Goal: Task Accomplishment & Management: Manage account settings

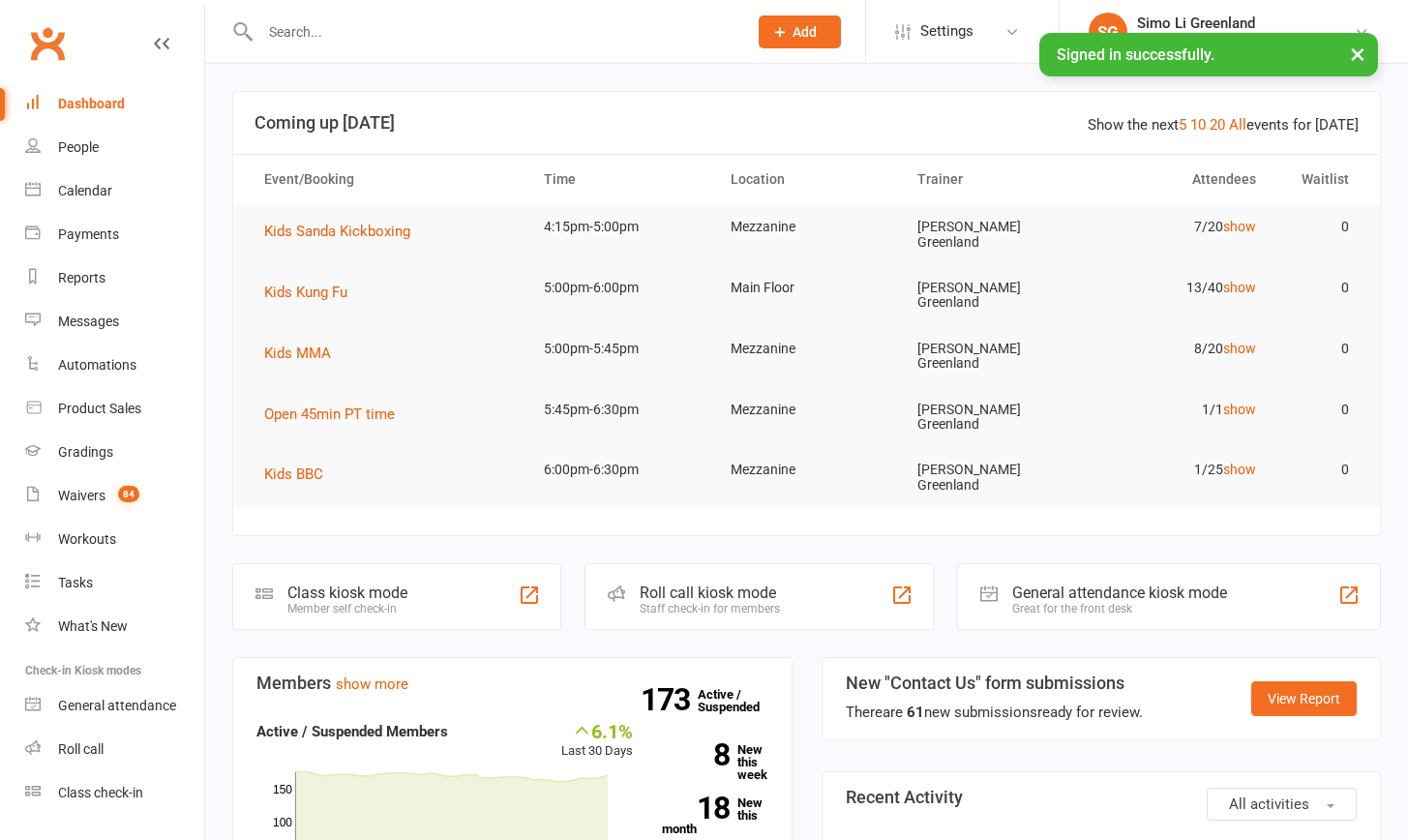
click at [371, 35] on input "text" at bounding box center [494, 32] width 479 height 27
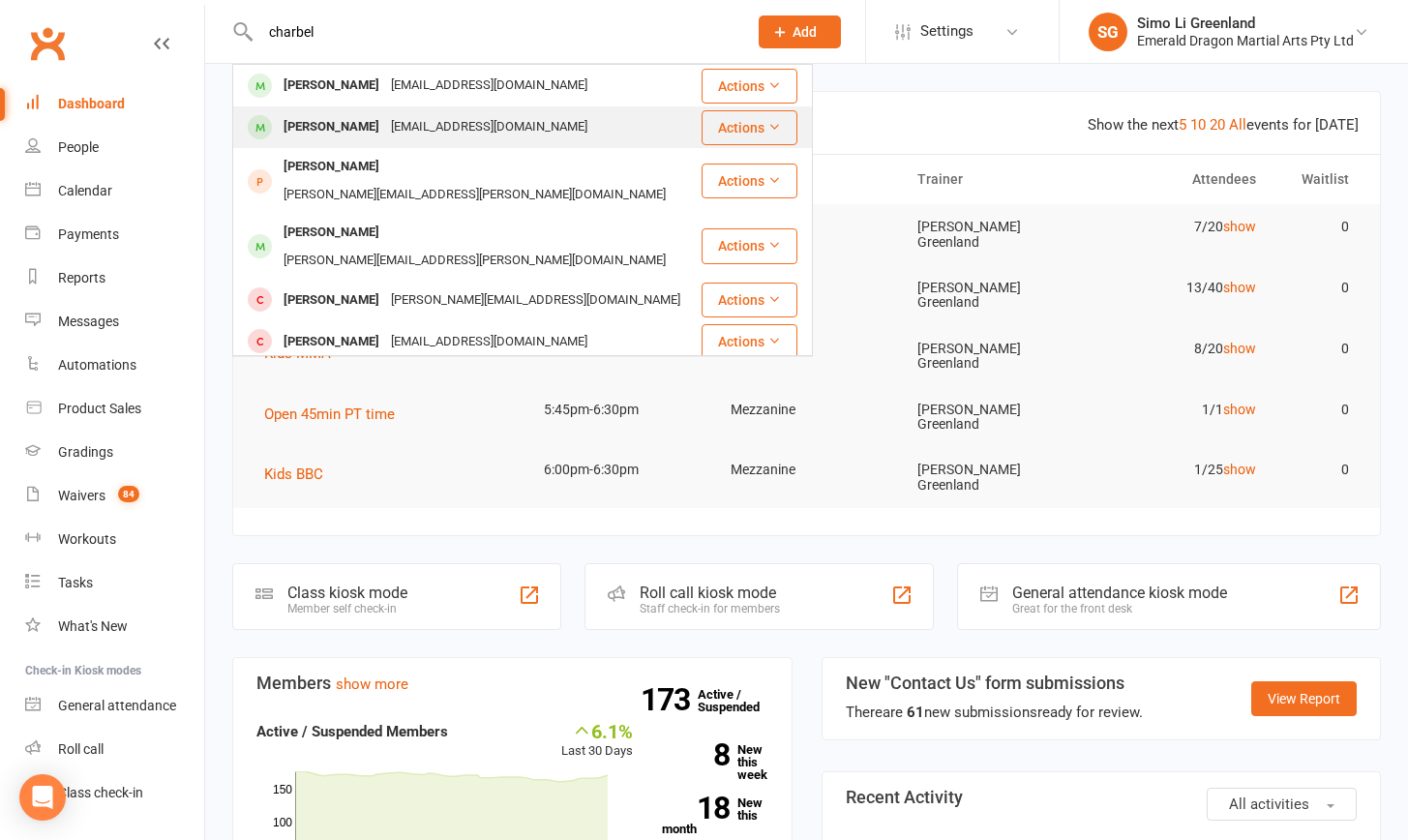
type input "charbel"
click at [359, 130] on div "[PERSON_NAME]" at bounding box center [331, 127] width 108 height 28
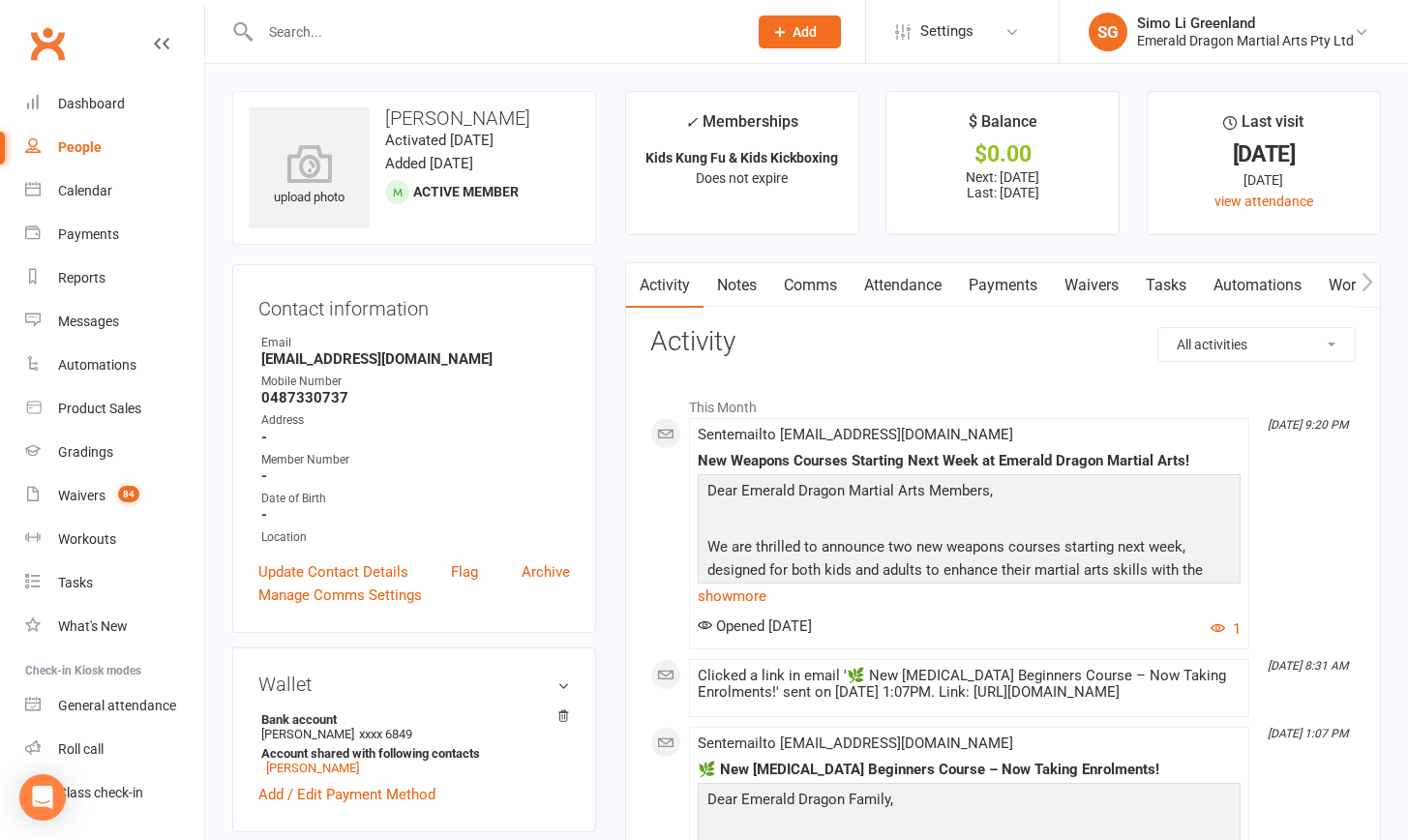
scroll to position [4, 0]
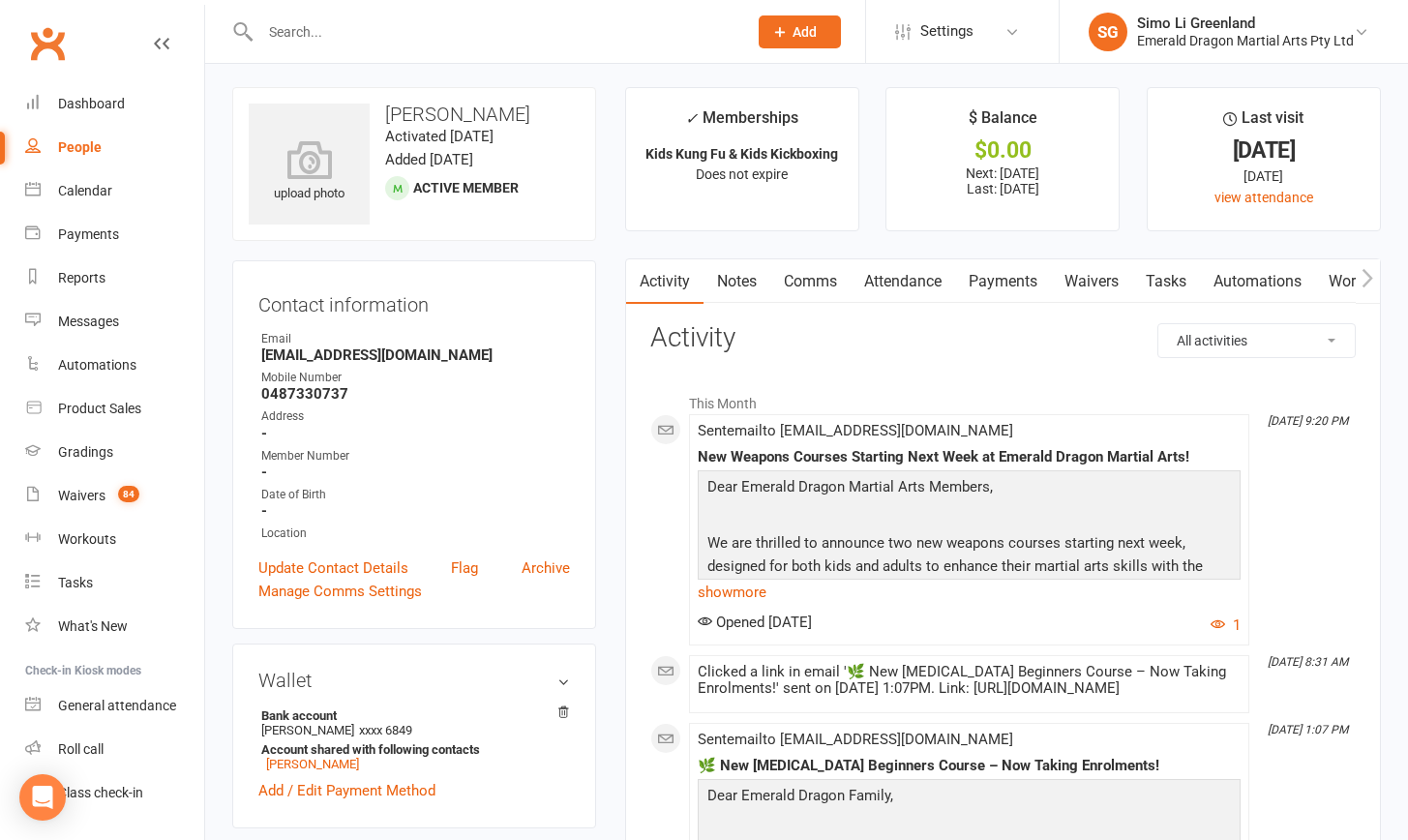
click at [984, 275] on link "Payments" at bounding box center [1003, 281] width 96 height 45
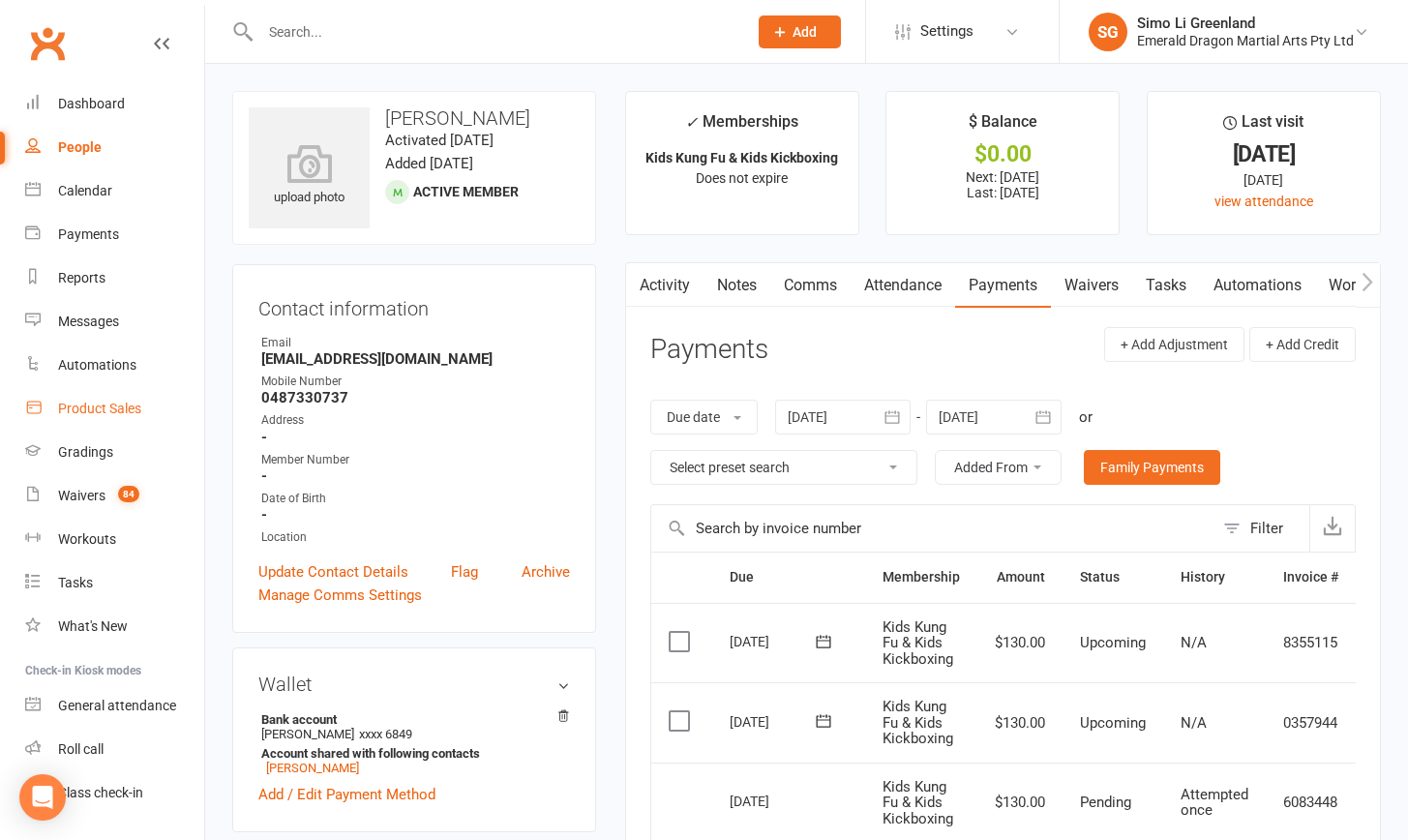
click at [70, 405] on div "Product Sales" at bounding box center [100, 408] width 83 height 16
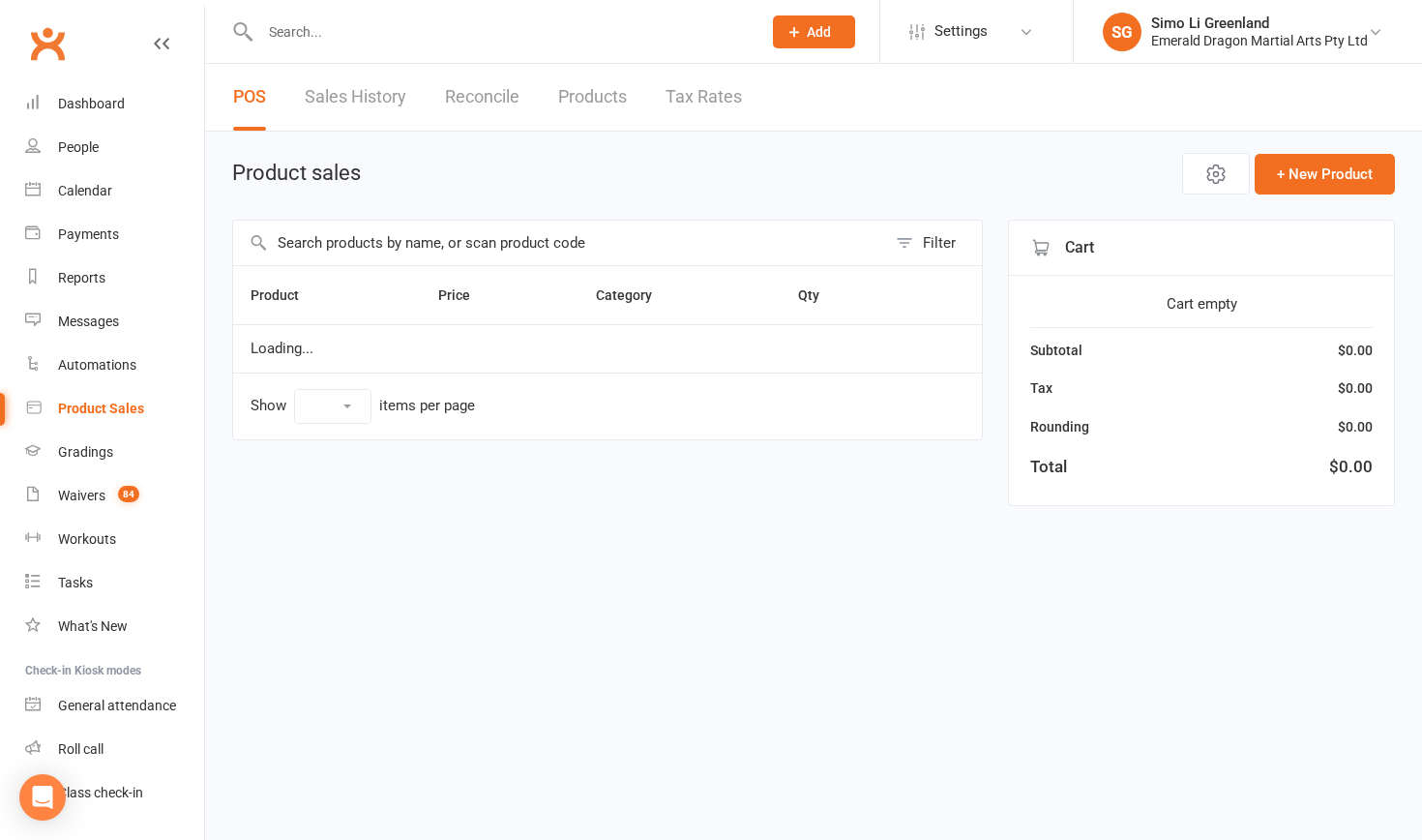
select select "10"
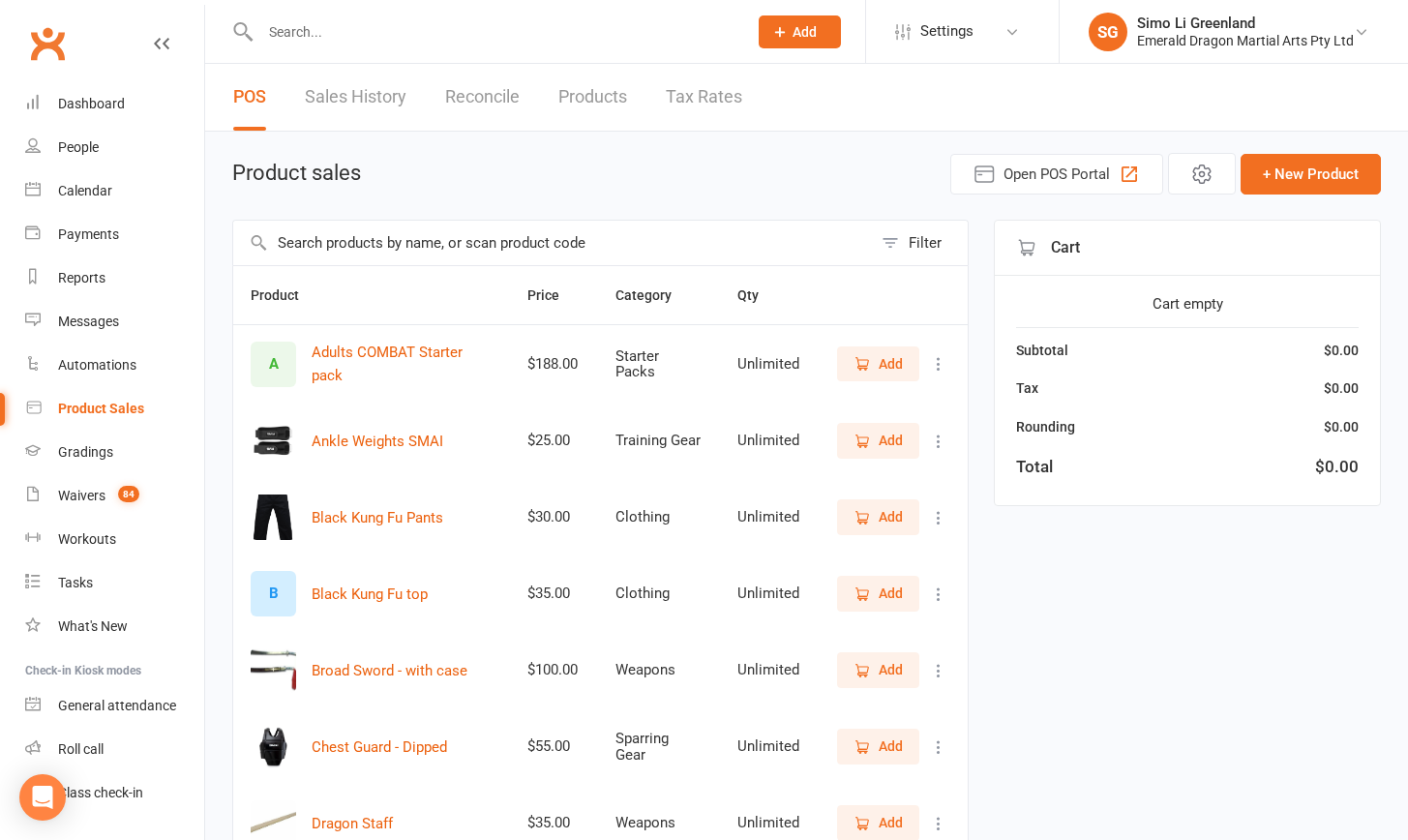
click at [884, 668] on span "Add" at bounding box center [891, 669] width 24 height 21
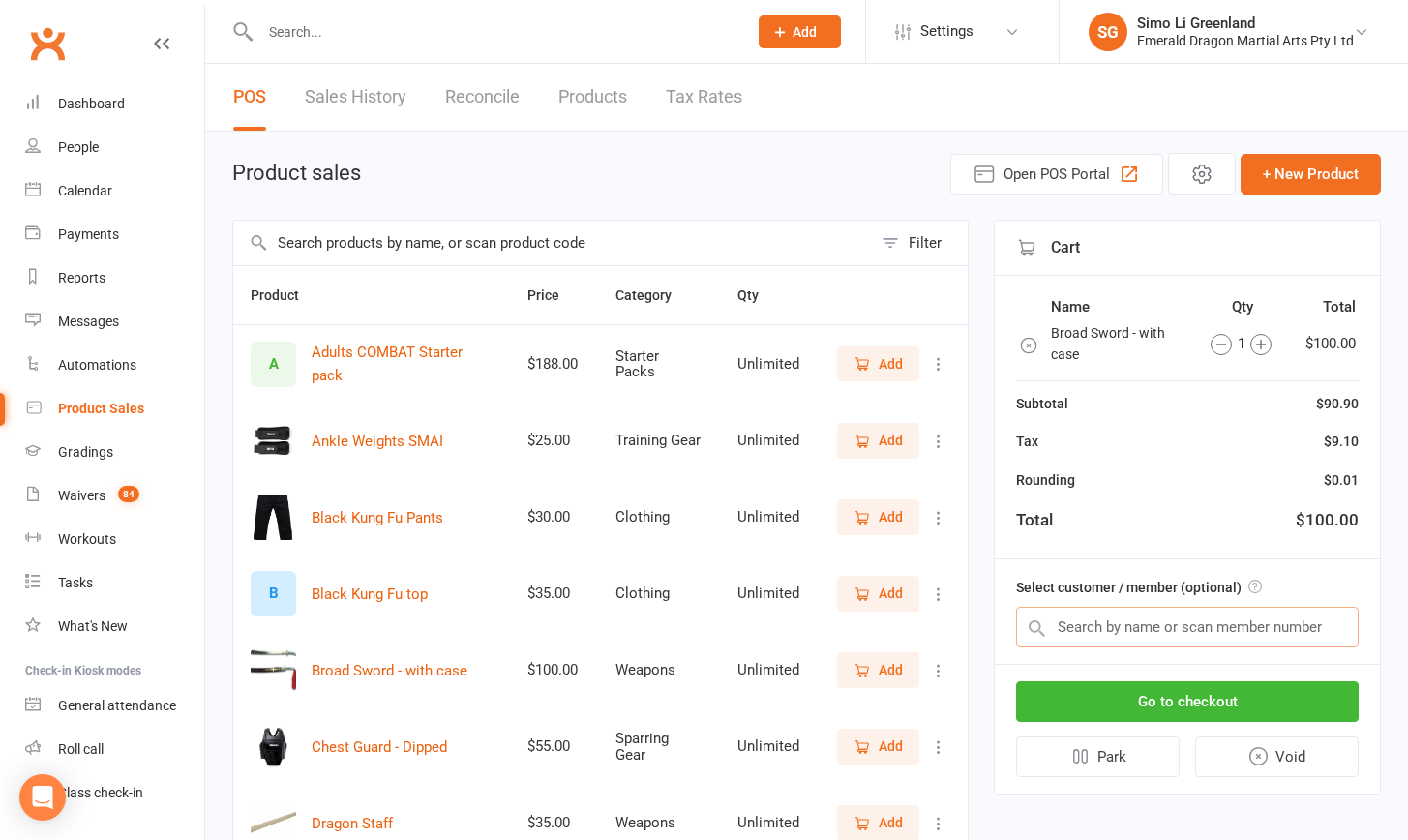
click at [1074, 625] on input "text" at bounding box center [1187, 627] width 343 height 41
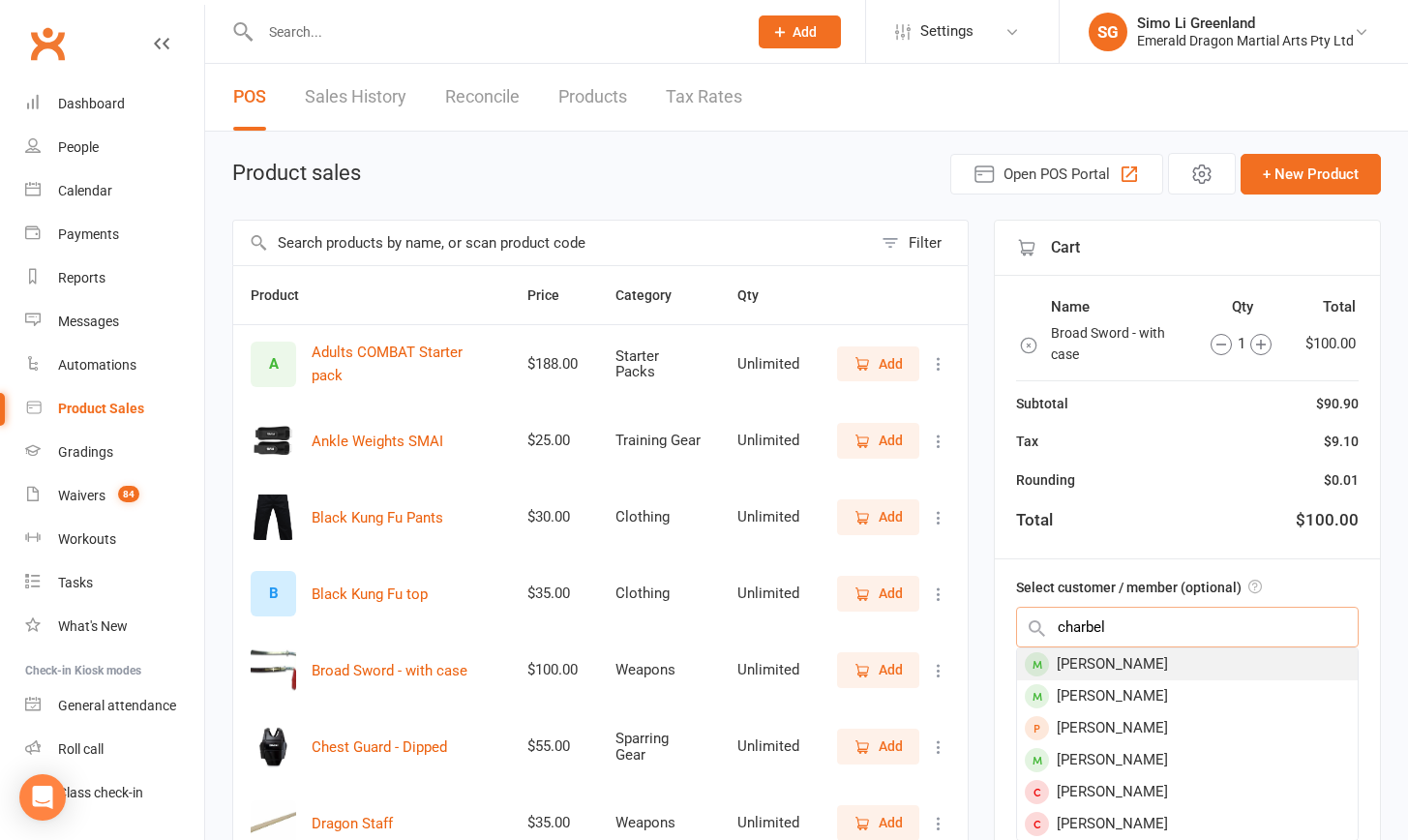
type input "charnel"
drag, startPoint x: 1071, startPoint y: 657, endPoint x: 1095, endPoint y: 695, distance: 44.9
click at [1095, 695] on div "[PERSON_NAME]" at bounding box center [1187, 695] width 341 height 32
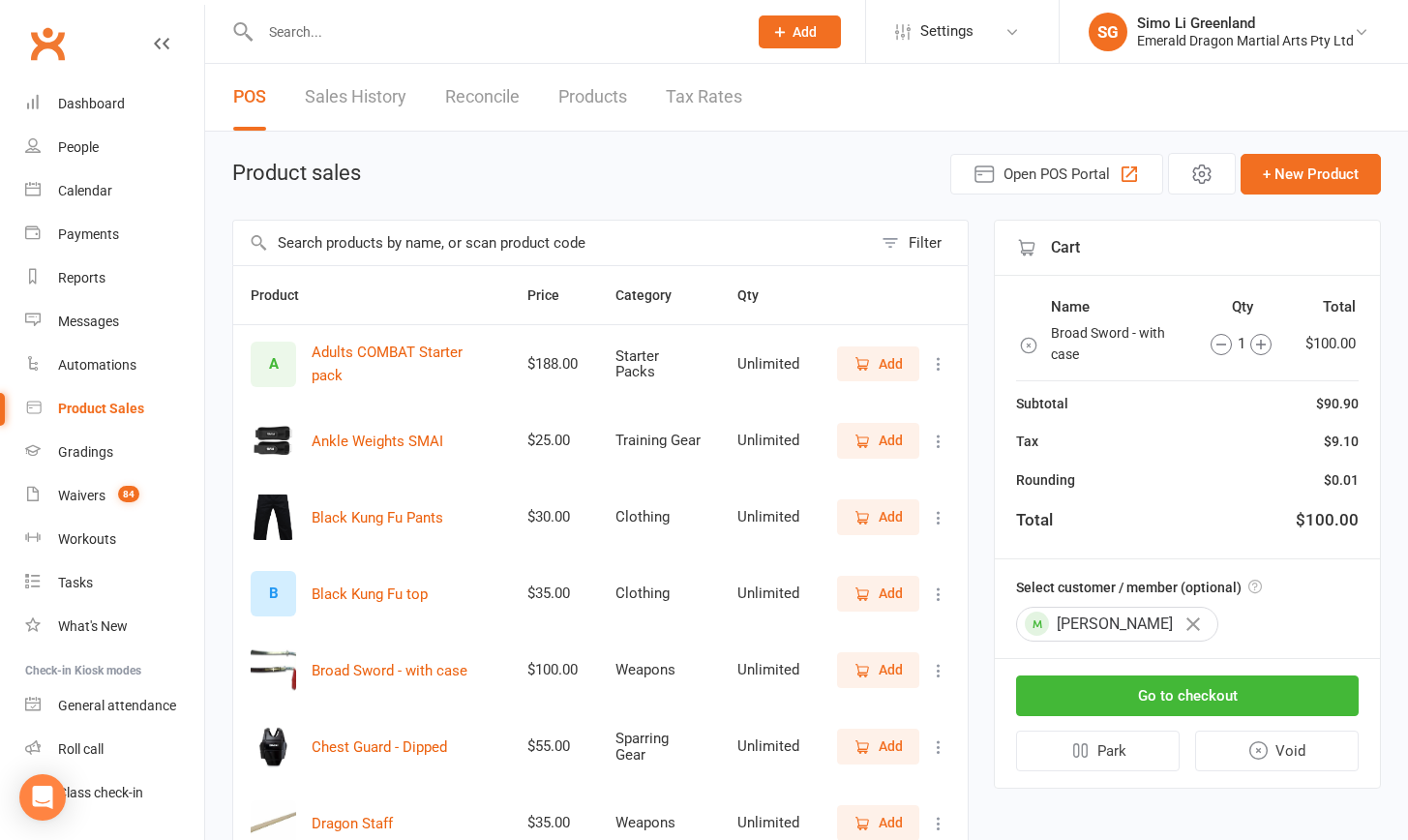
click at [1257, 342] on icon "button" at bounding box center [1261, 344] width 21 height 21
click at [1186, 690] on button "Go to checkout" at bounding box center [1187, 695] width 343 height 41
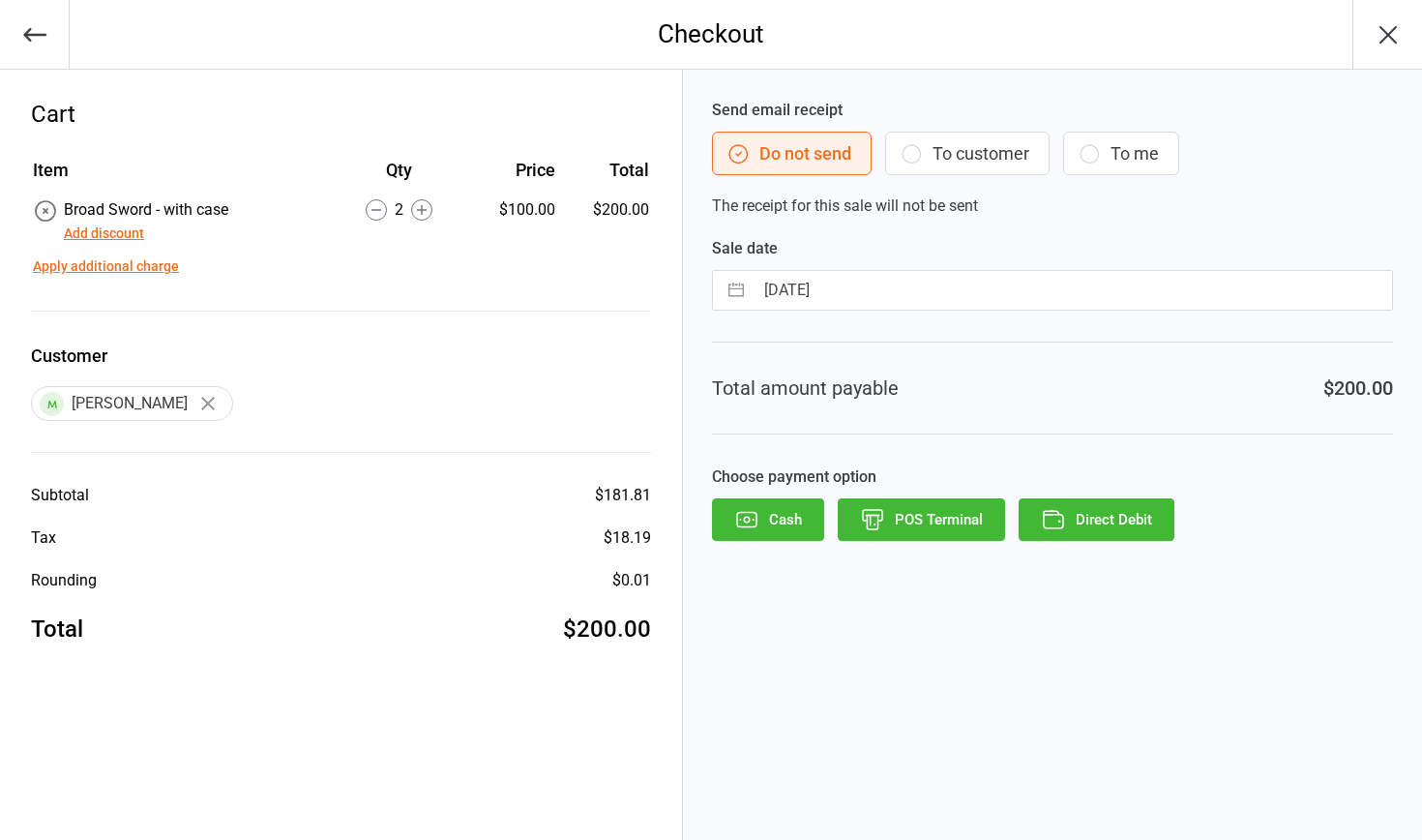
click at [883, 278] on input "[DATE]" at bounding box center [1073, 290] width 638 height 39
select select "6"
select select "2025"
select select "7"
select select "2025"
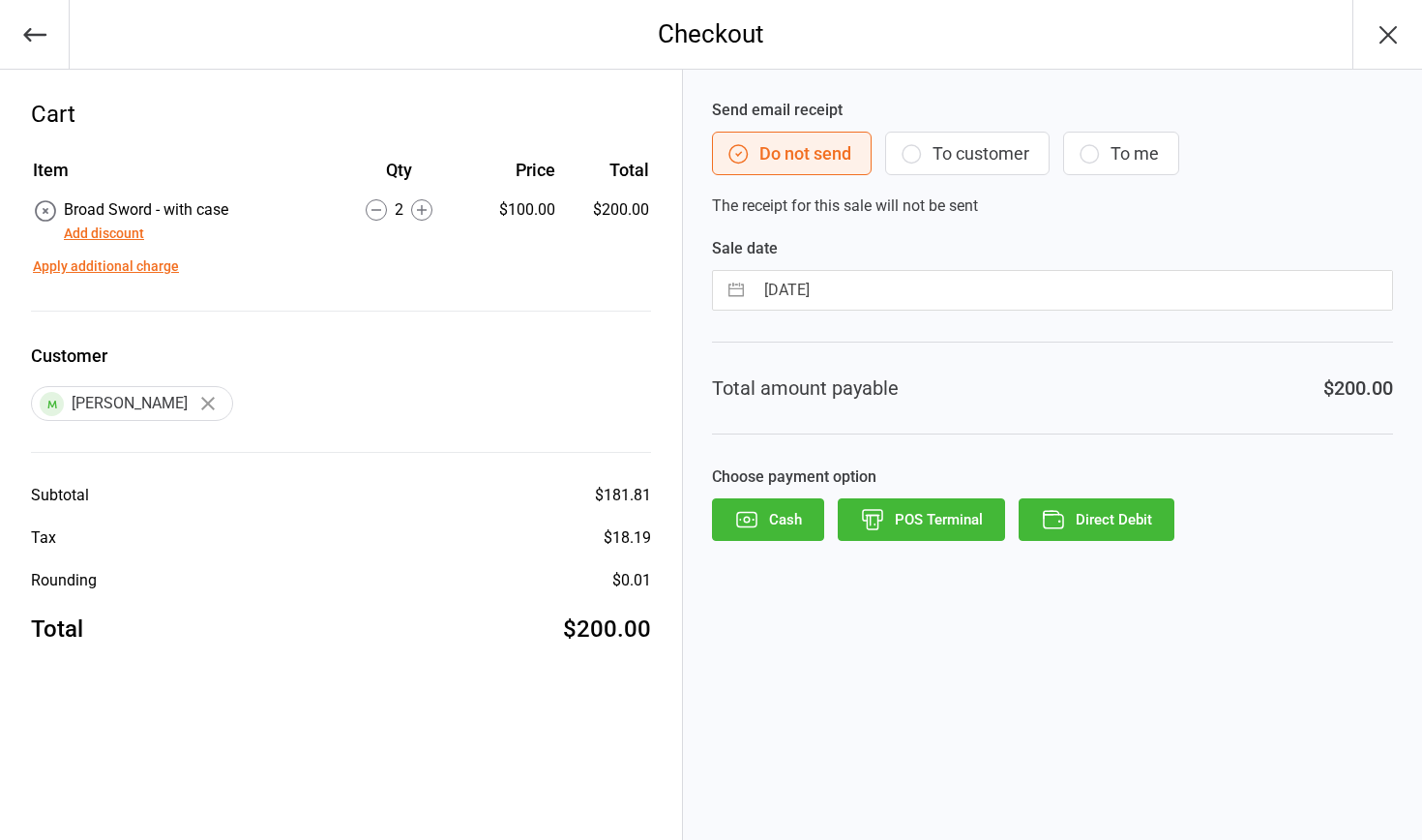
select select "8"
select select "2025"
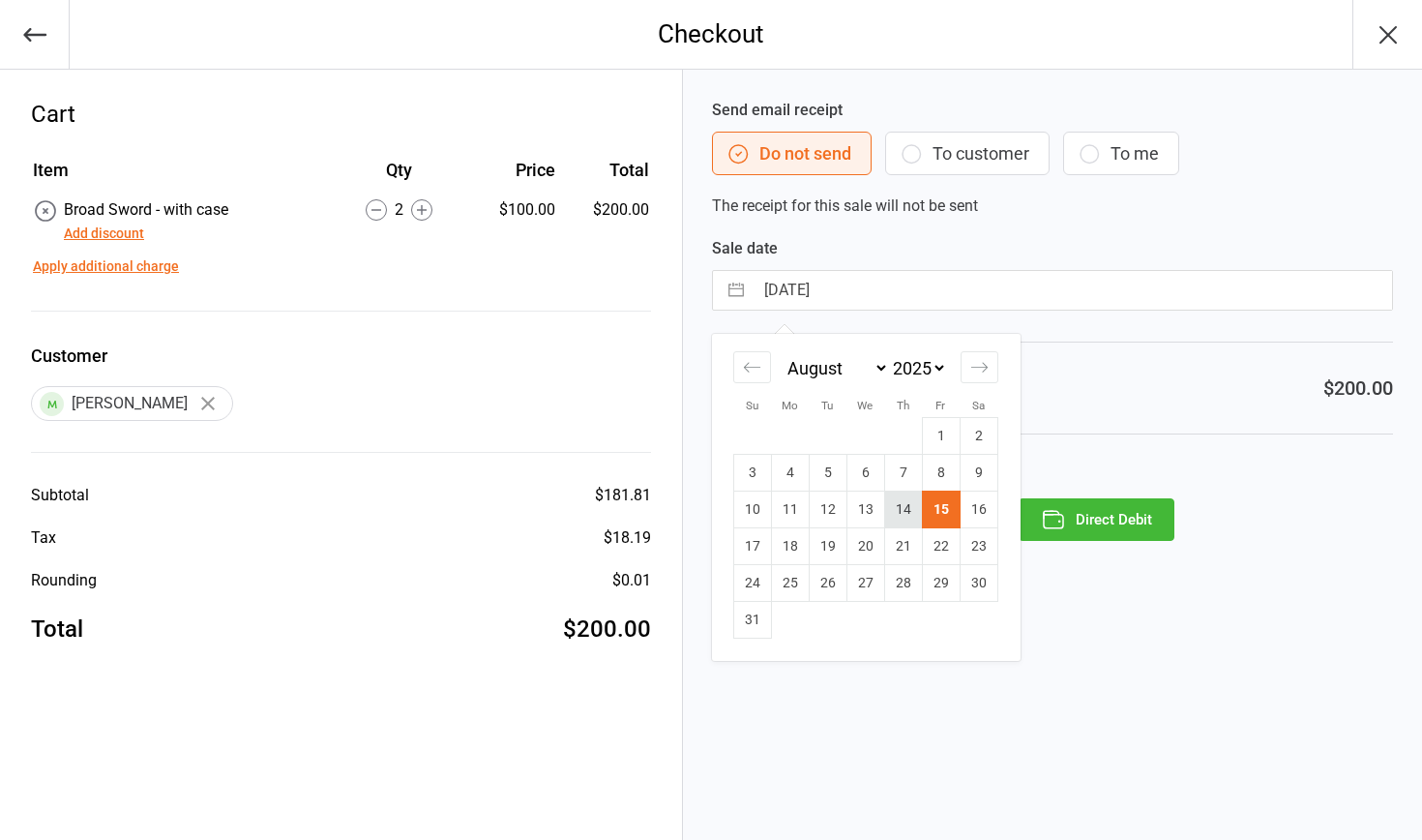
click at [906, 506] on td "14" at bounding box center [903, 510] width 38 height 37
type input "14 Aug 2025"
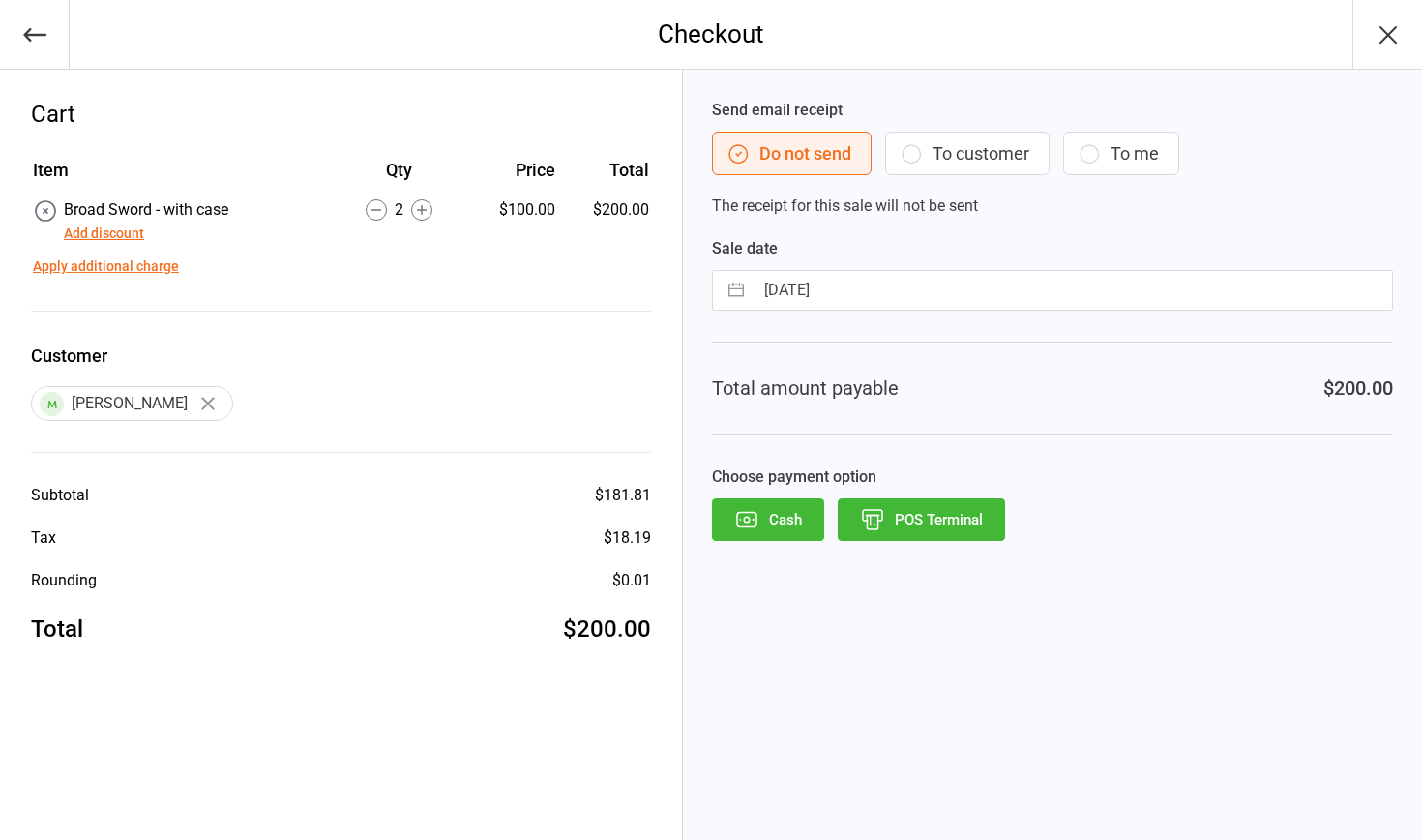
click at [923, 529] on button "POS Terminal" at bounding box center [921, 520] width 168 height 43
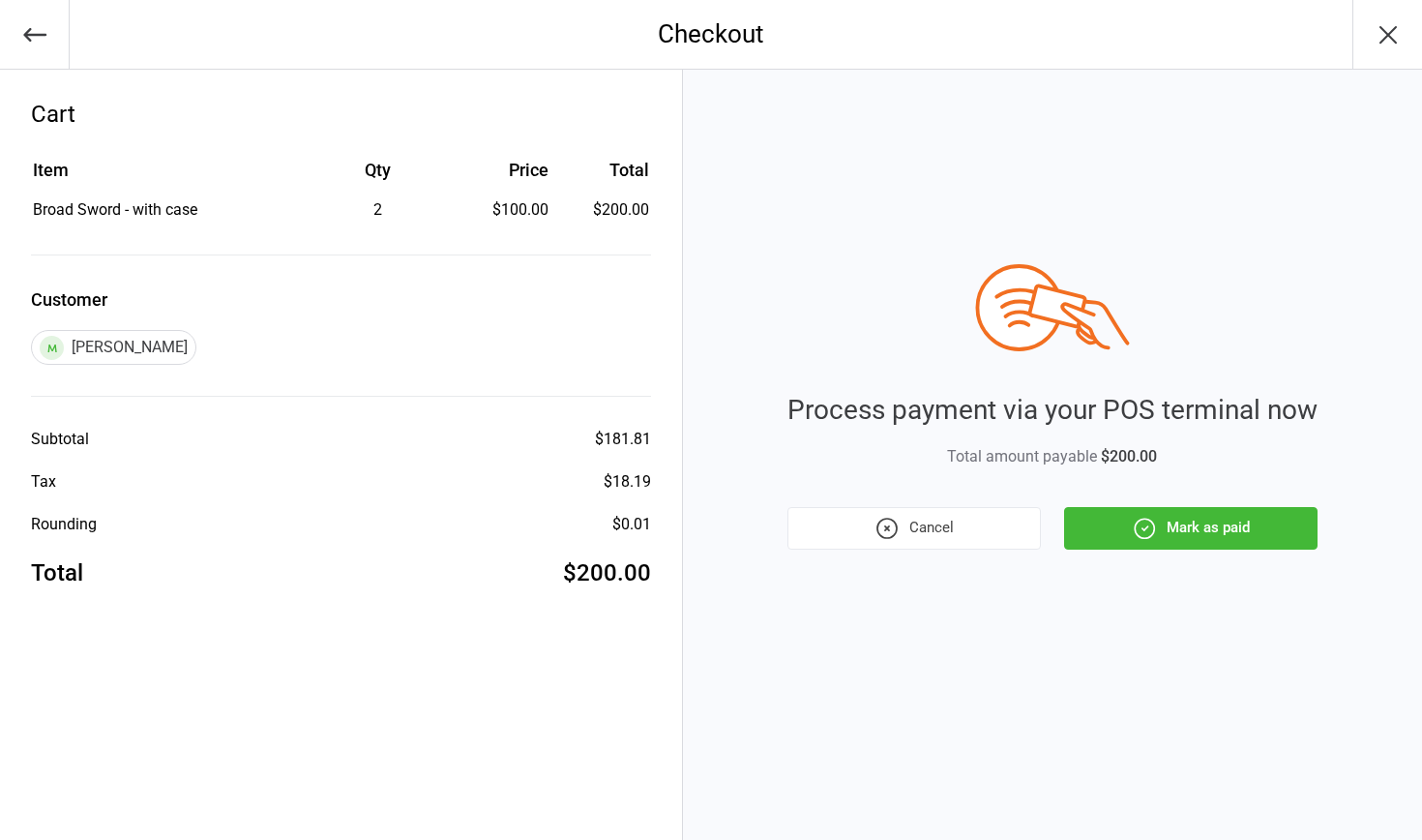
click at [1204, 533] on button "Mark as paid" at bounding box center [1190, 529] width 253 height 43
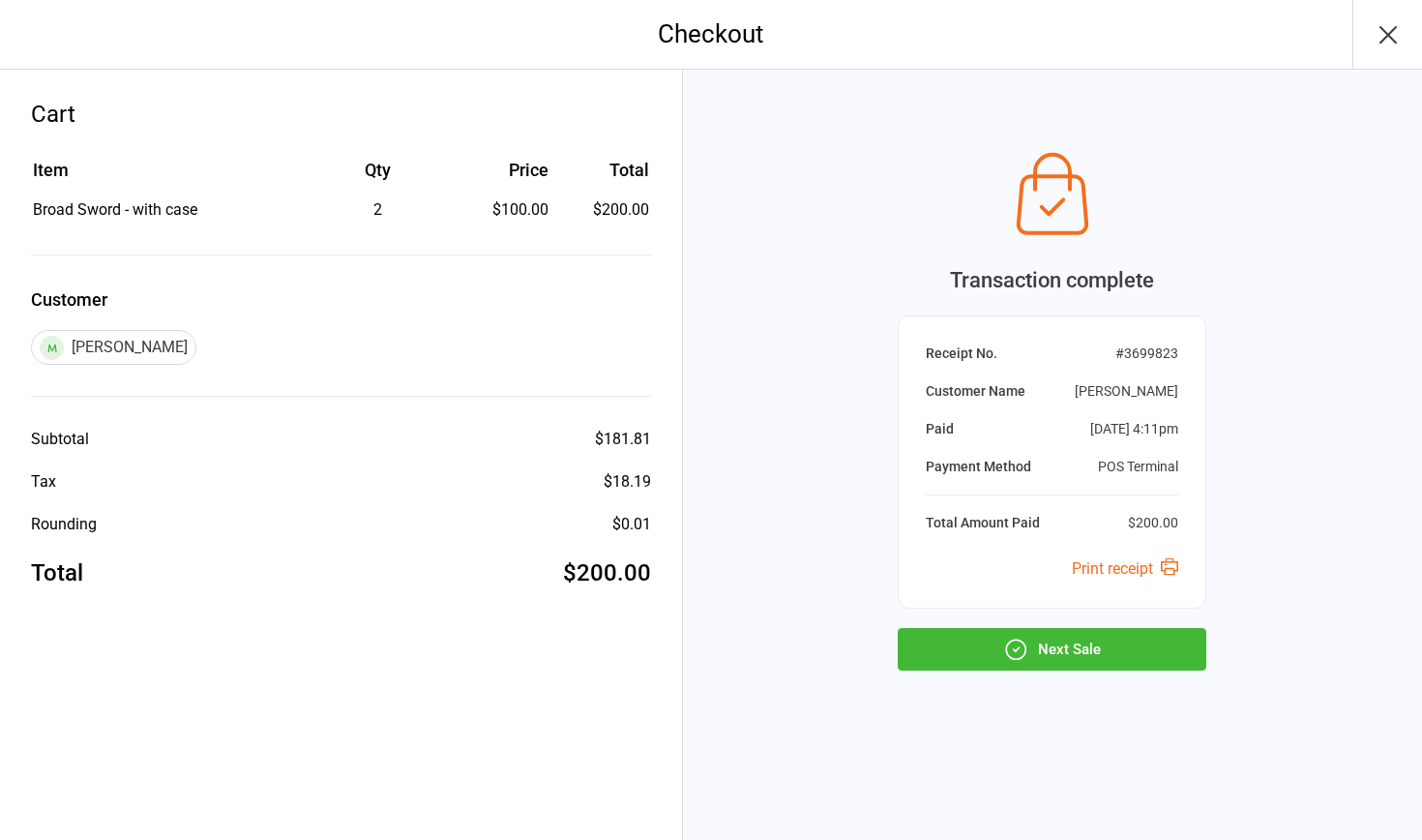
click at [1063, 651] on button "Next Sale" at bounding box center [1052, 649] width 308 height 43
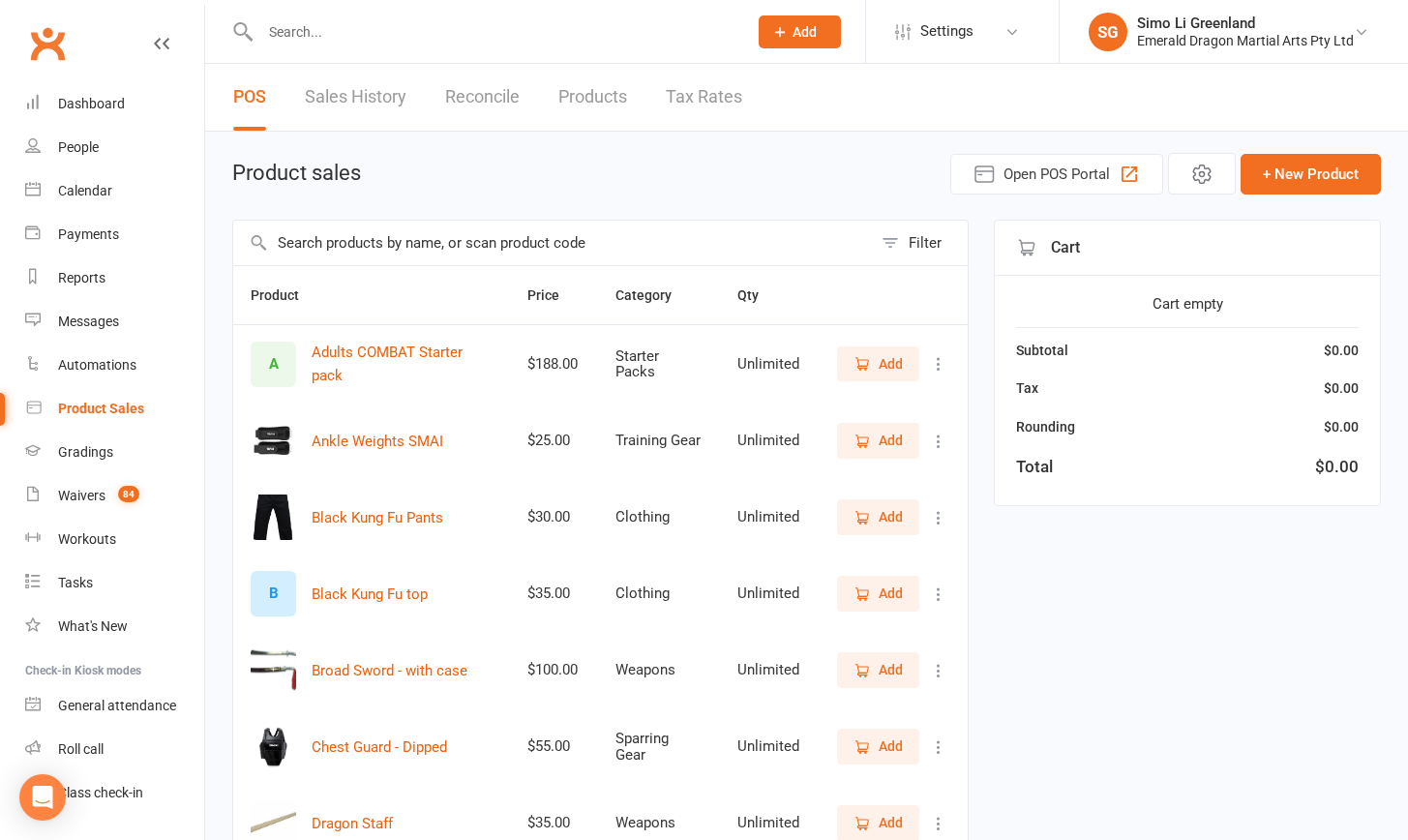
click at [299, 35] on input "text" at bounding box center [494, 32] width 479 height 27
click at [299, 24] on input "text" at bounding box center [494, 32] width 479 height 27
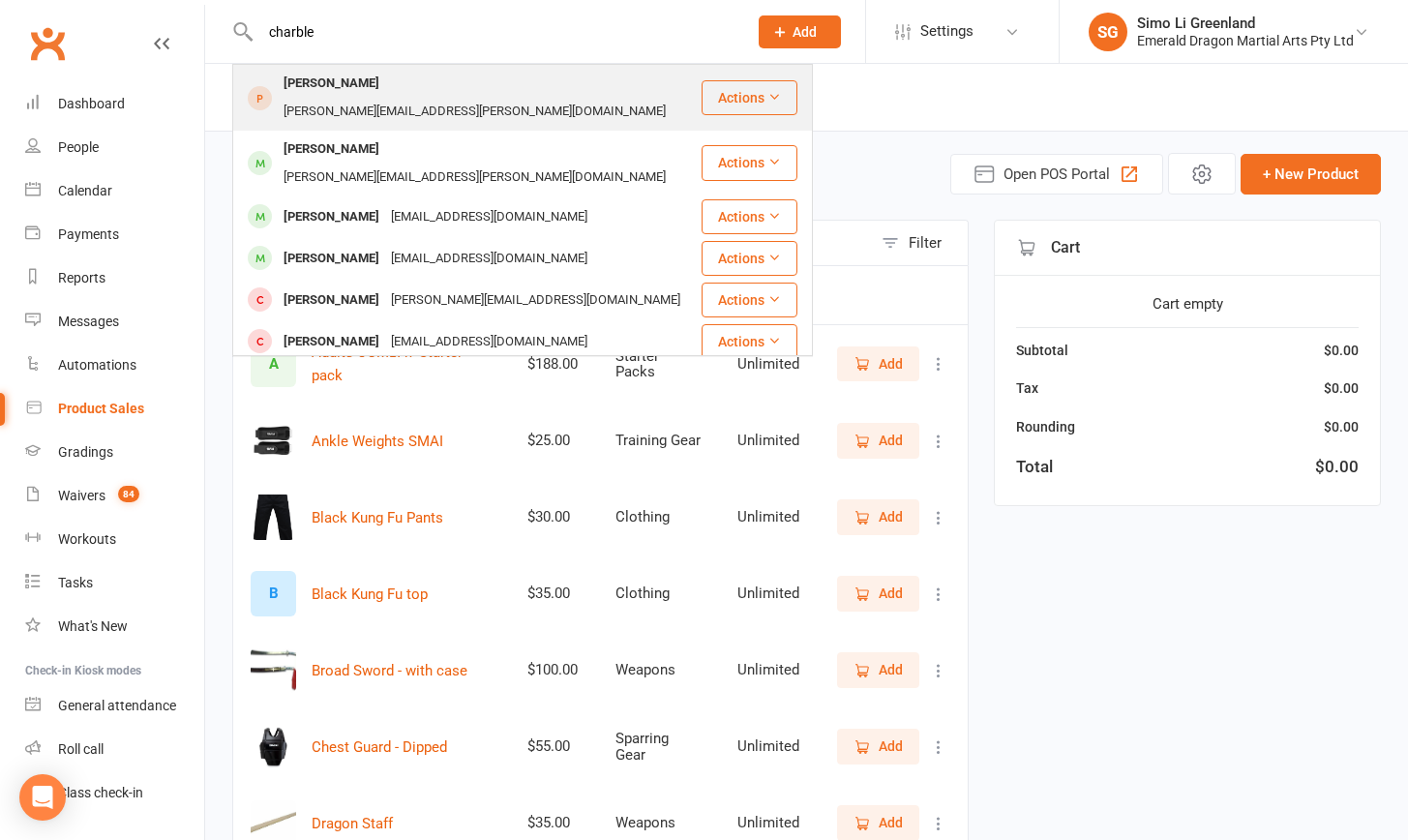
type input "charnel"
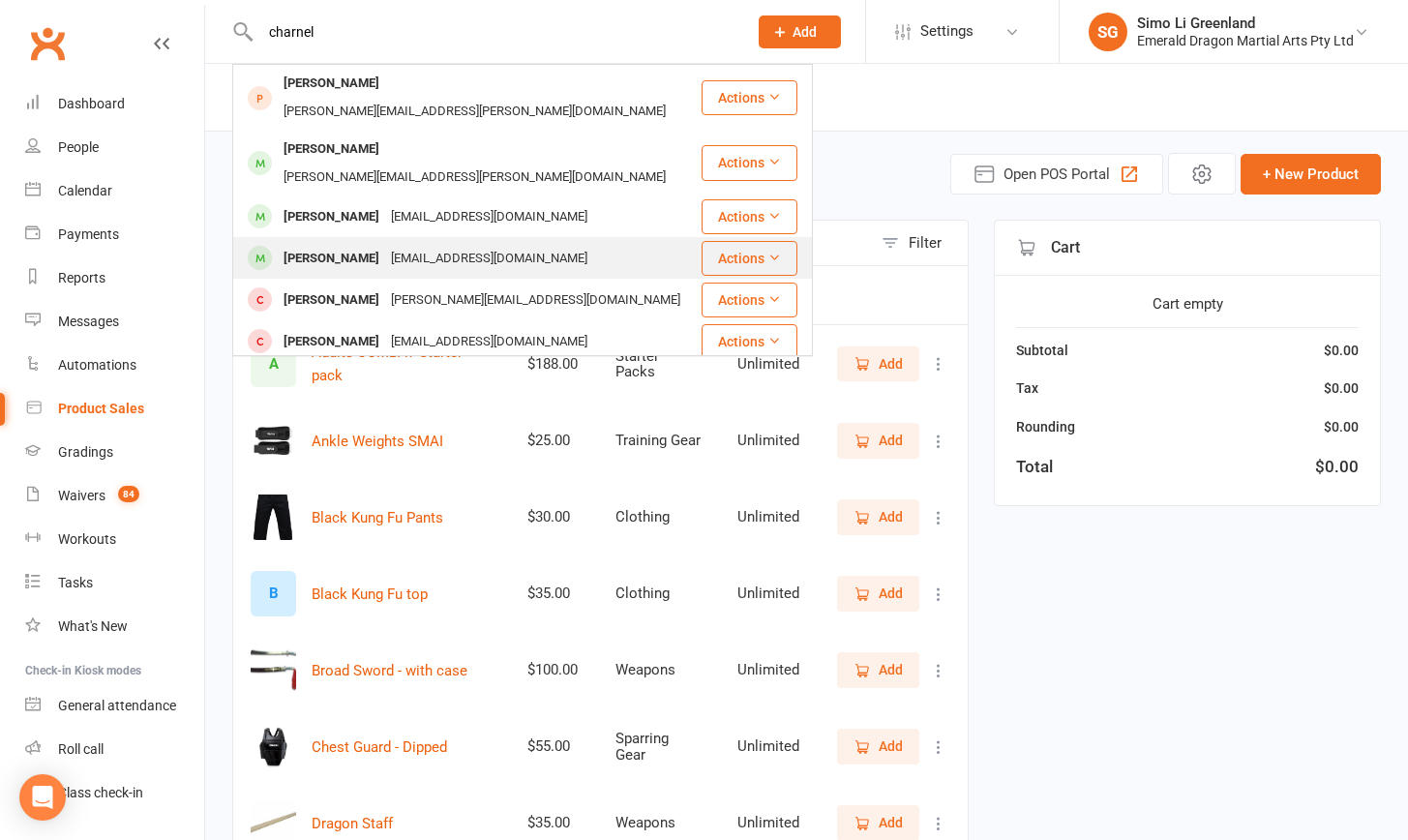
drag, startPoint x: 312, startPoint y: 67, endPoint x: 360, endPoint y: 209, distance: 149.9
click at [360, 244] on div "[PERSON_NAME]" at bounding box center [331, 258] width 108 height 28
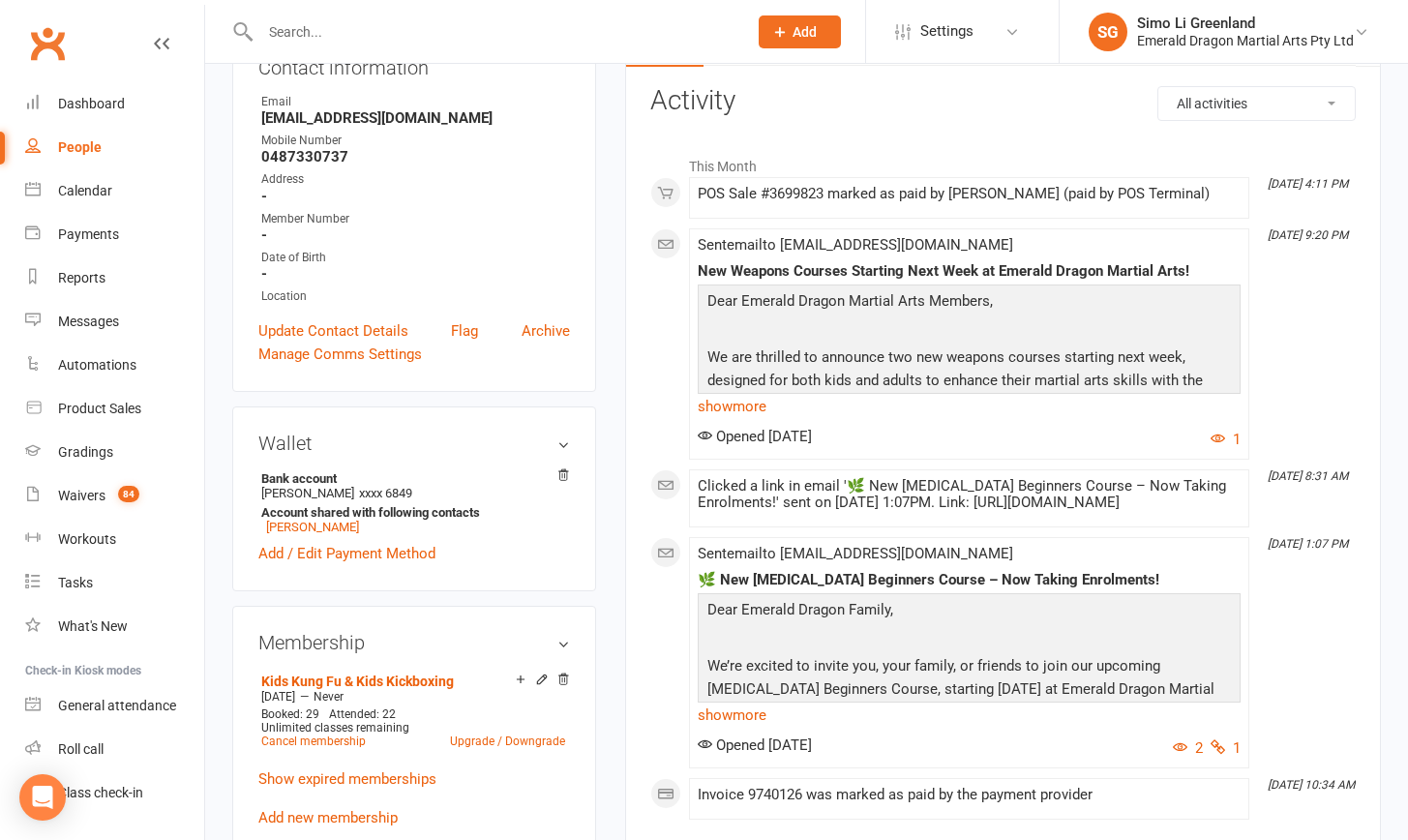
scroll to position [373, 0]
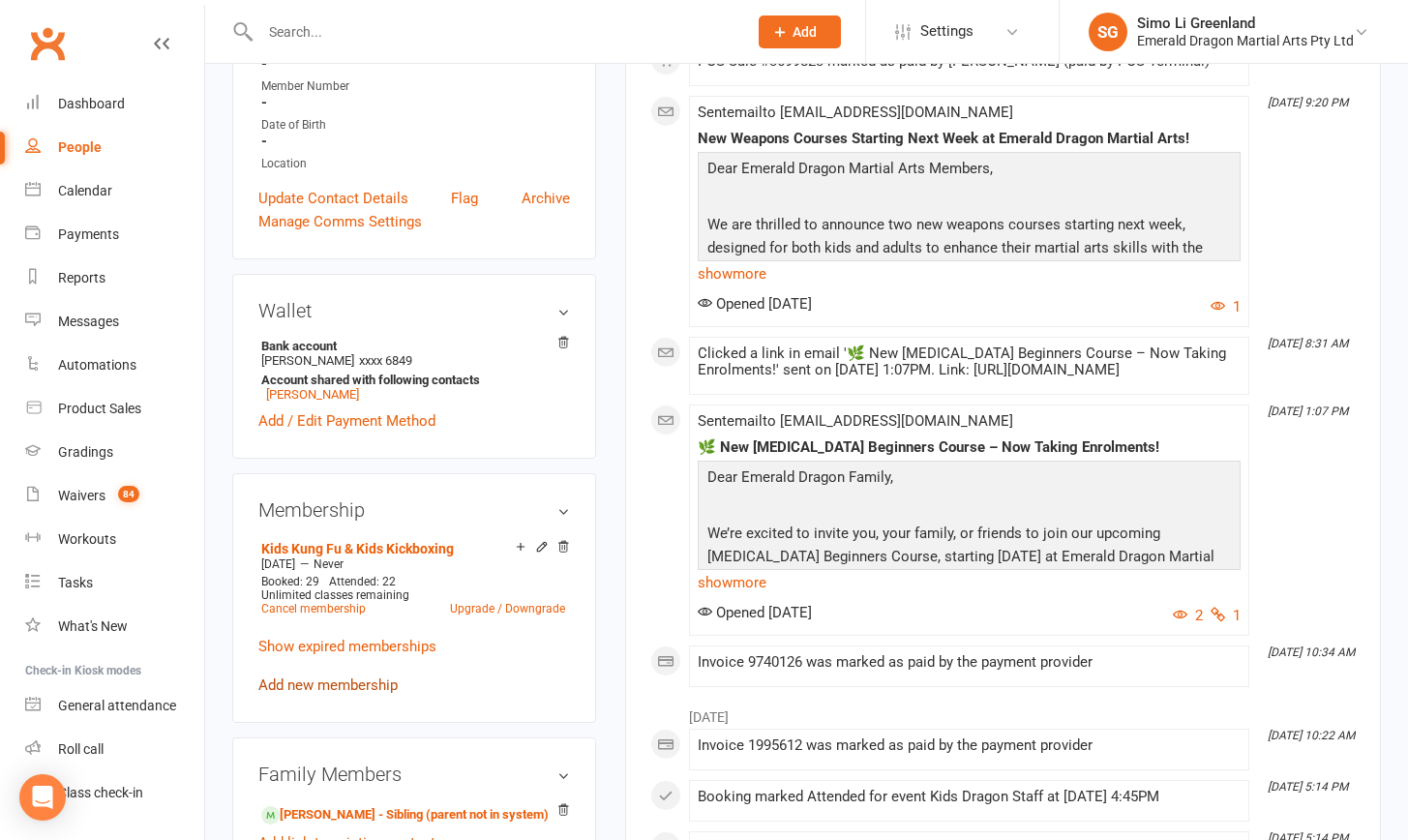
click at [310, 680] on link "Add new membership" at bounding box center [328, 685] width 140 height 17
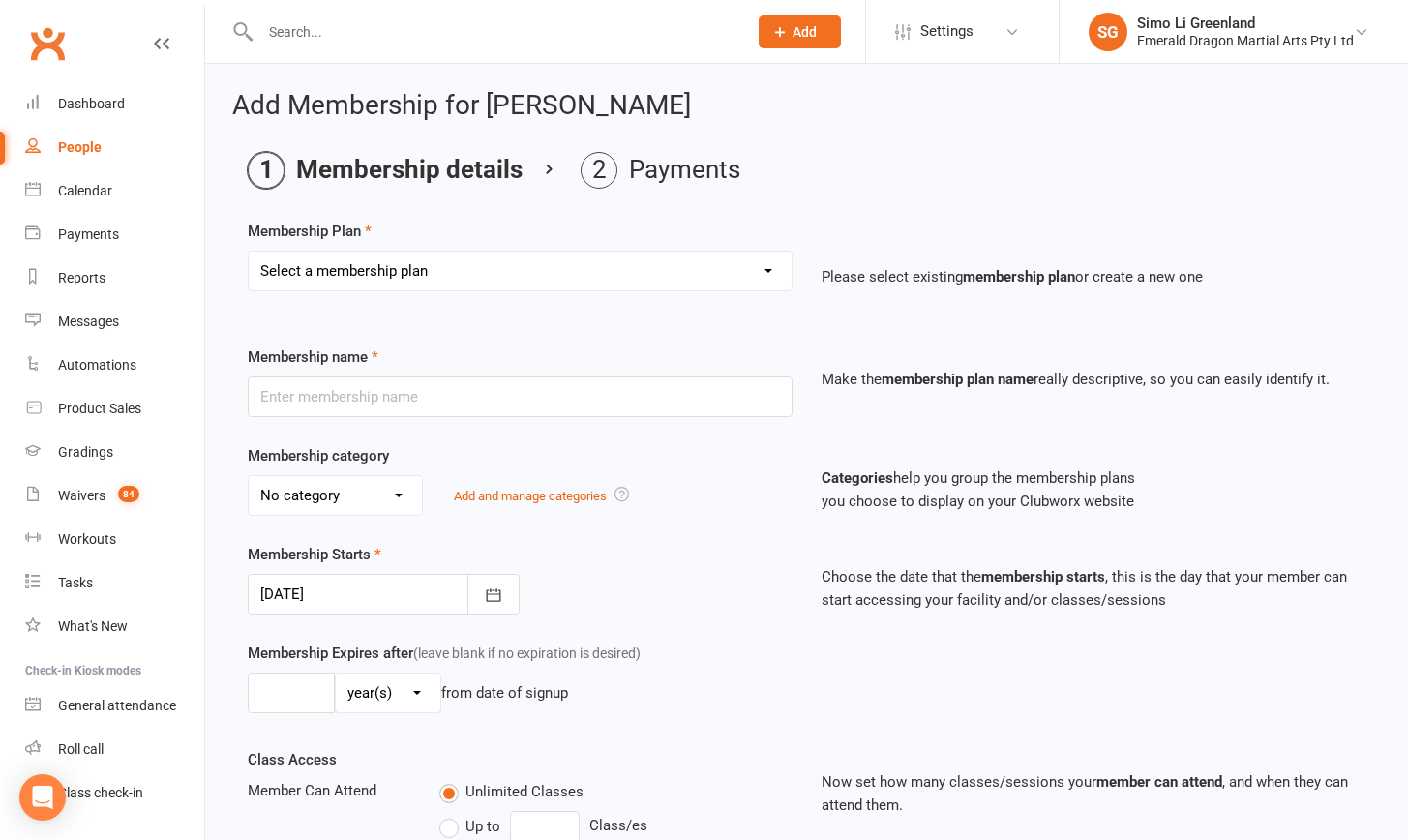
select select "34"
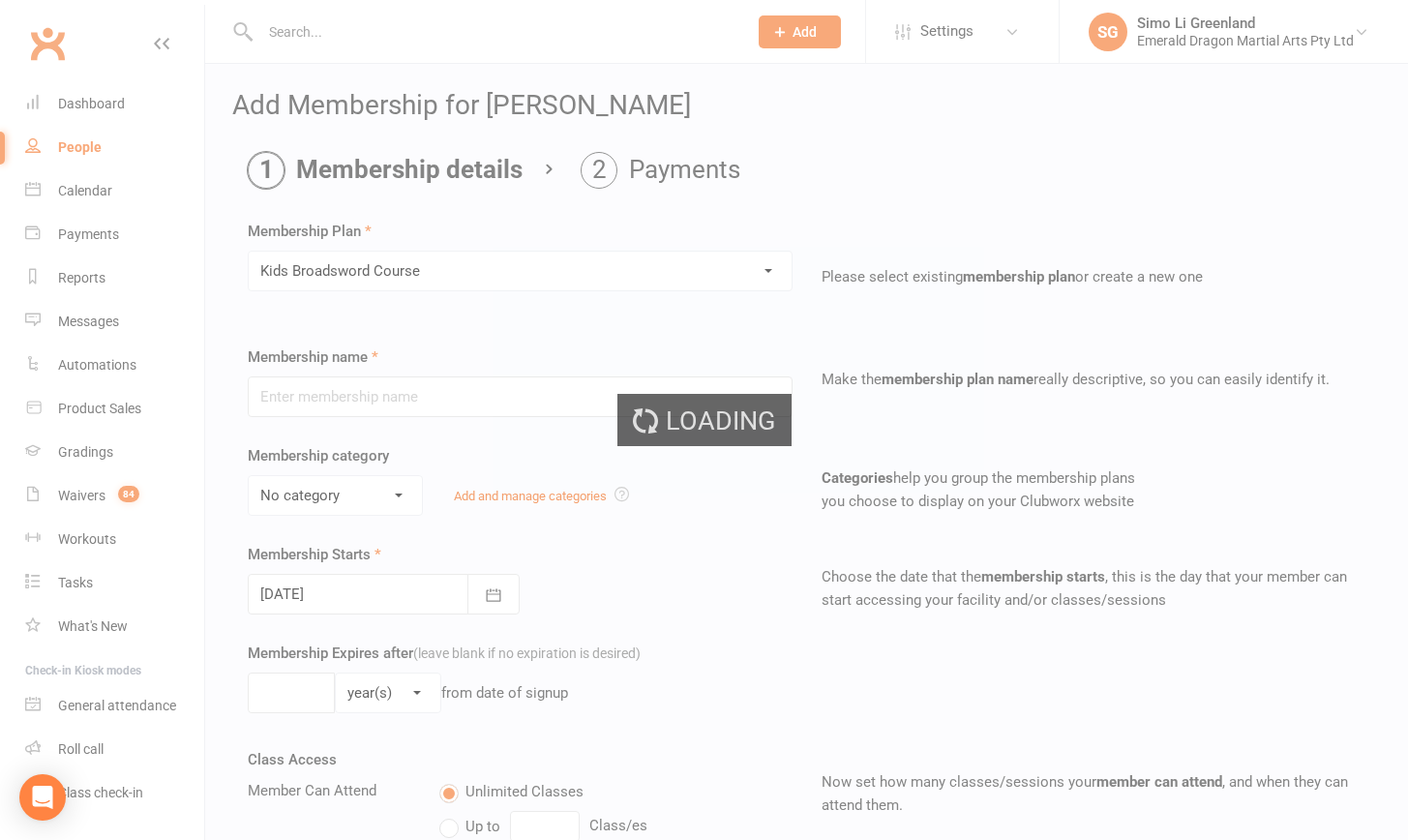
type input "Kids Broadsword Course"
select select "0"
type input "20 Aug 2025"
type input "8"
select select "1"
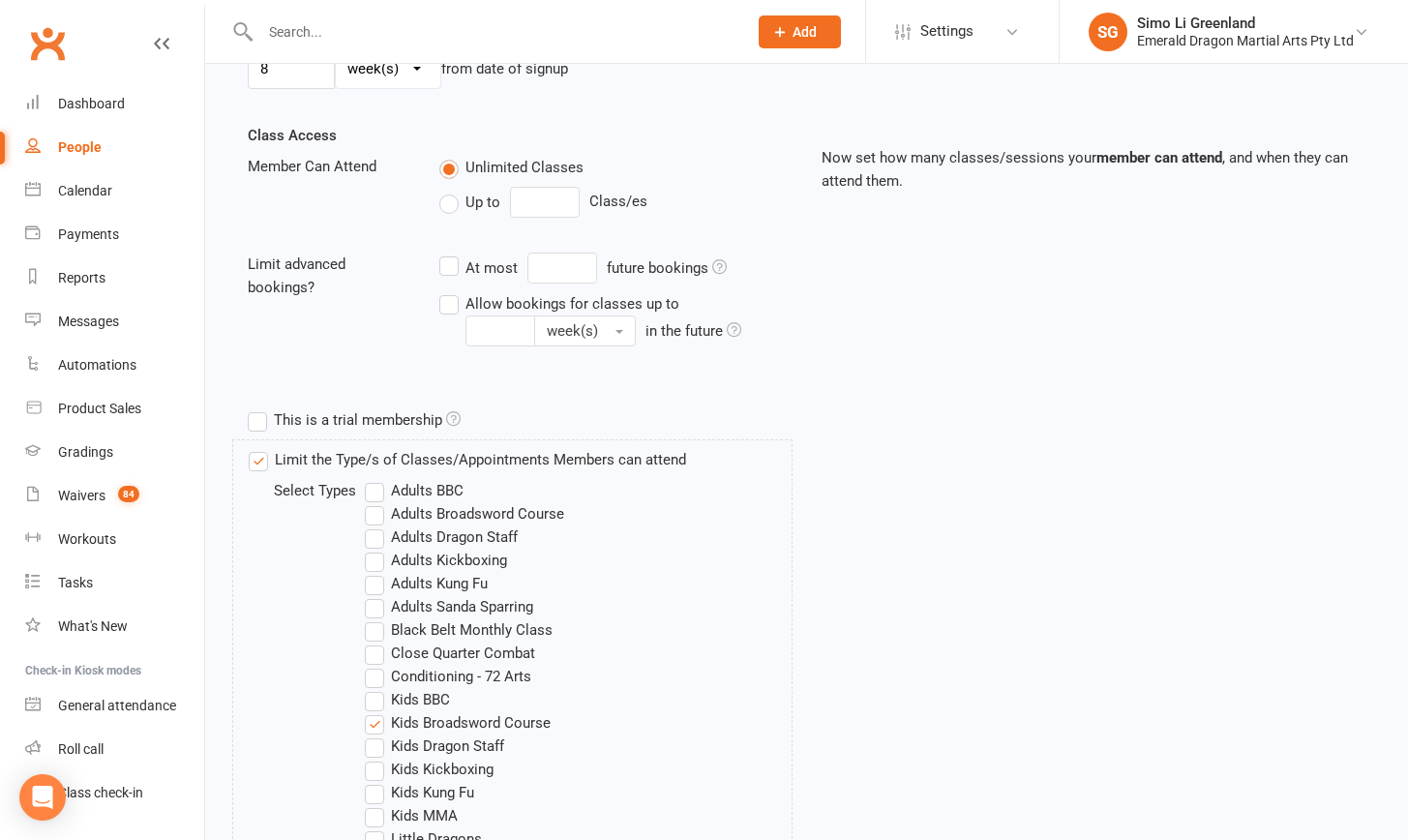
scroll to position [1248, 0]
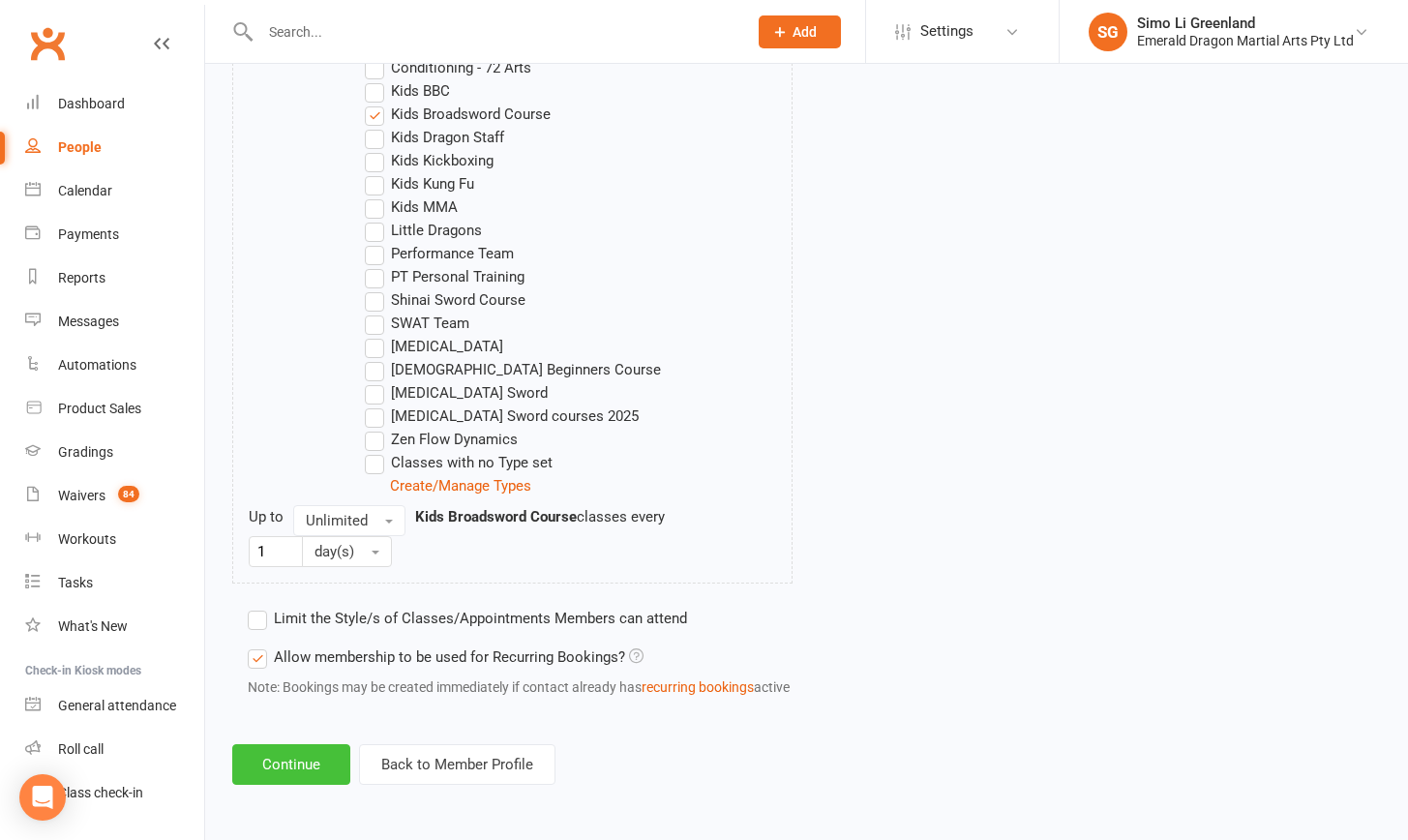
click at [301, 744] on button "Continue" at bounding box center [291, 764] width 118 height 41
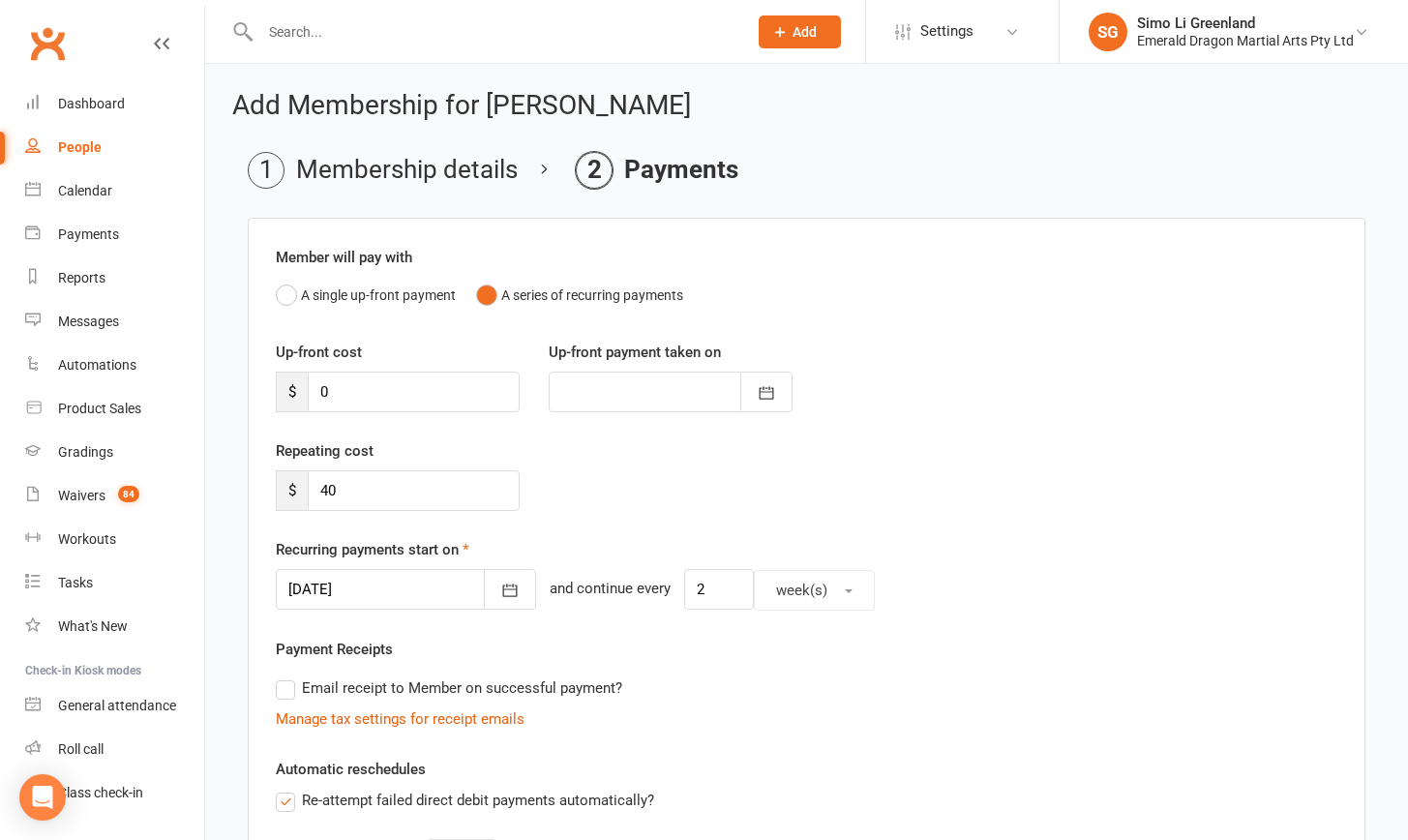
click at [922, 506] on div "Repeating cost $ 40" at bounding box center [806, 489] width 1091 height 99
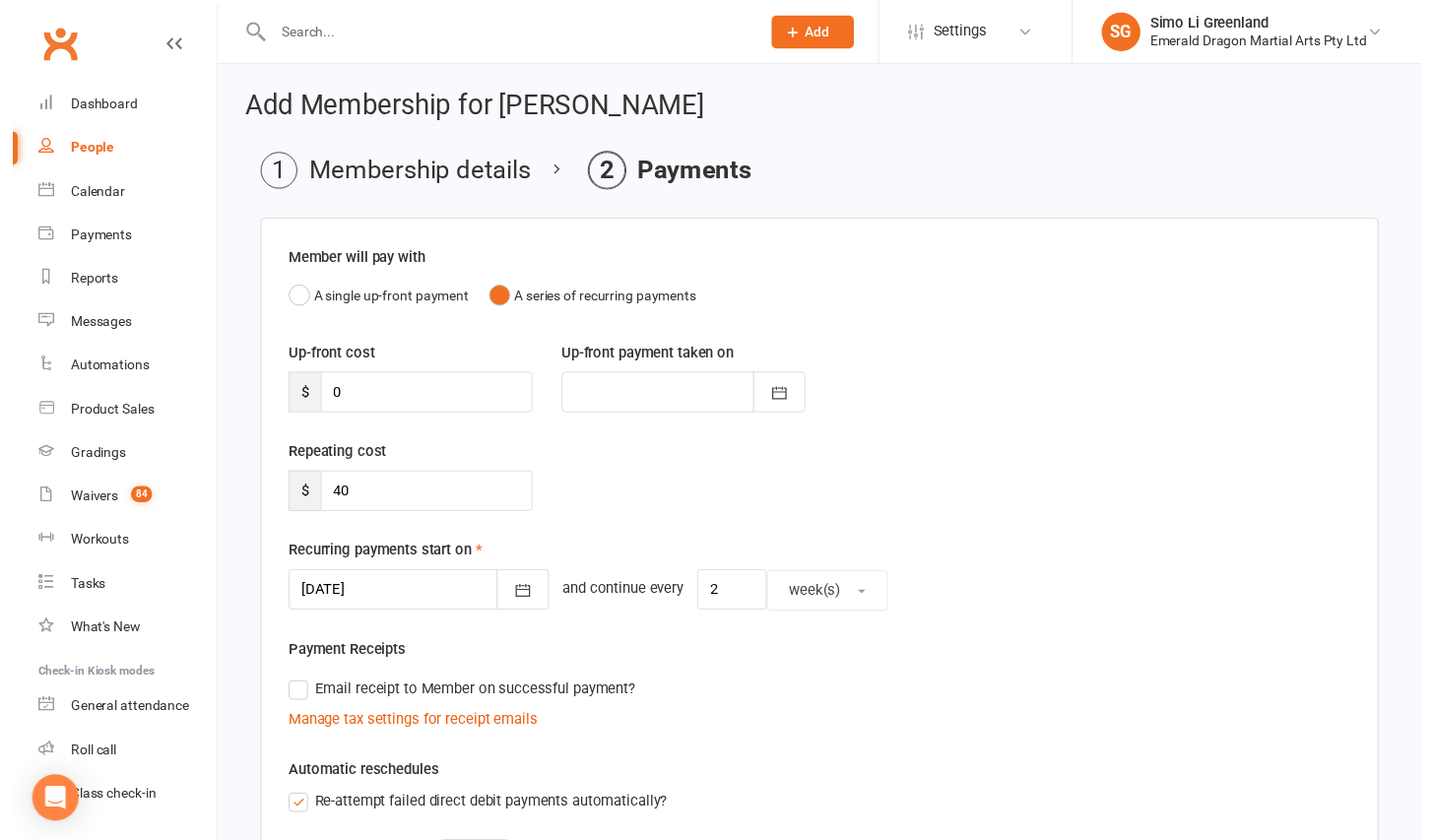
scroll to position [514, 0]
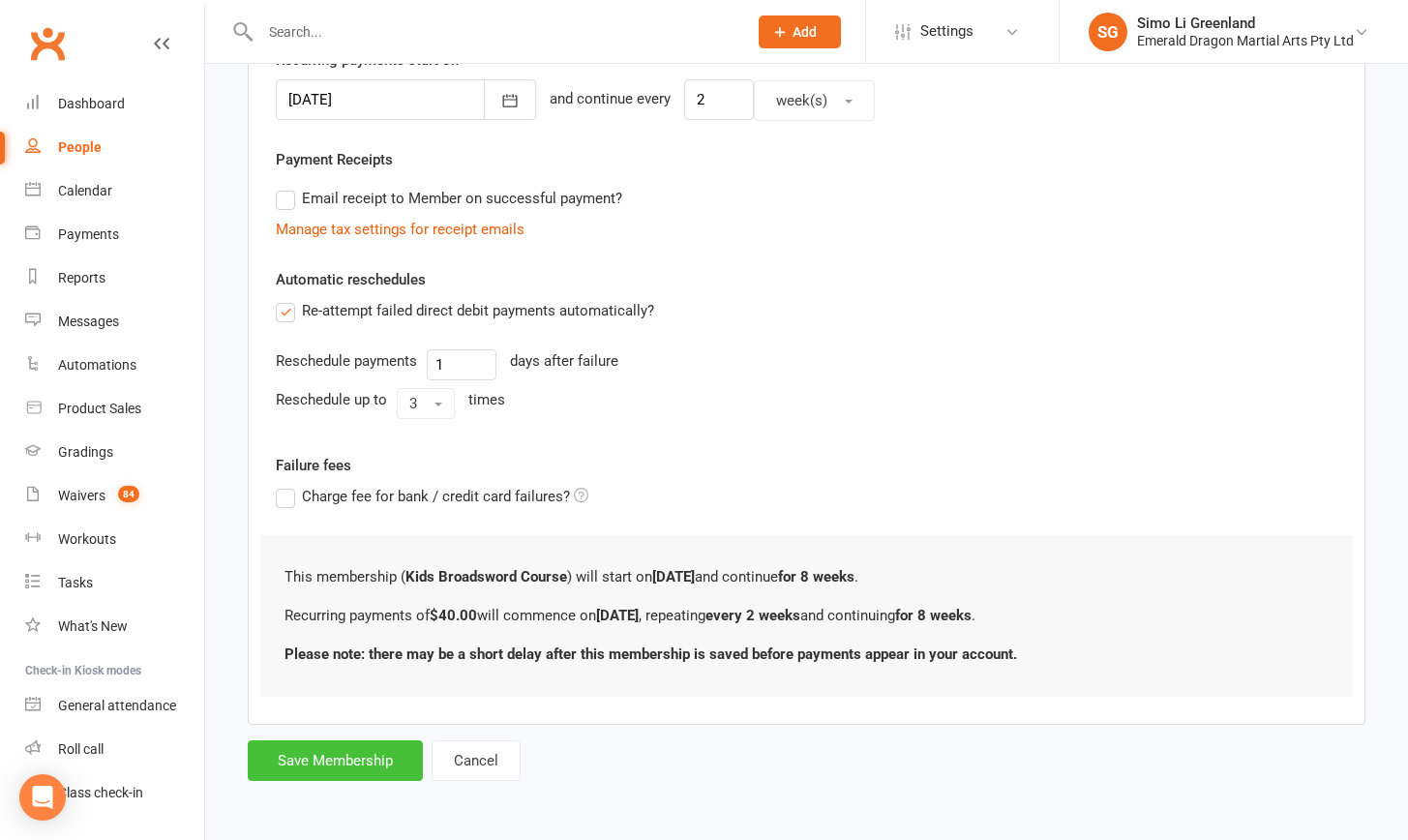
click at [323, 740] on button "Save Membership" at bounding box center [335, 760] width 176 height 41
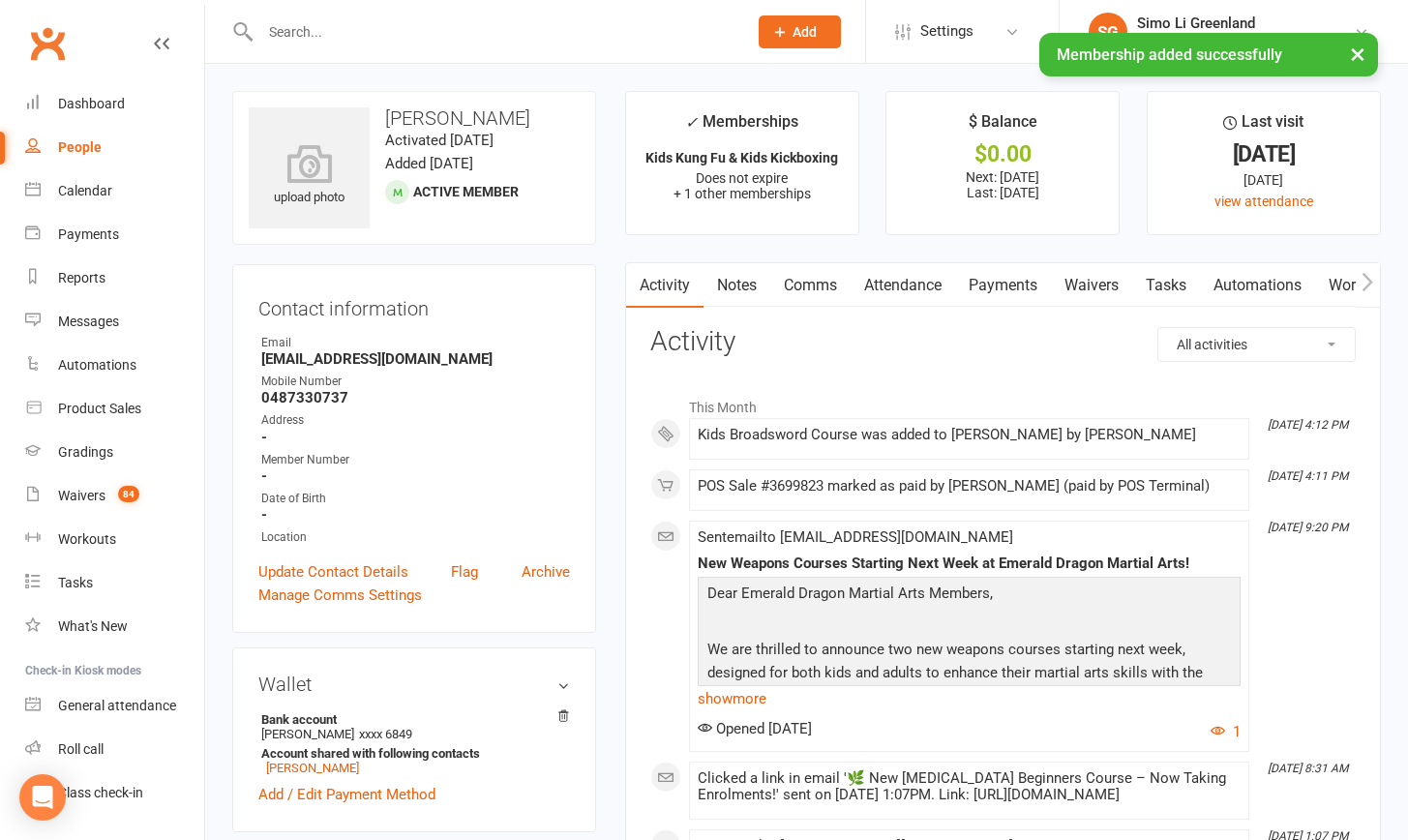
click at [335, 33] on input "text" at bounding box center [494, 32] width 479 height 27
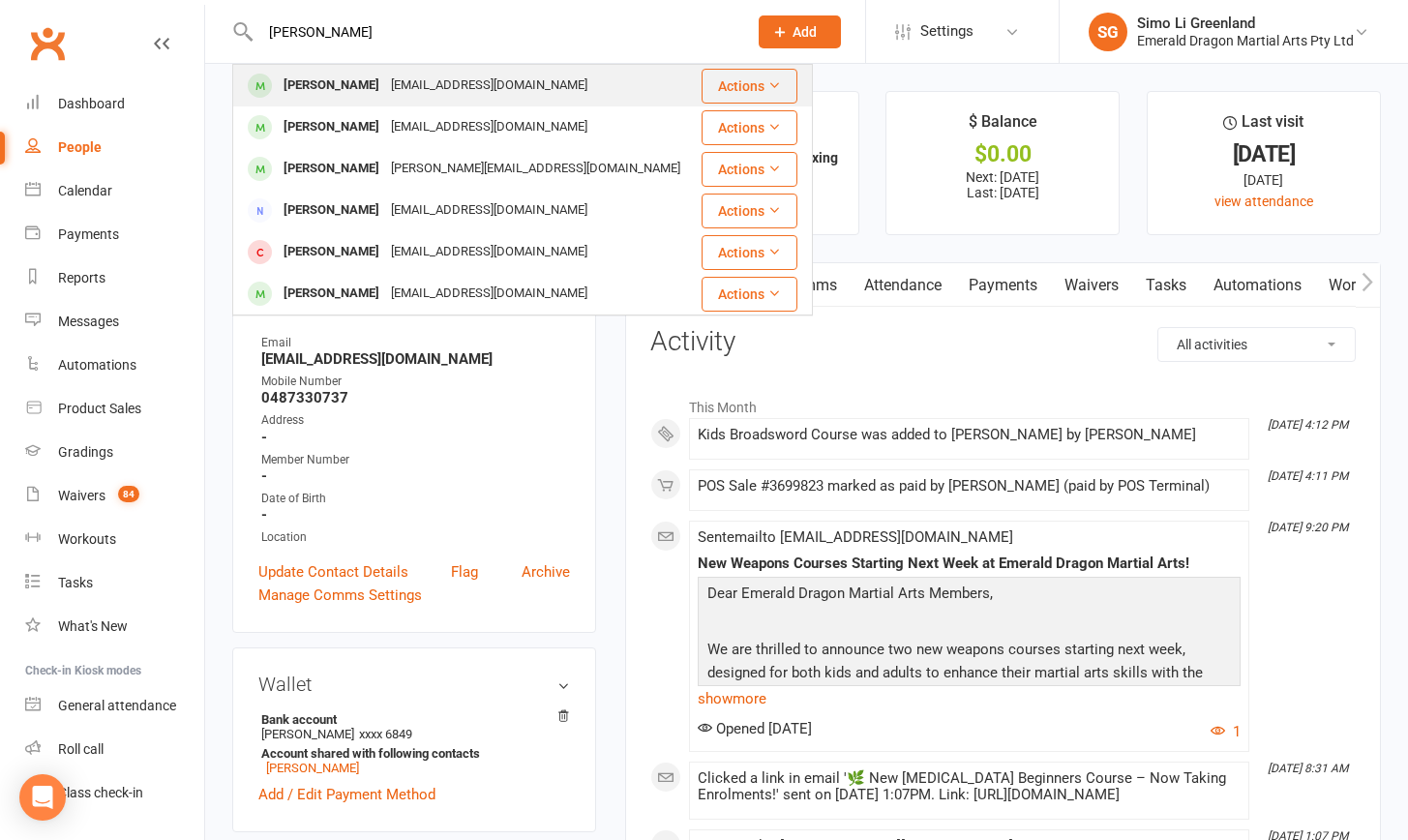
type input "emil"
click at [329, 77] on div "[PERSON_NAME]" at bounding box center [331, 85] width 108 height 28
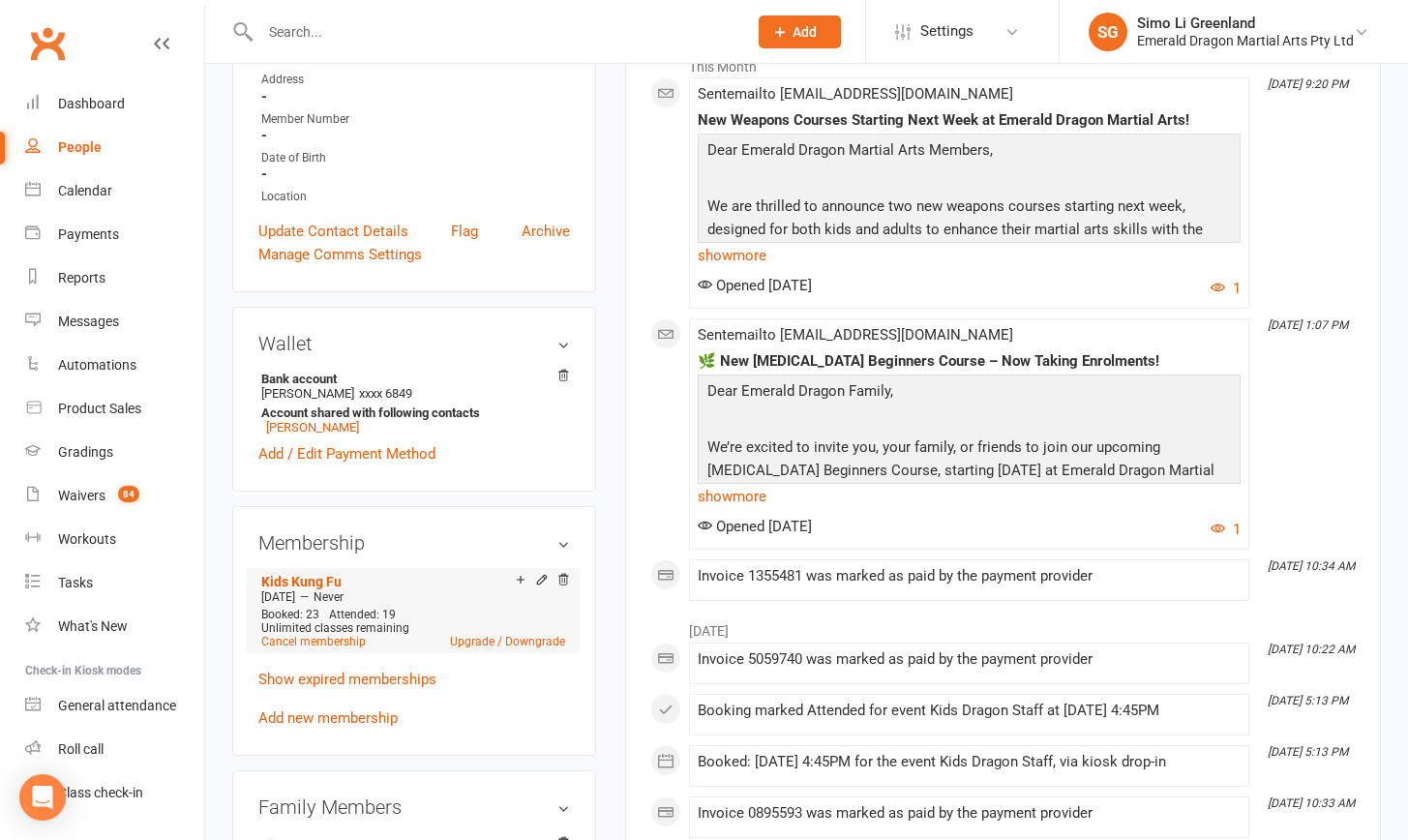
scroll to position [512, 0]
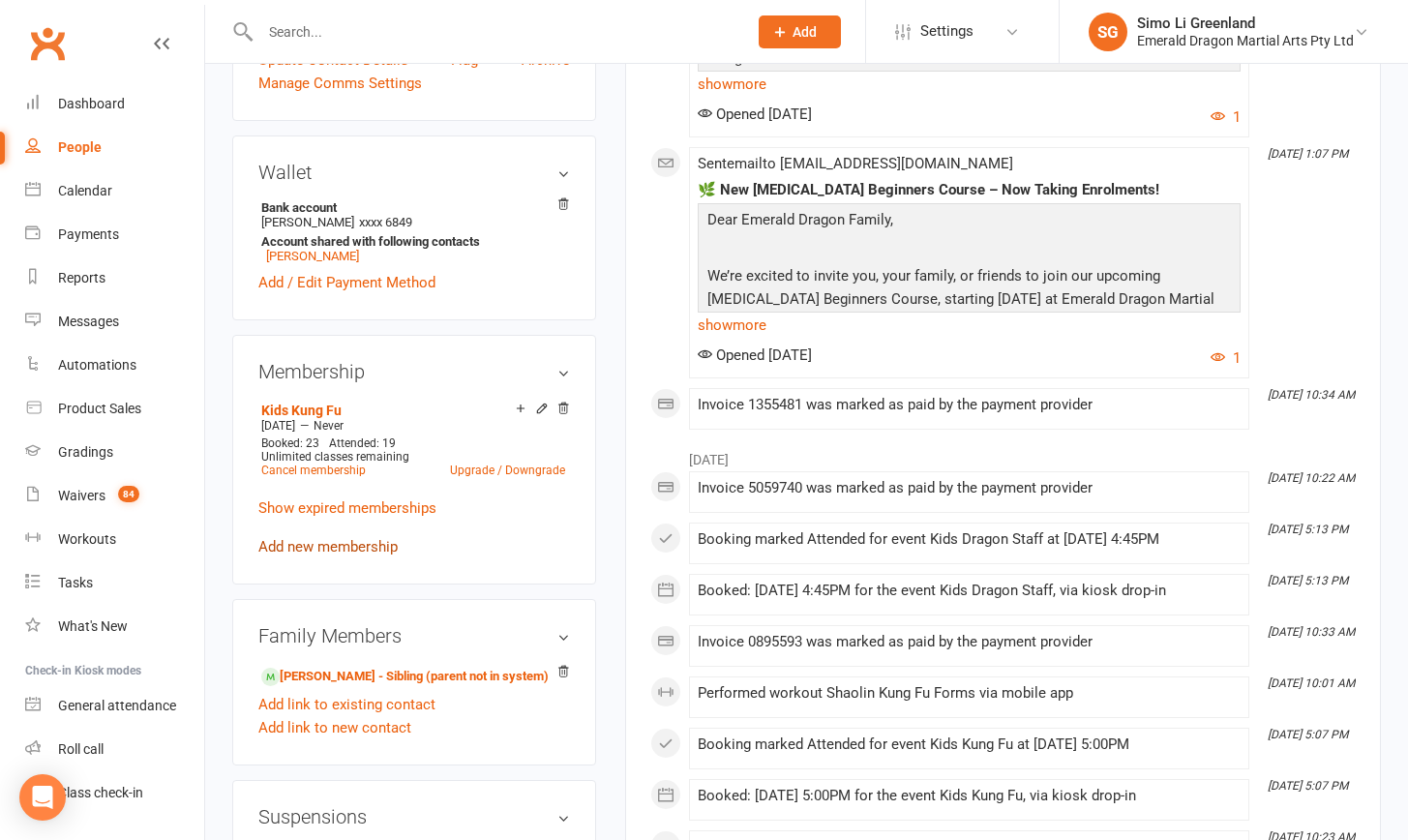
click at [347, 540] on link "Add new membership" at bounding box center [328, 547] width 140 height 17
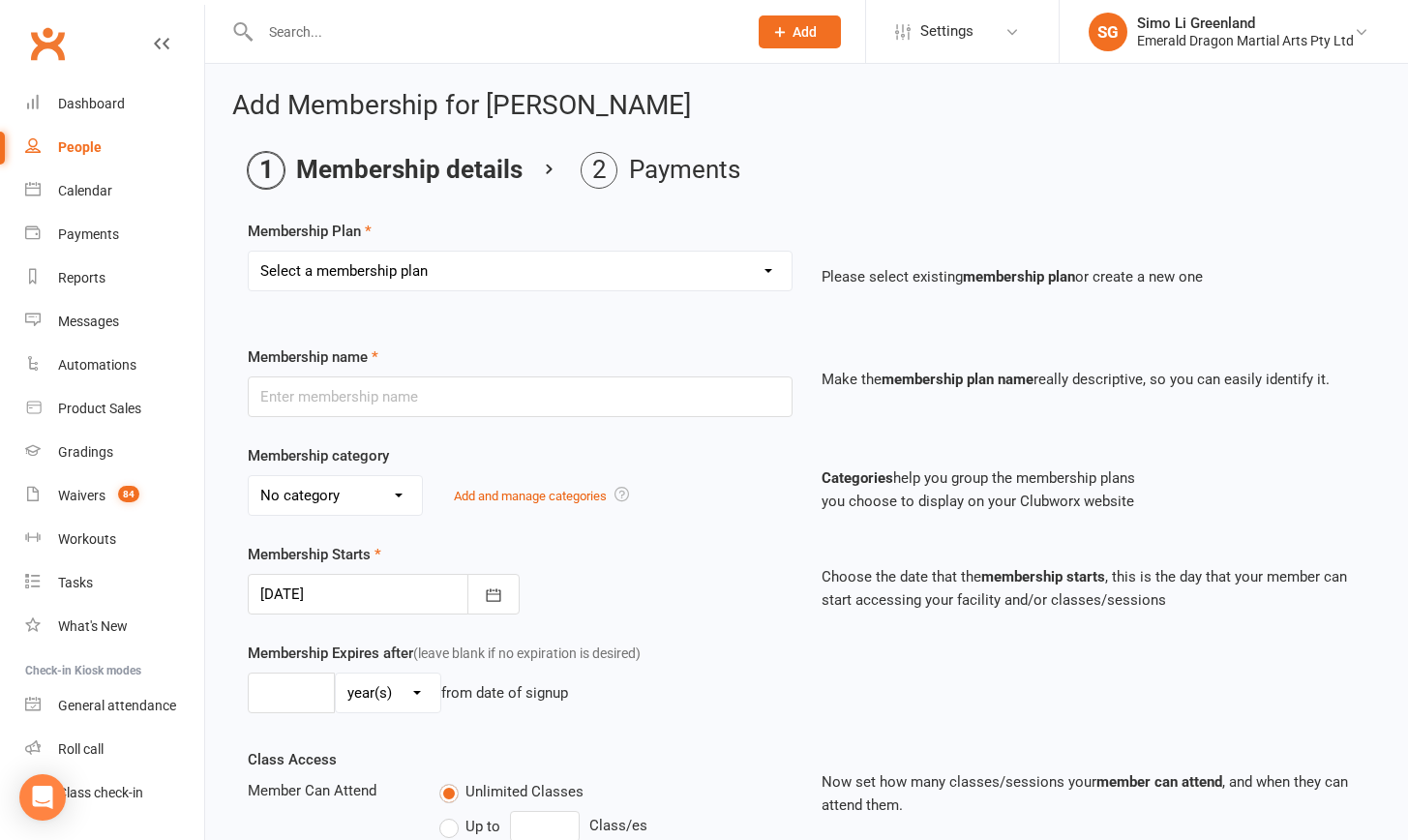
select select "34"
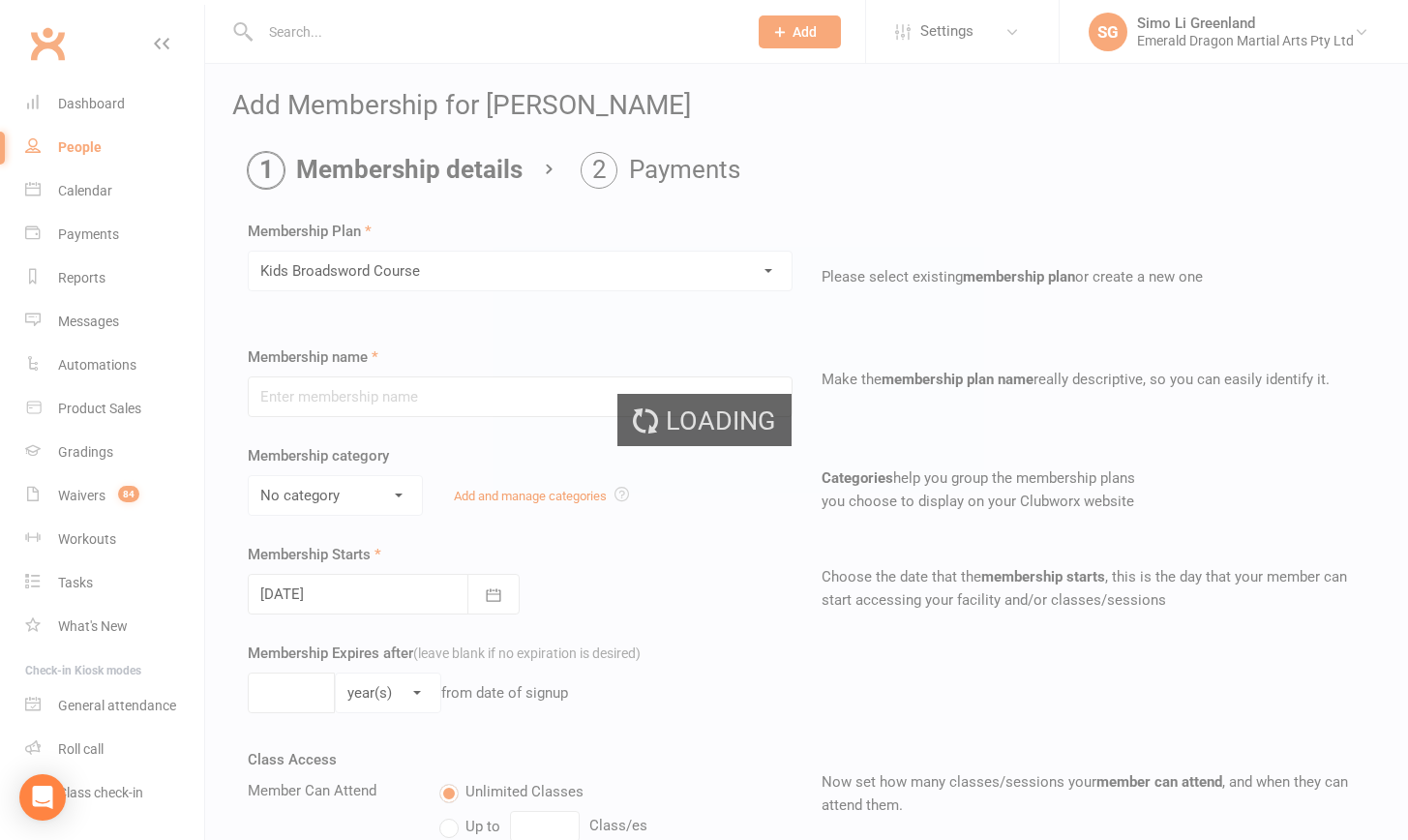
type input "Kids Broadsword Course"
select select "0"
type input "20 Aug 2025"
type input "8"
select select "1"
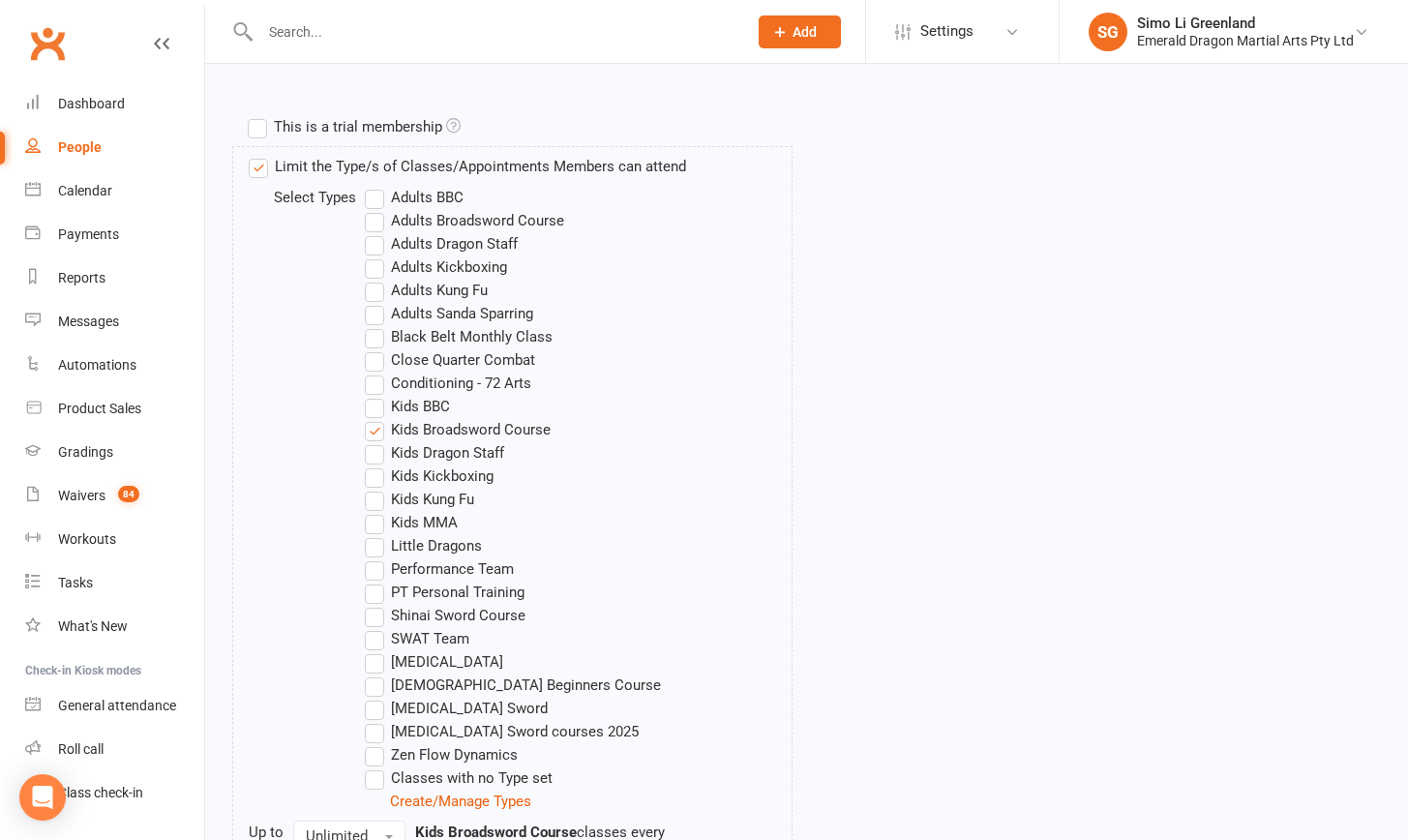
scroll to position [1248, 0]
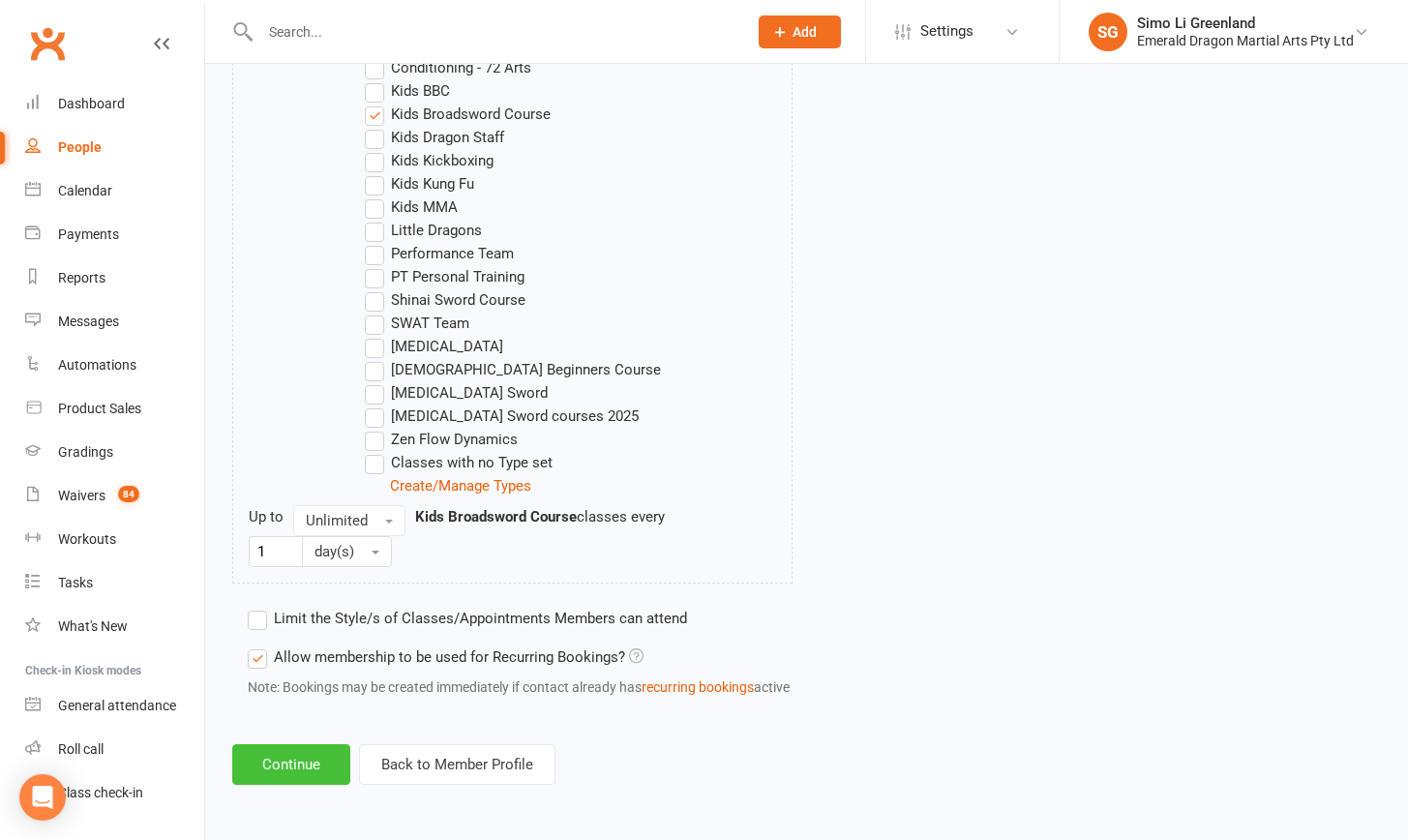
click at [283, 746] on button "Continue" at bounding box center [291, 764] width 118 height 41
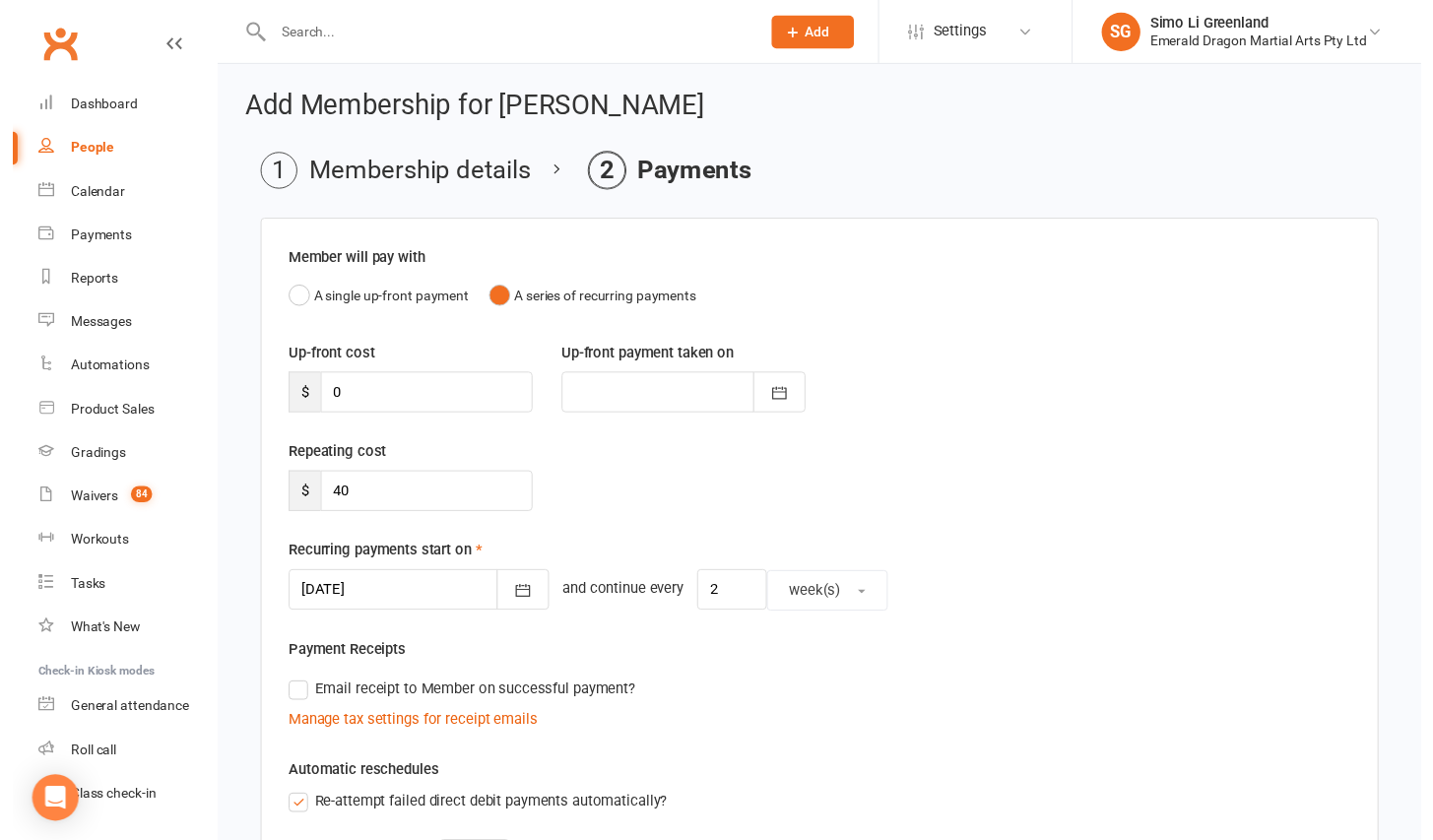
scroll to position [514, 0]
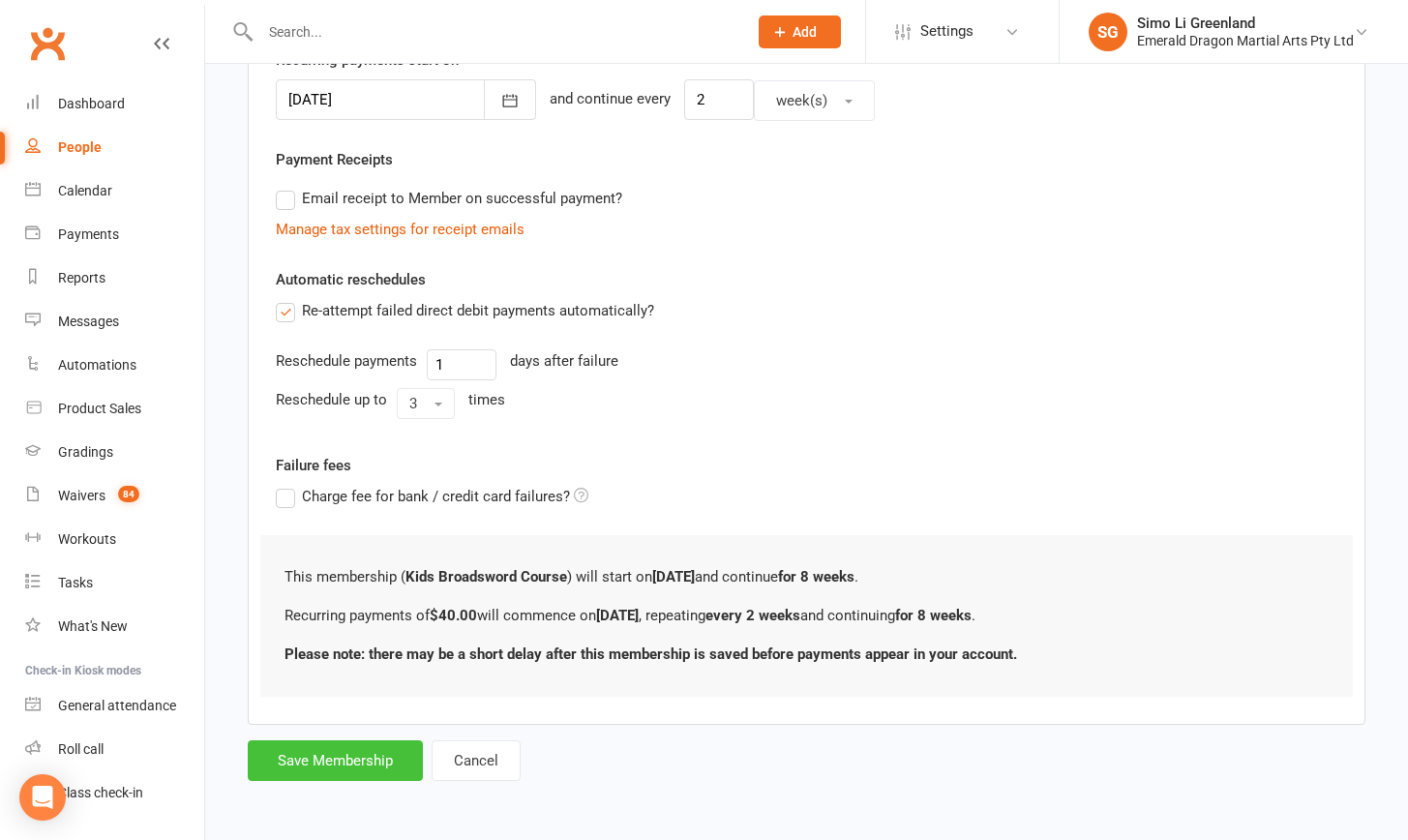
click at [324, 743] on button "Save Membership" at bounding box center [335, 760] width 176 height 41
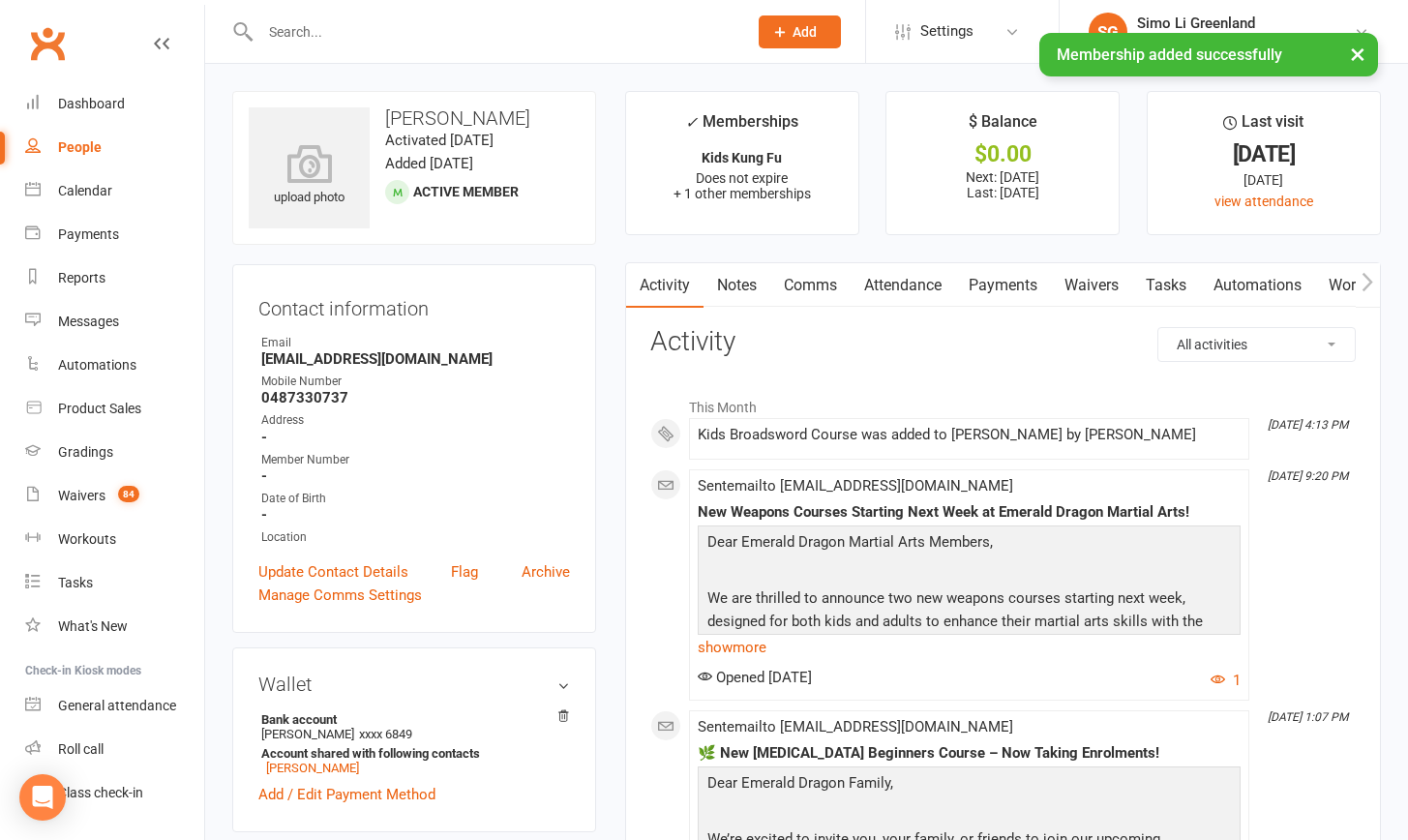
click at [996, 275] on link "Payments" at bounding box center [1003, 285] width 96 height 45
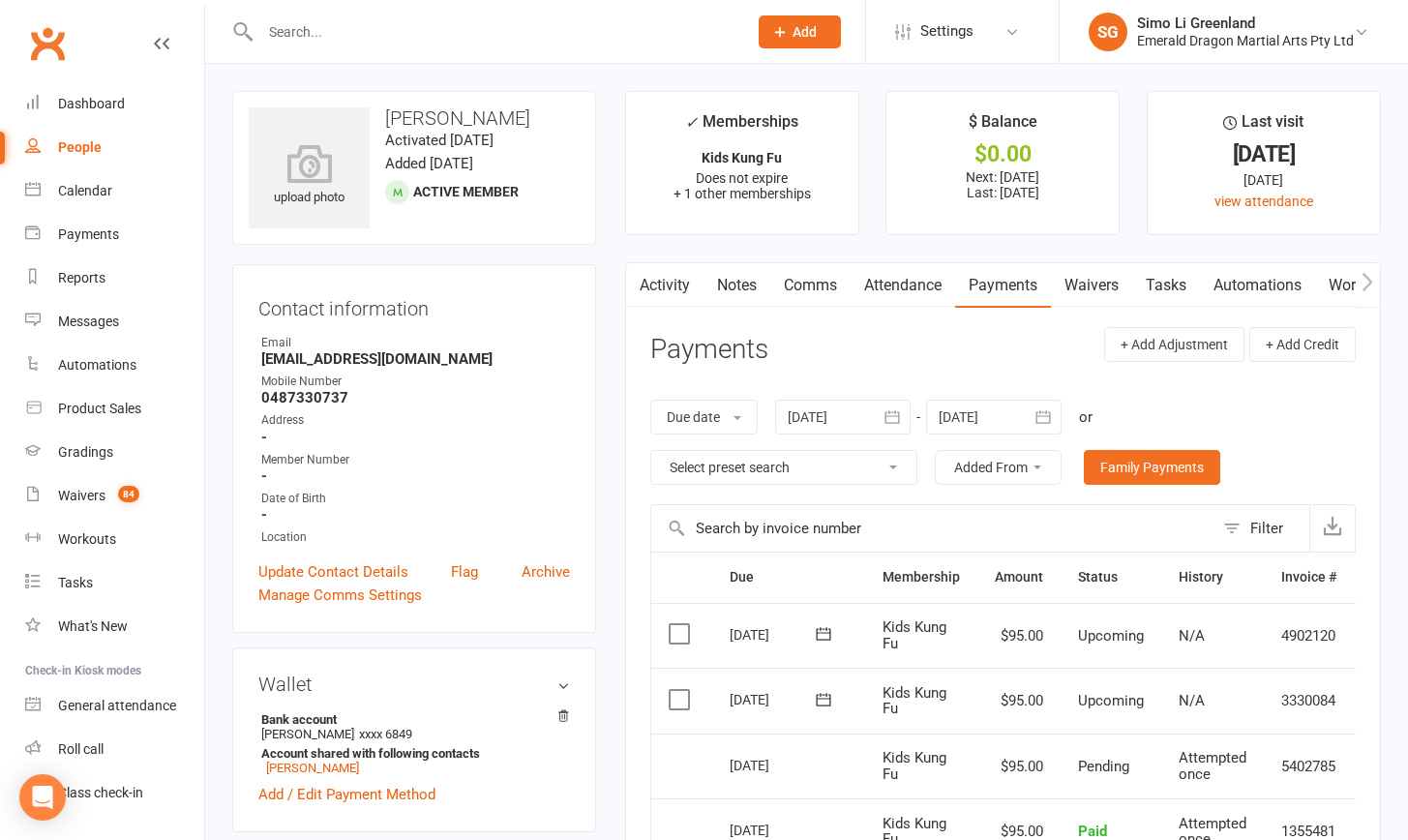
click at [277, 35] on input "text" at bounding box center [494, 32] width 479 height 27
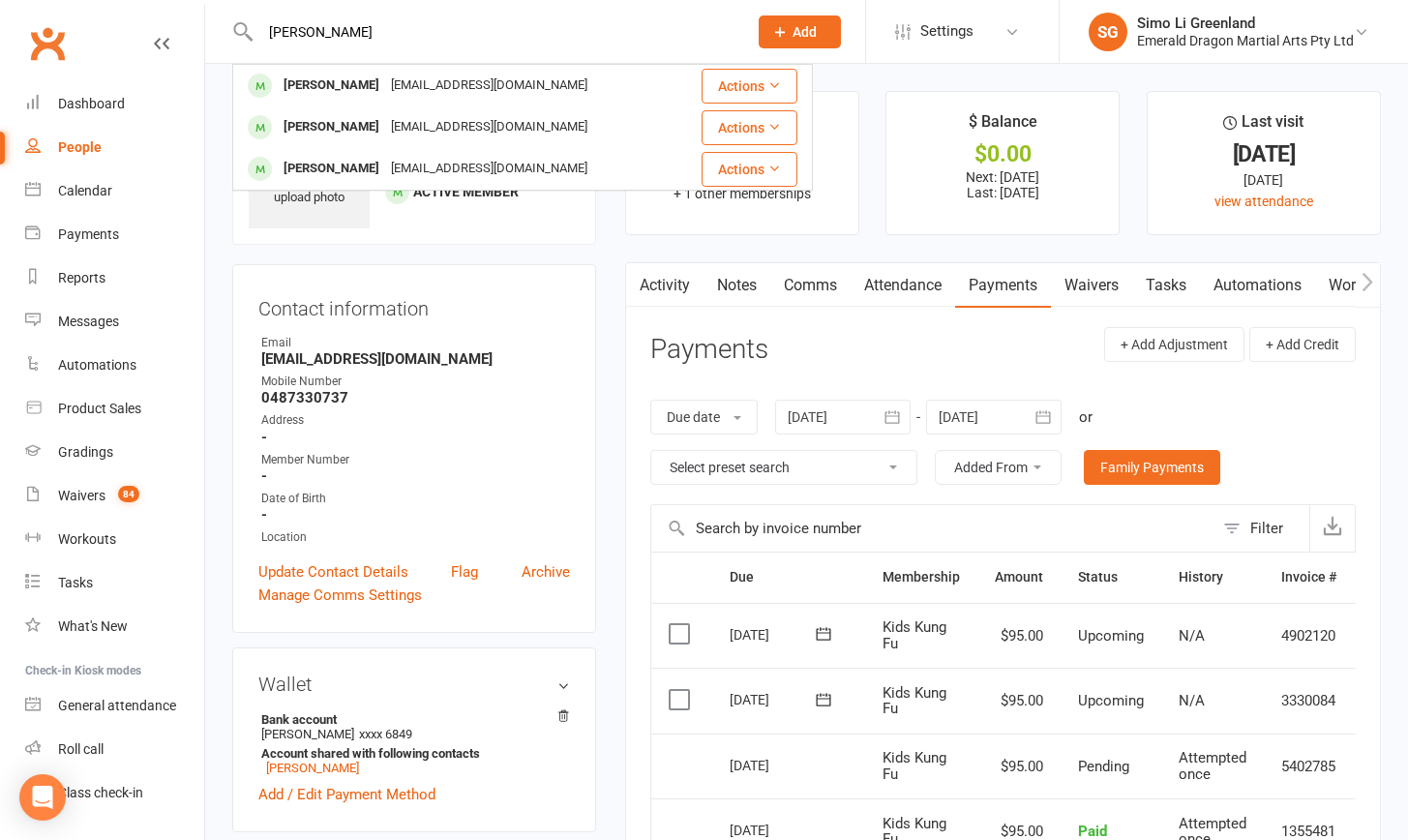
type input "Lucas"
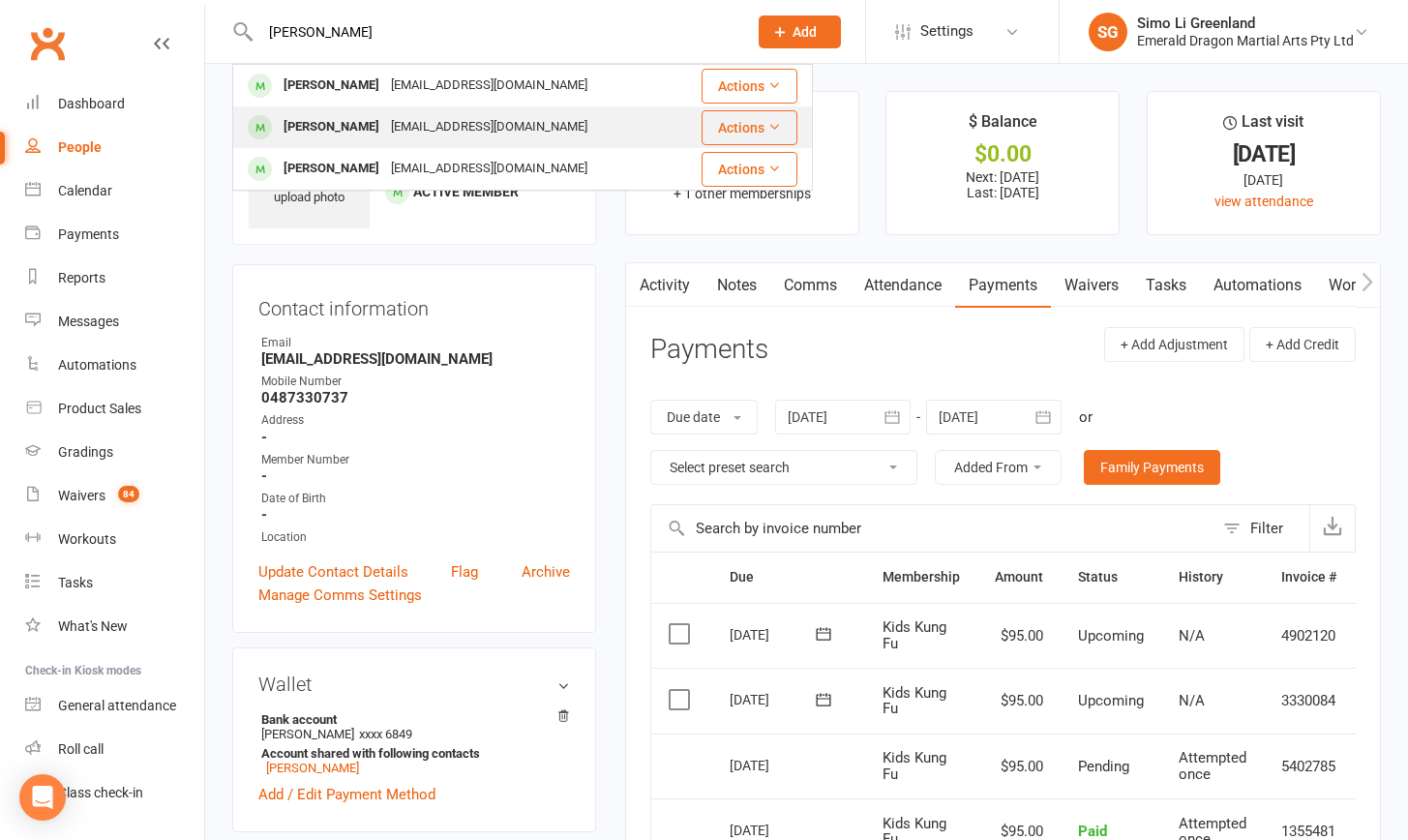
drag, startPoint x: 322, startPoint y: 269, endPoint x: 319, endPoint y: 123, distance: 146.0
click at [319, 123] on div "Lucas Law" at bounding box center [331, 127] width 108 height 28
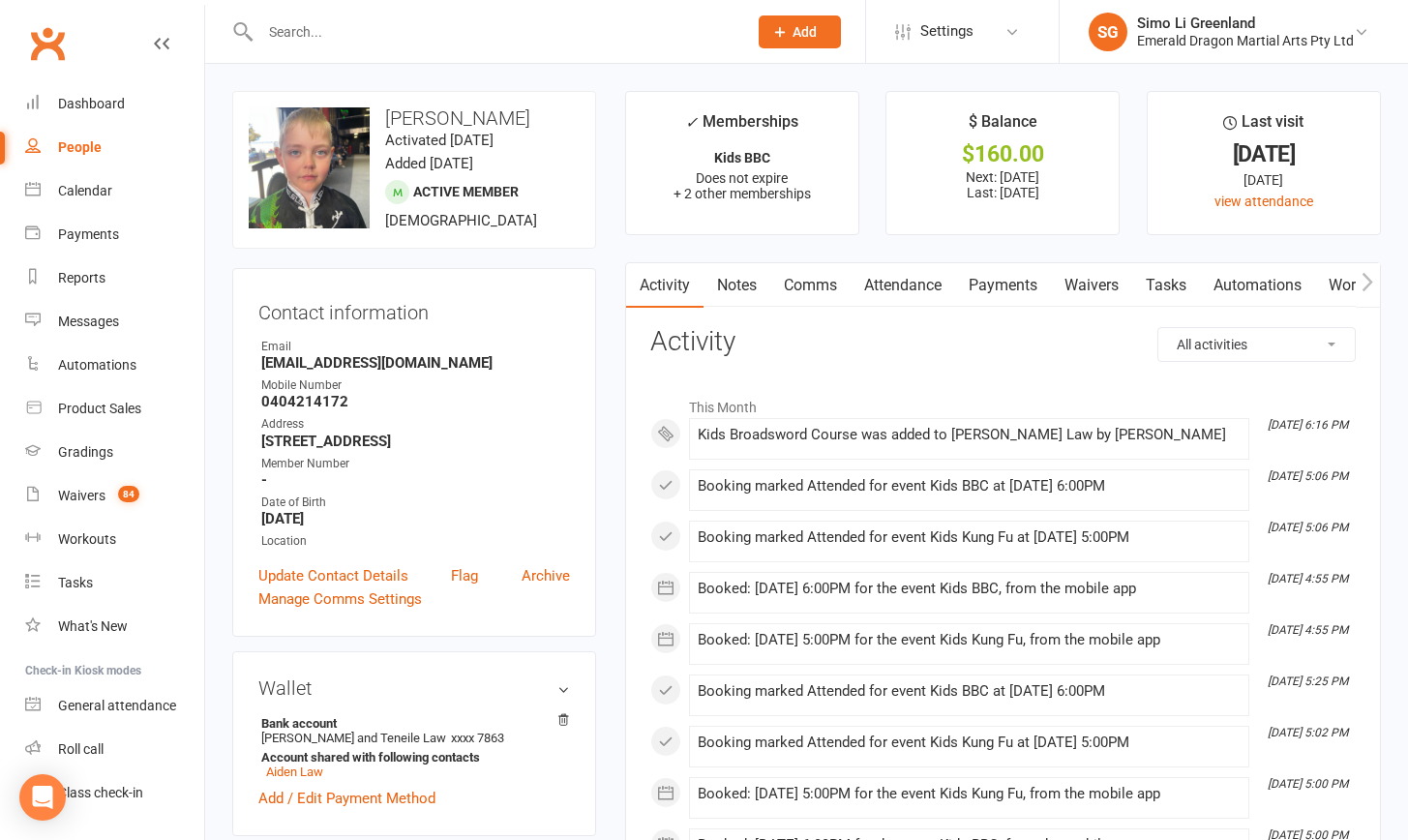
click at [1001, 274] on link "Payments" at bounding box center [1003, 285] width 96 height 45
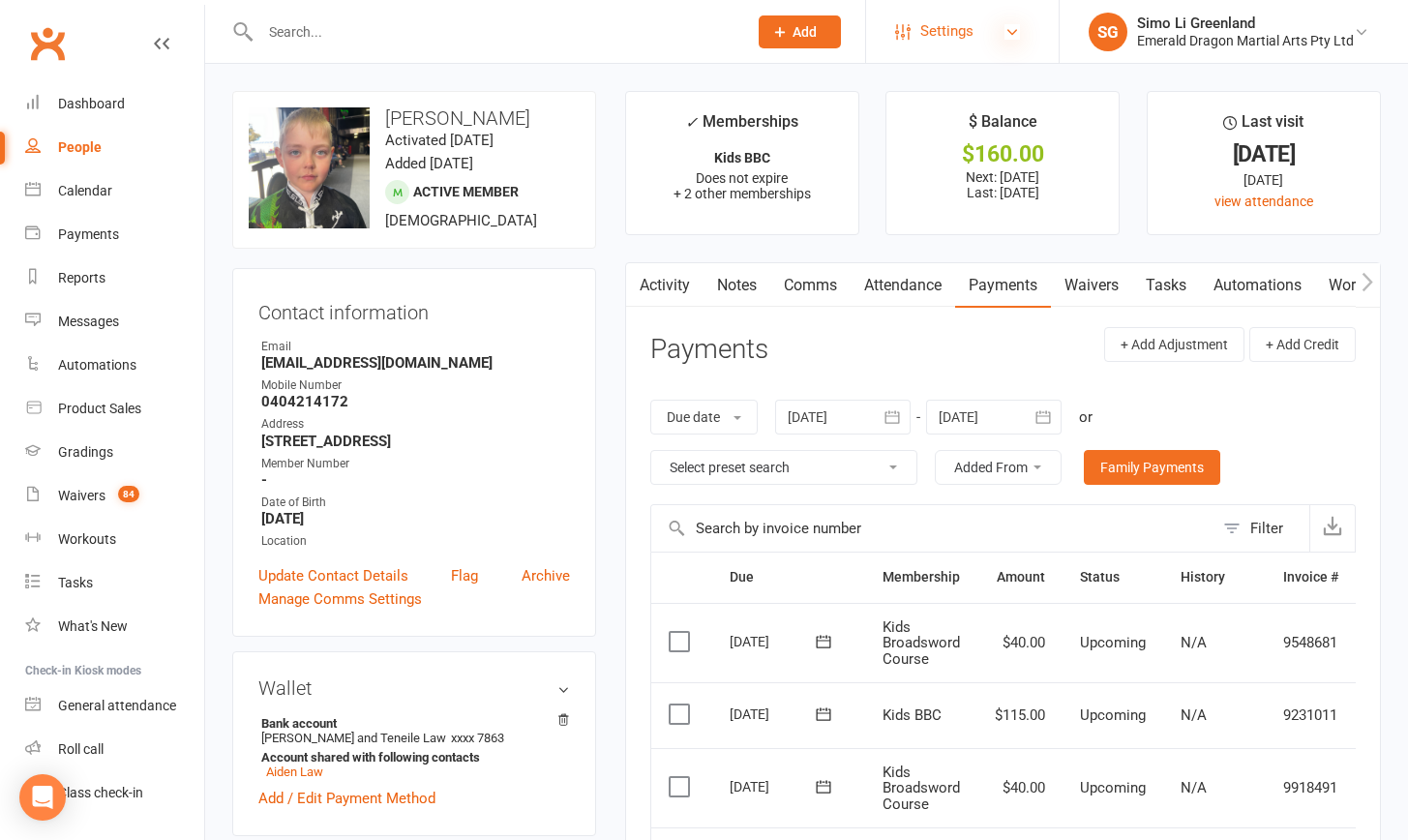
click at [1009, 36] on icon at bounding box center [1012, 32] width 16 height 16
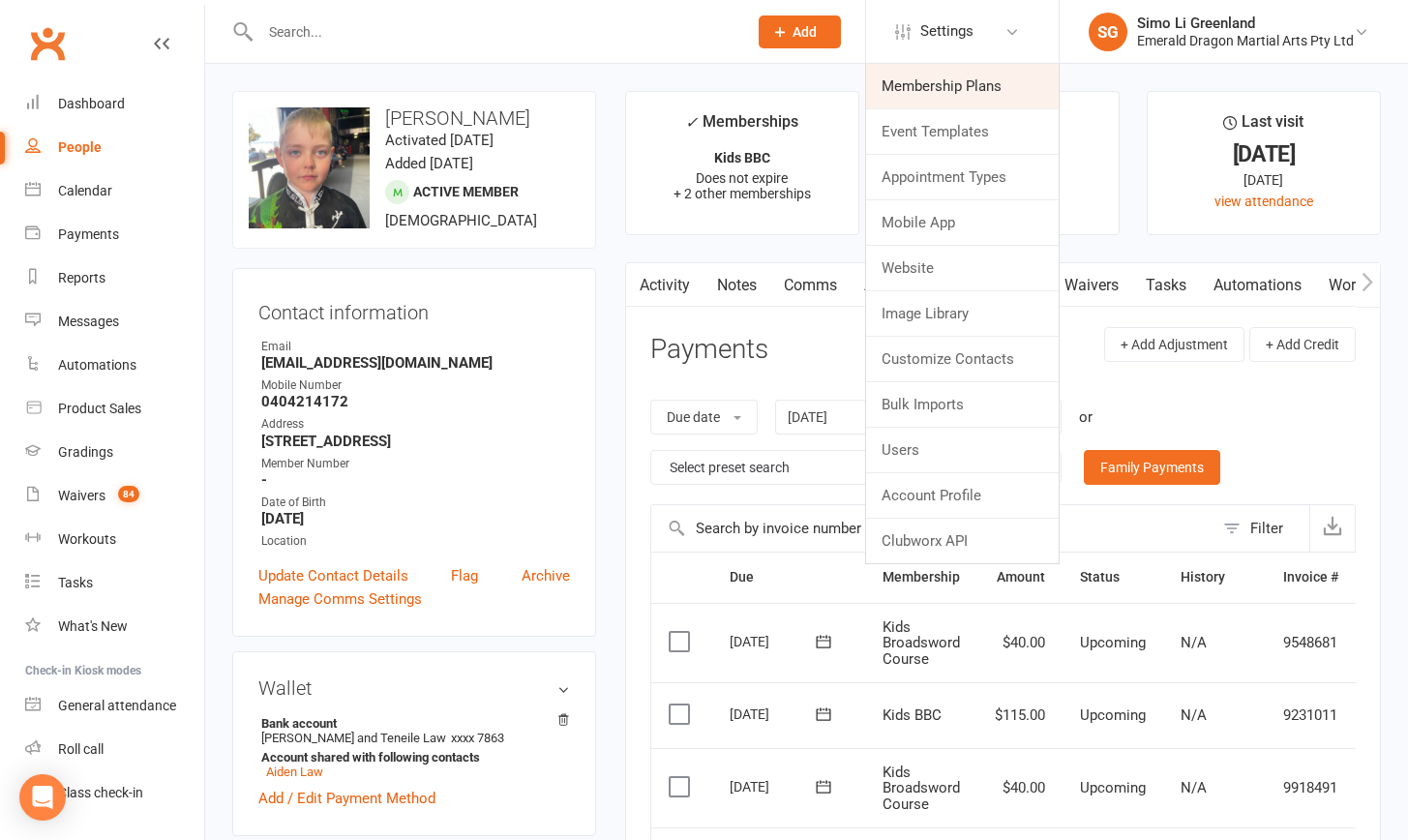
click at [902, 83] on link "Membership Plans" at bounding box center [963, 86] width 193 height 45
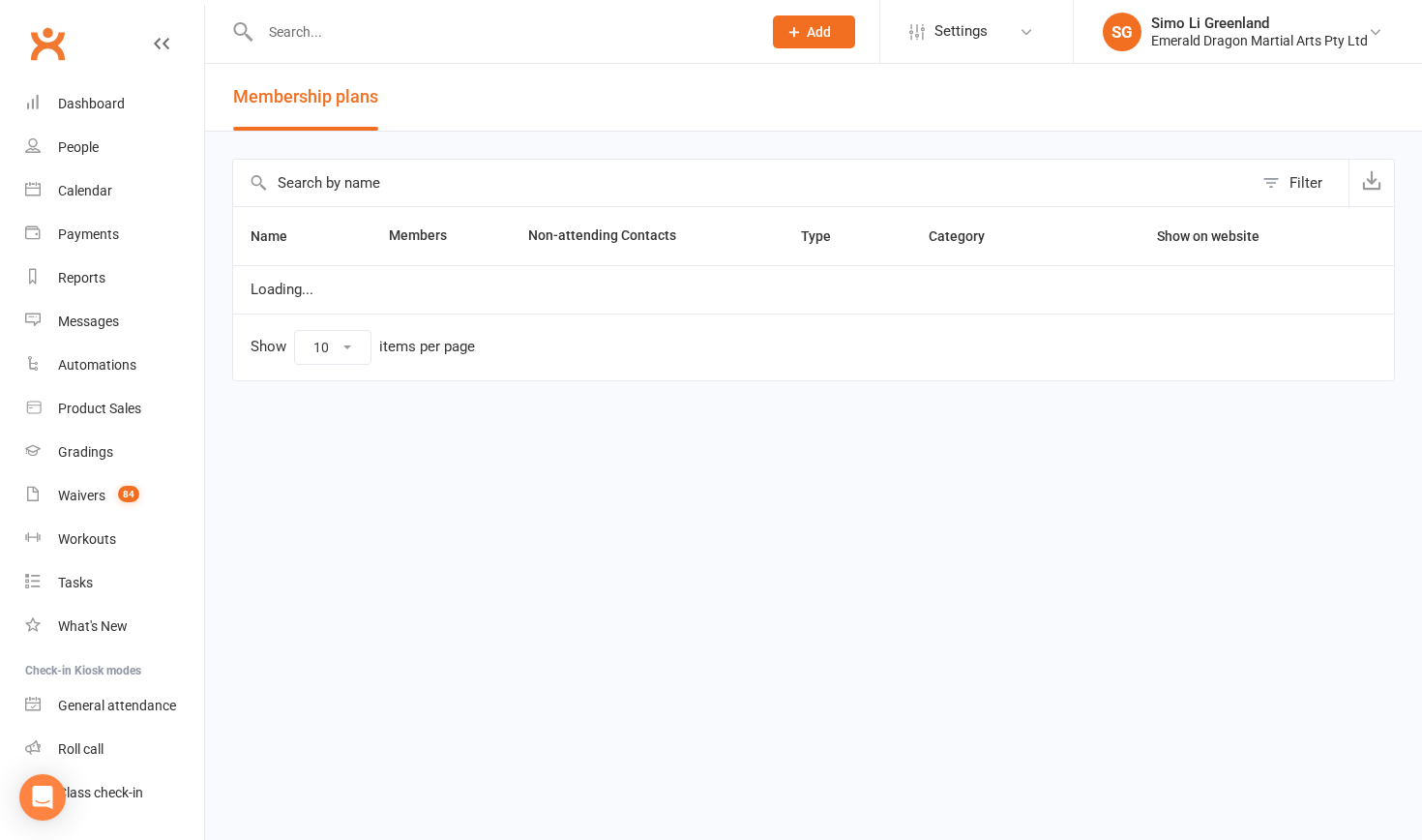
select select "100"
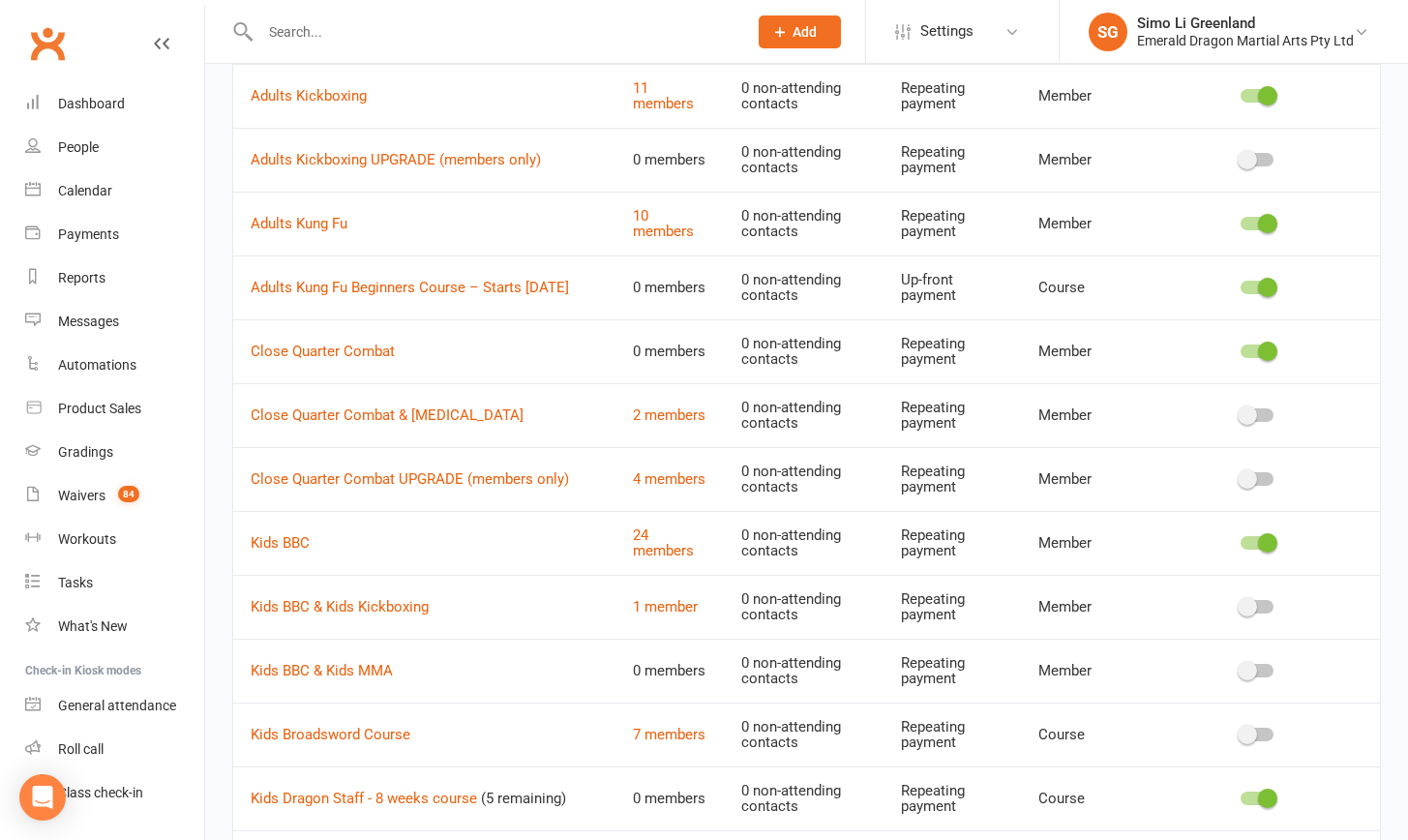
scroll to position [630, 0]
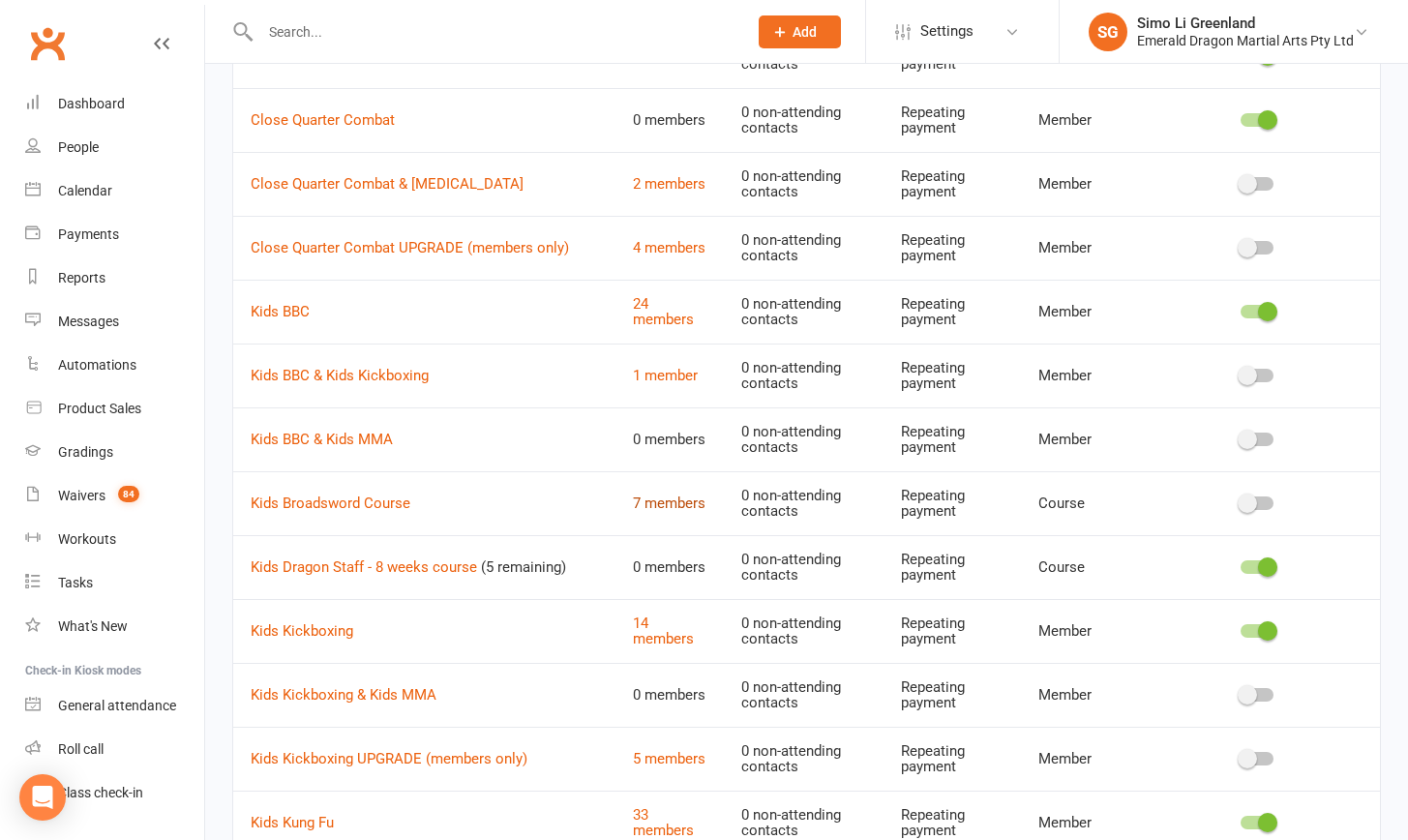
click at [677, 501] on link "7 members" at bounding box center [669, 503] width 73 height 17
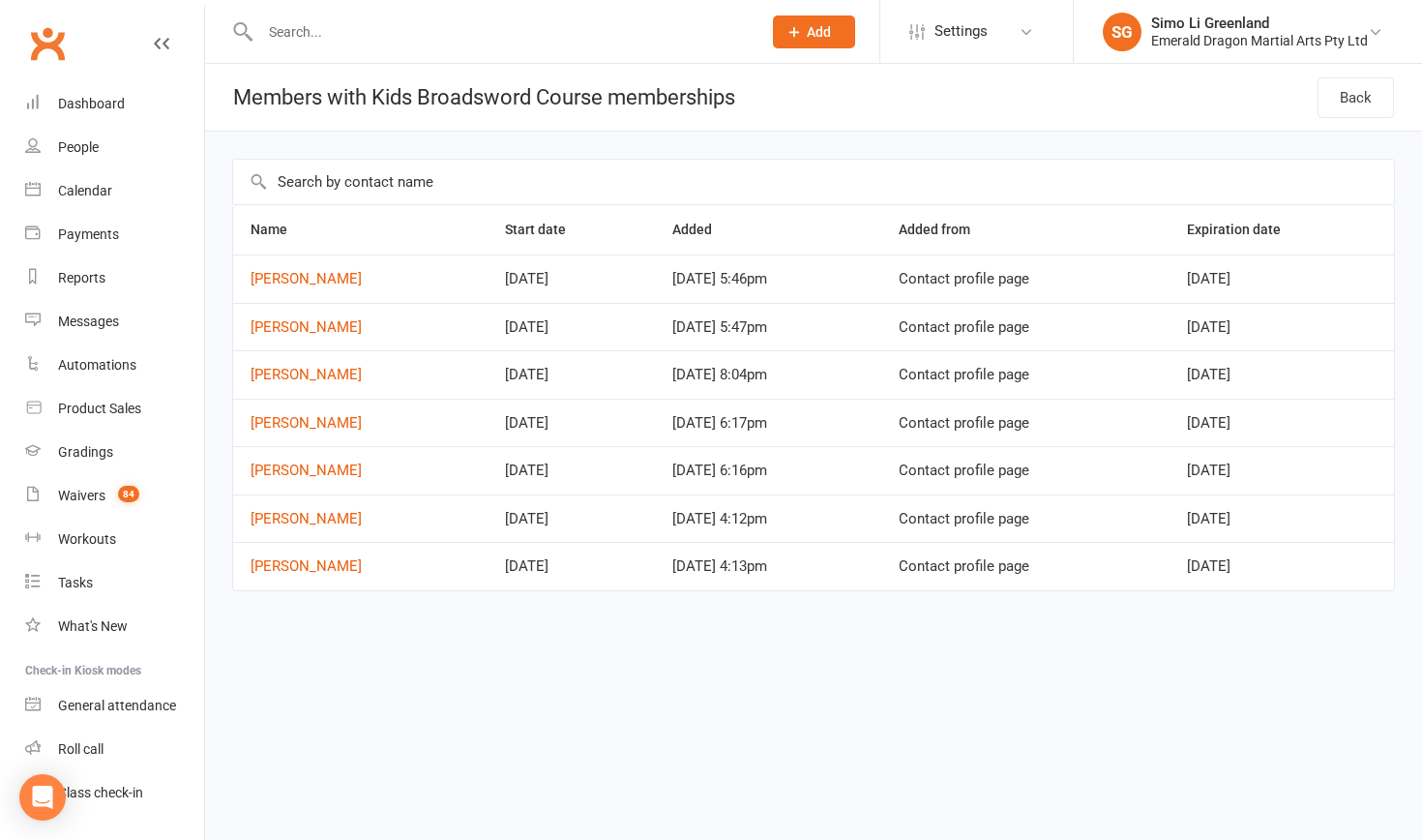
select select "100"
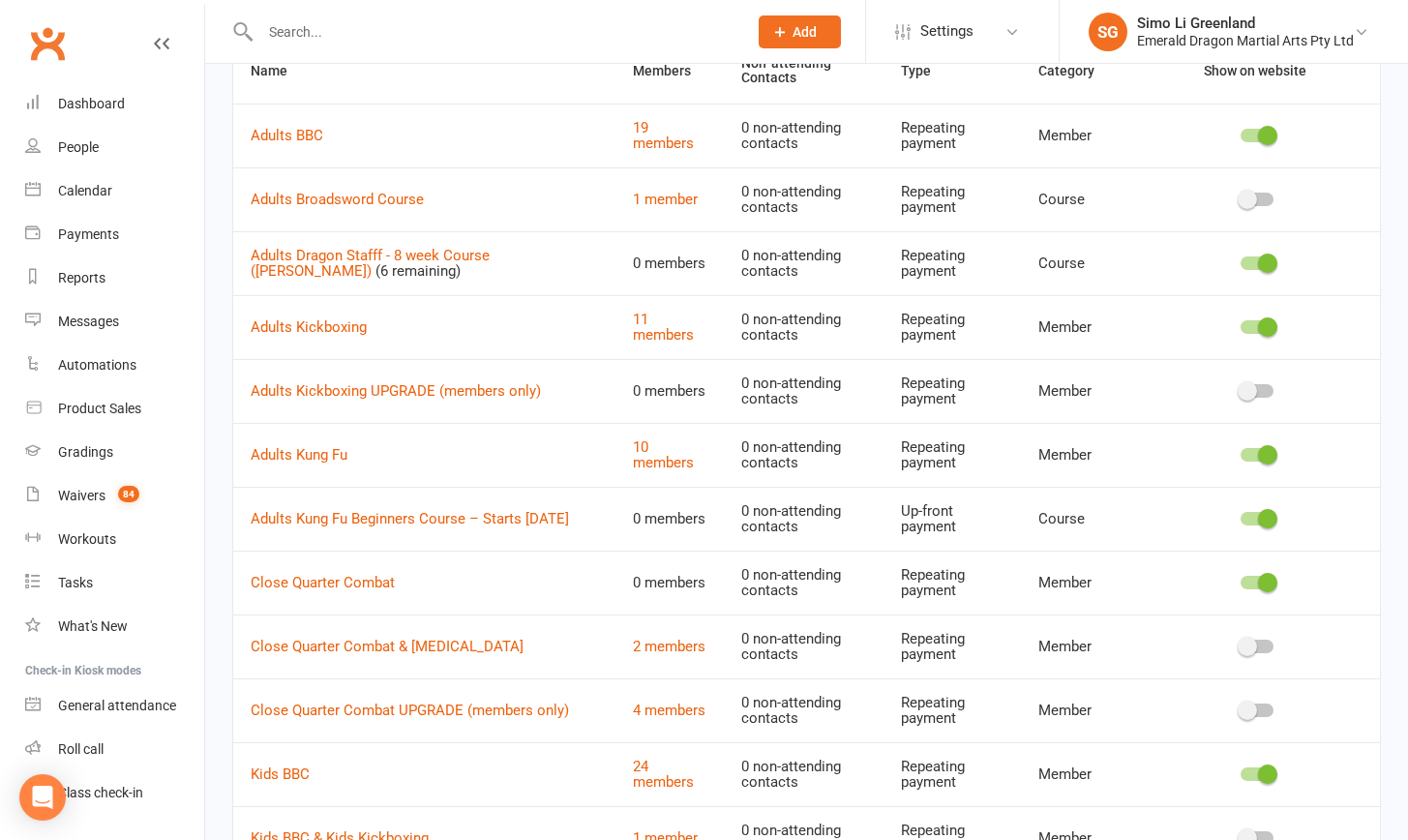
scroll to position [804, 0]
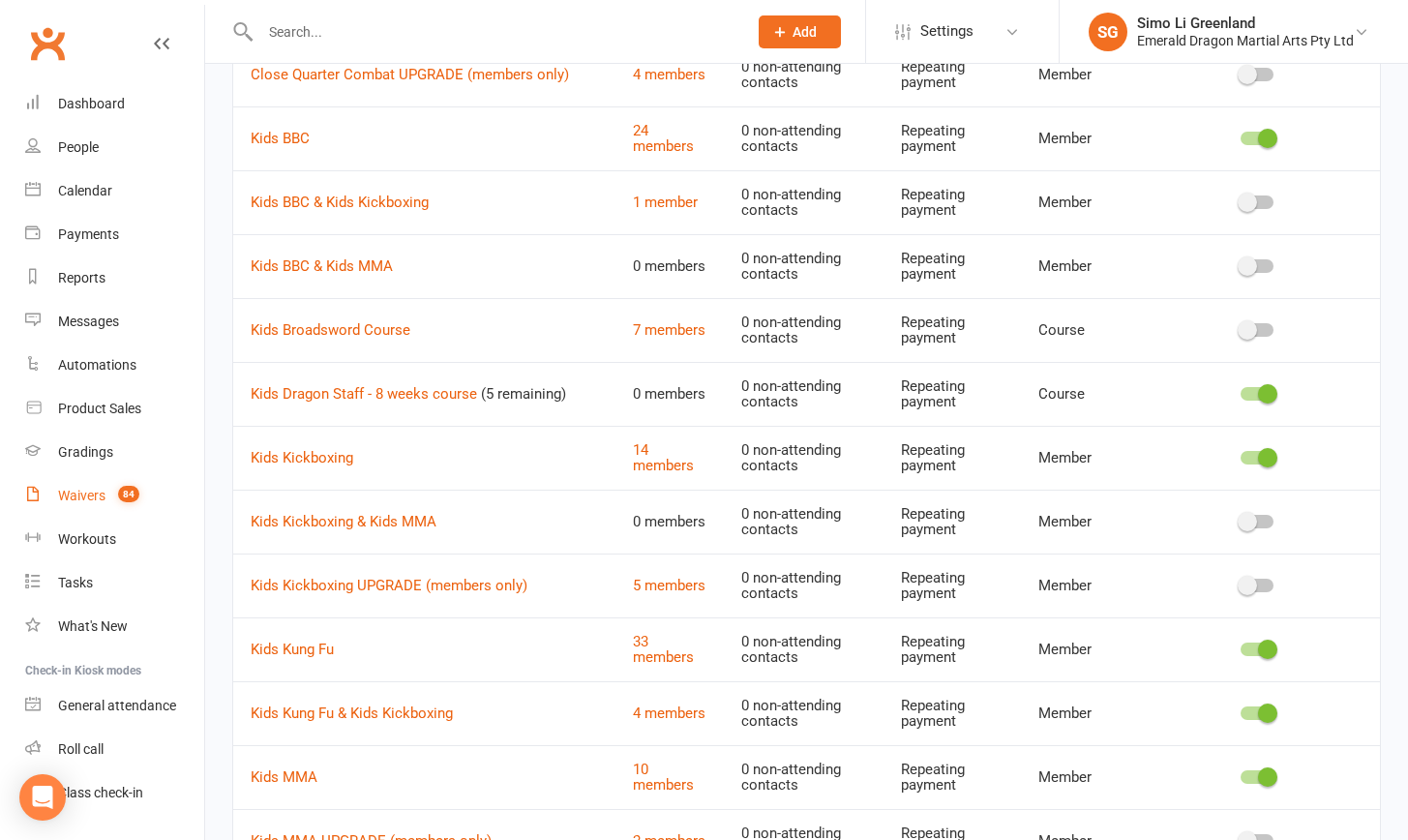
click at [72, 493] on div "Waivers" at bounding box center [82, 496] width 48 height 16
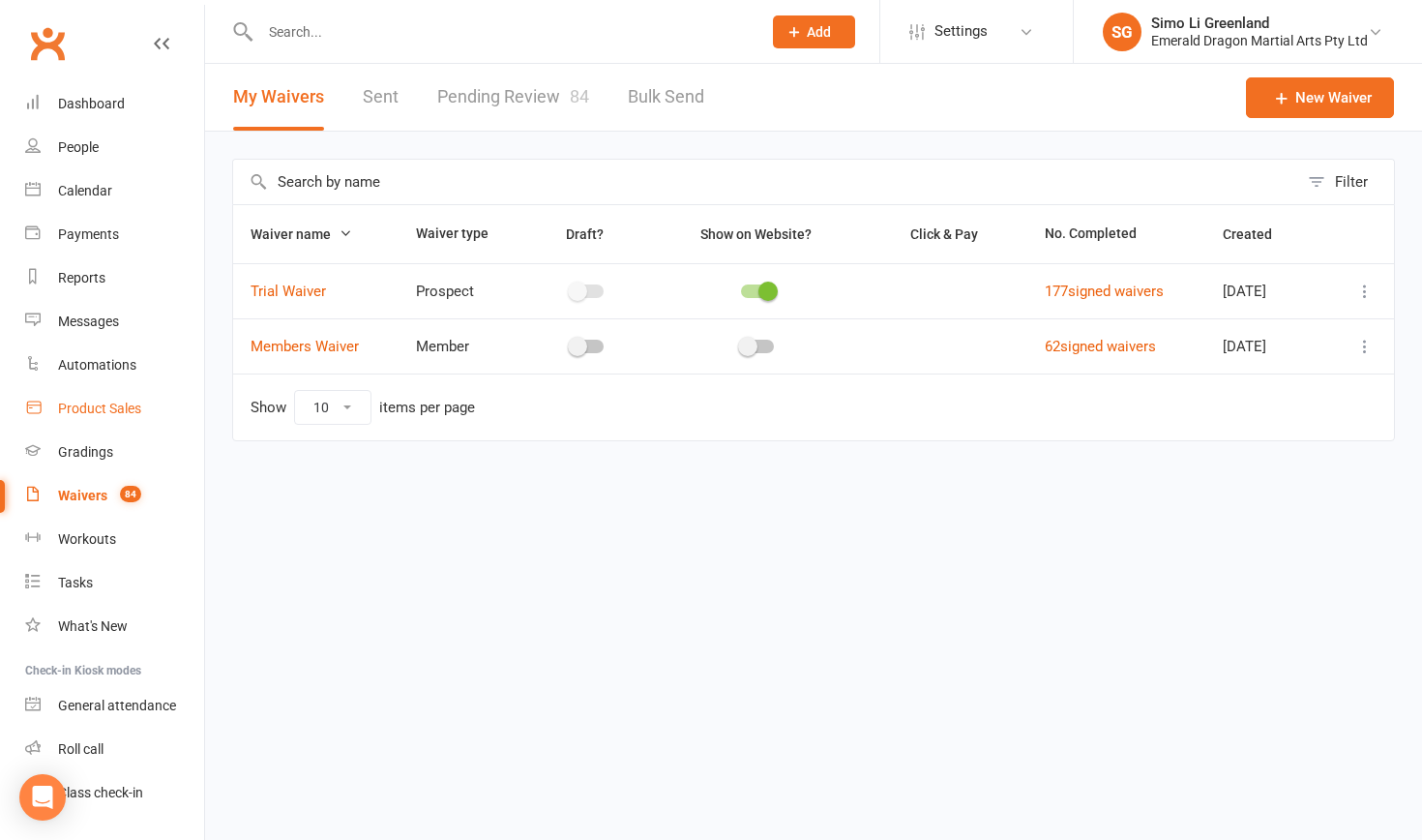
click at [74, 400] on link "Product Sales" at bounding box center [114, 408] width 179 height 44
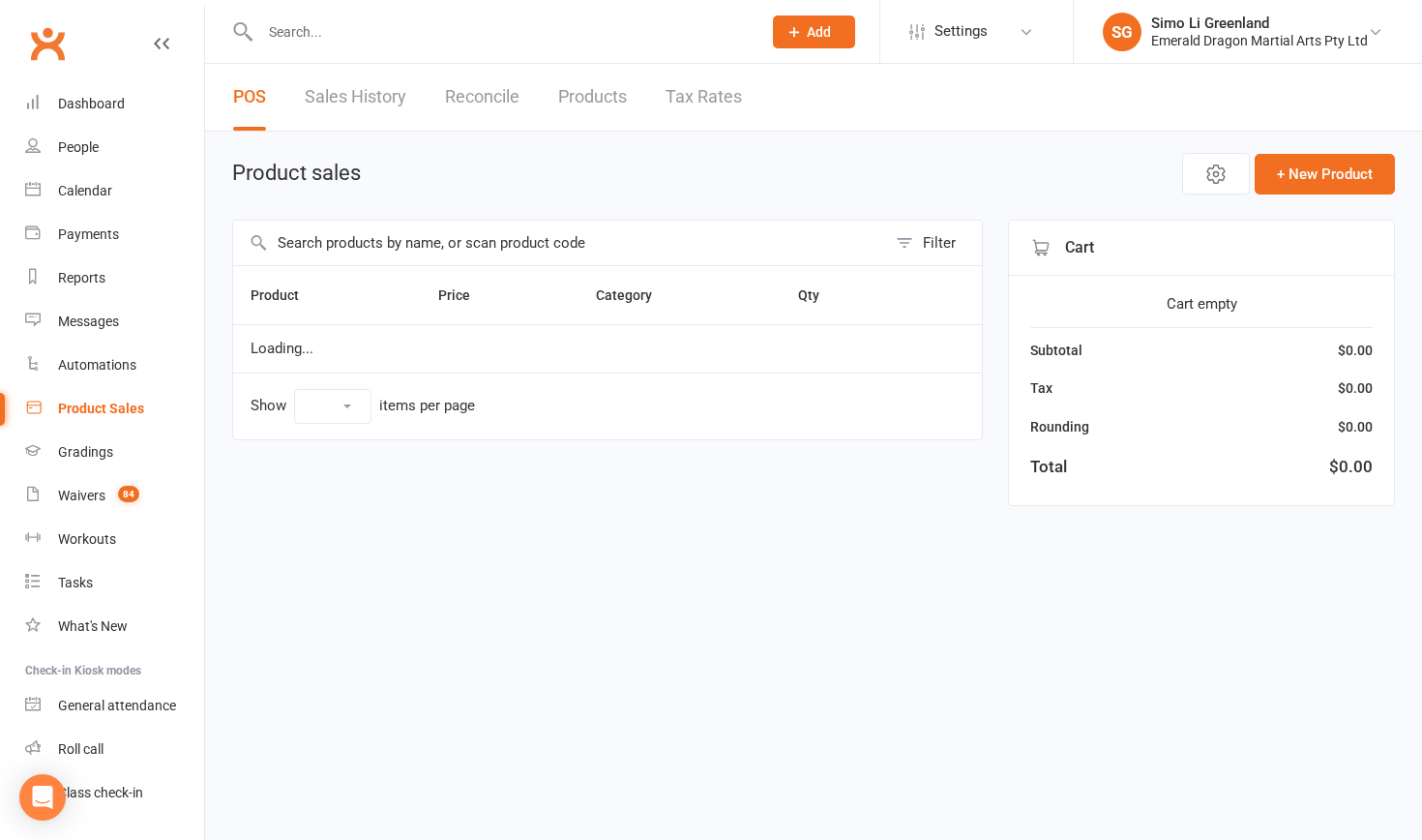
select select "10"
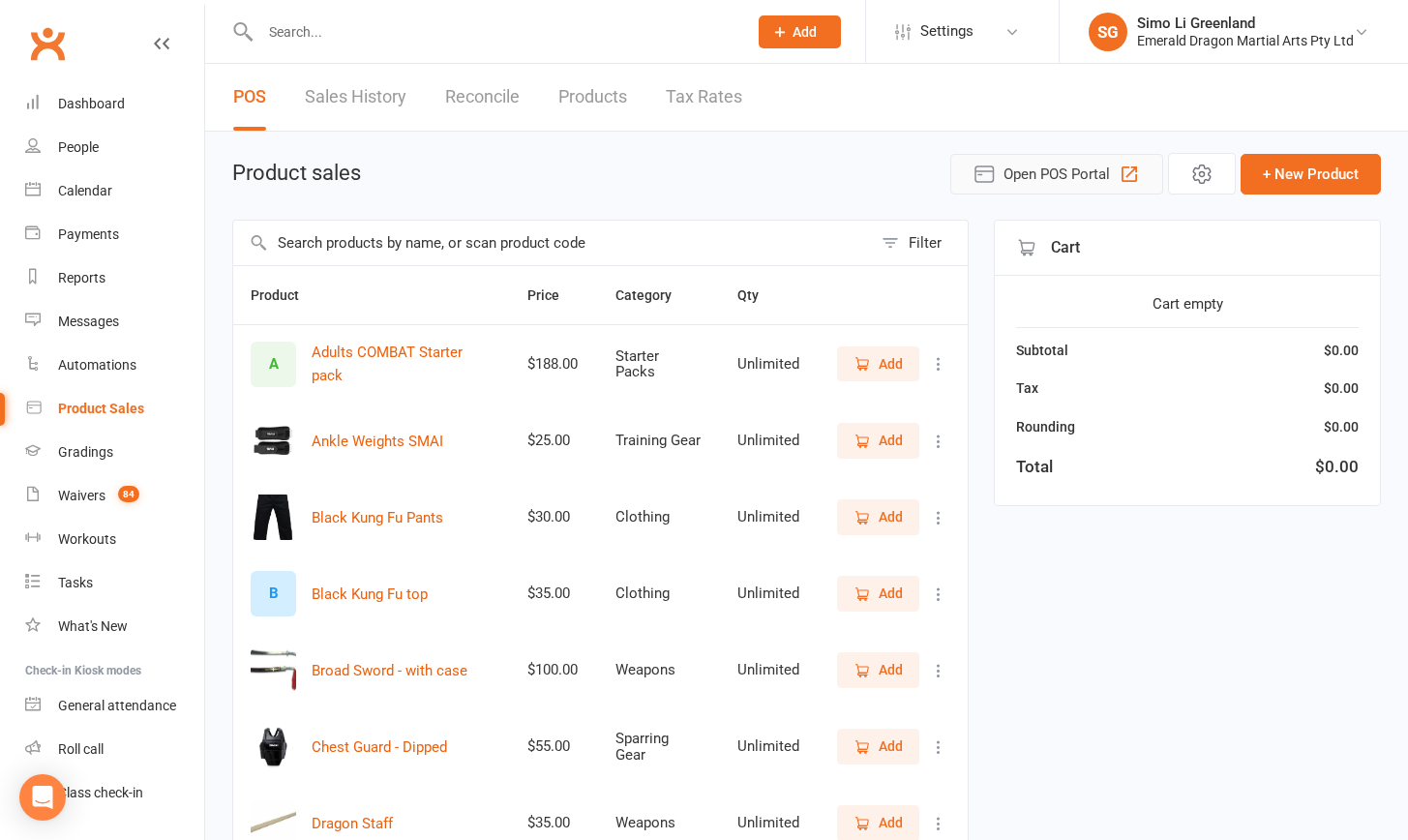
click at [1035, 192] on button "Open POS Portal" at bounding box center [1057, 175] width 213 height 41
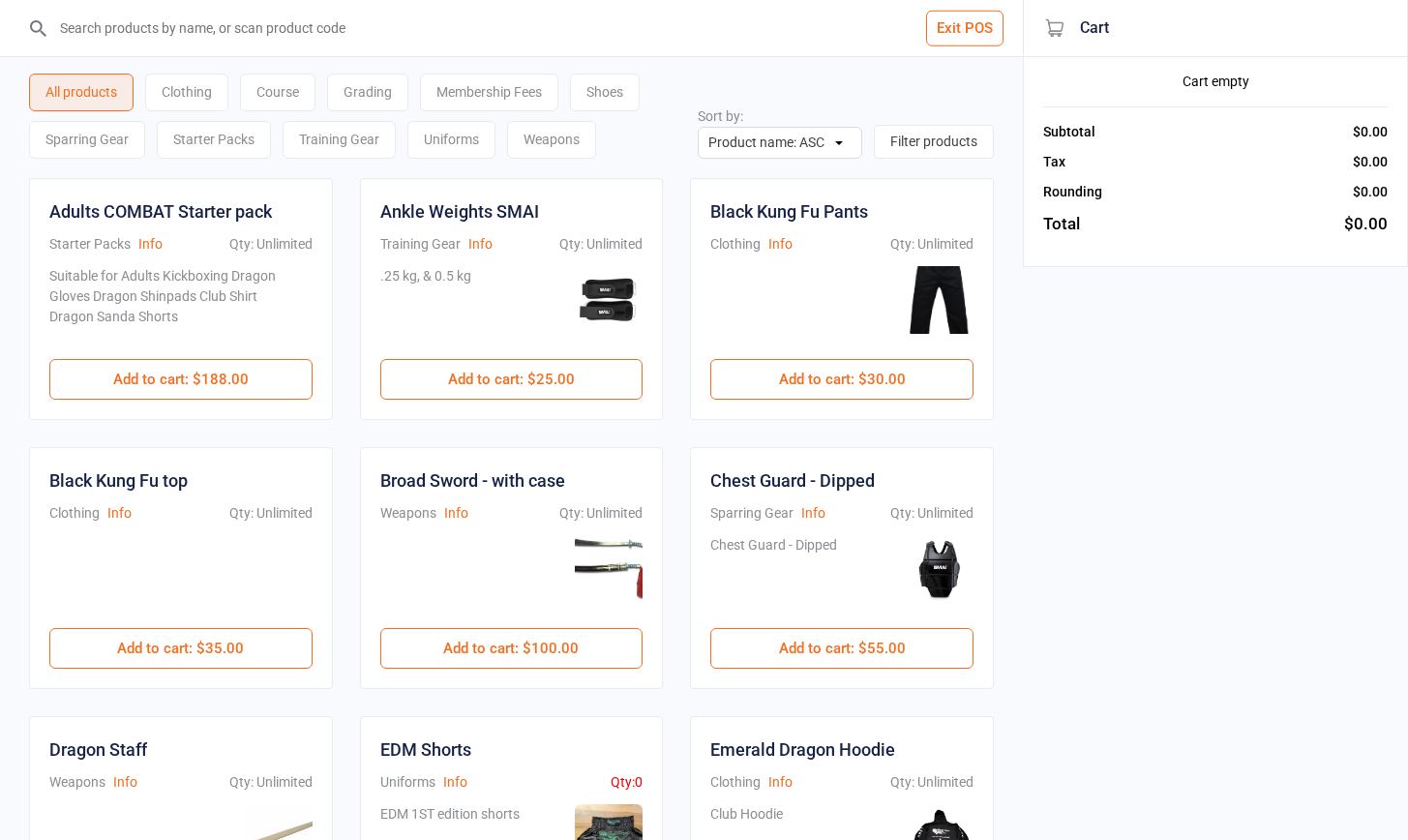
click at [962, 24] on button "Exit POS" at bounding box center [966, 28] width 78 height 36
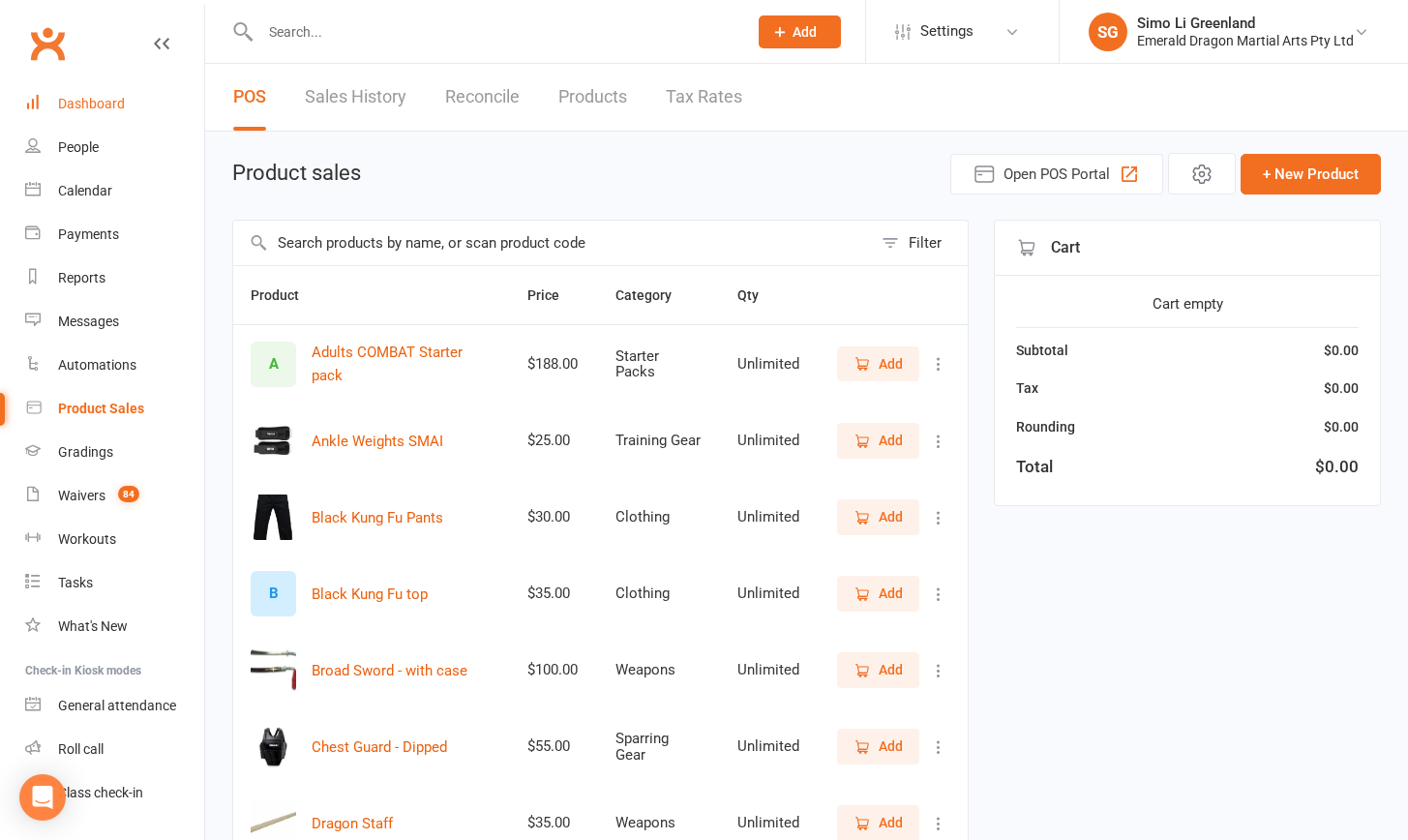
click at [90, 102] on div "Dashboard" at bounding box center [91, 104] width 67 height 16
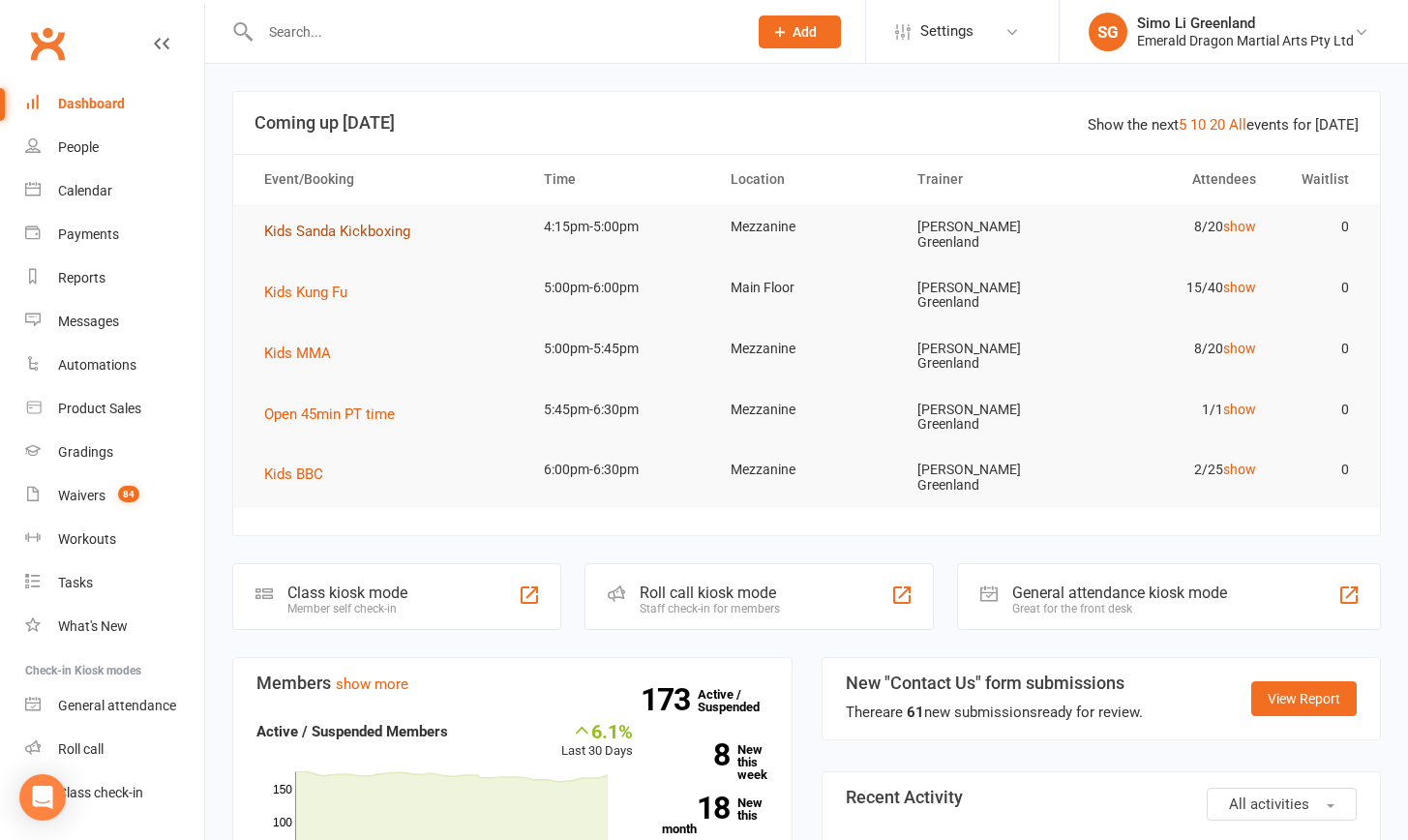
click at [349, 225] on span "Kids Sanda Kickboxing" at bounding box center [337, 231] width 147 height 17
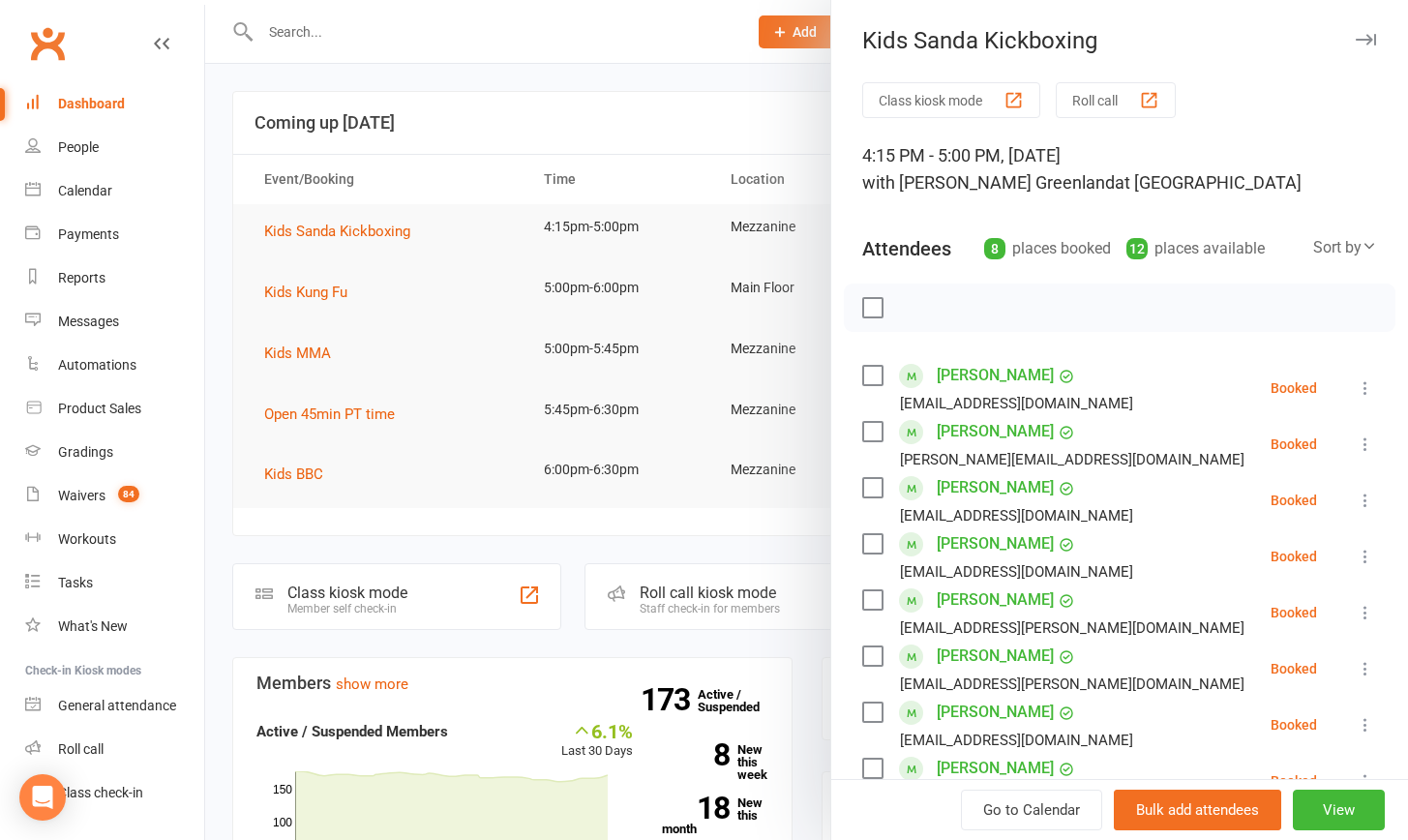
click at [915, 96] on button "Class kiosk mode" at bounding box center [952, 100] width 179 height 36
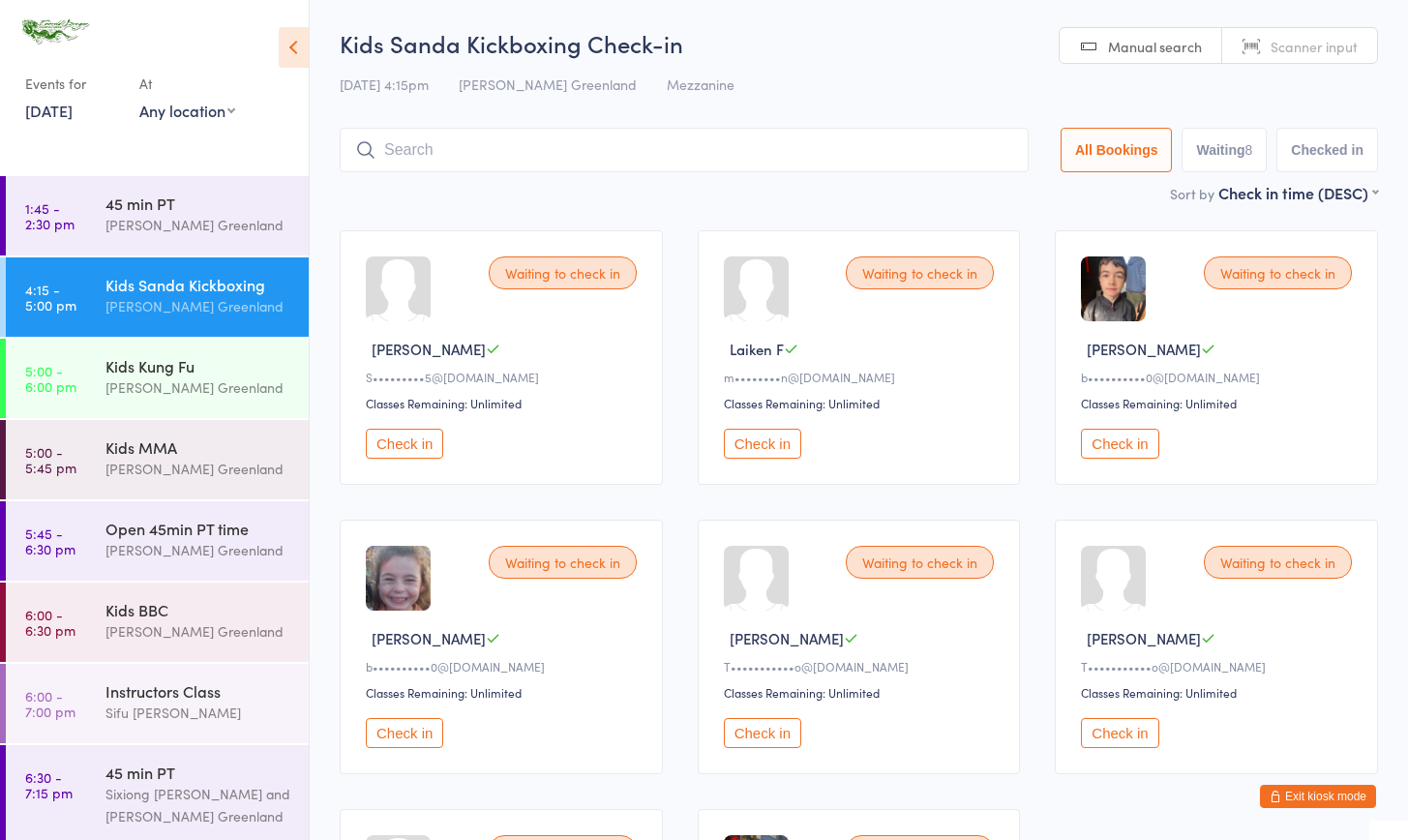
drag, startPoint x: 183, startPoint y: 213, endPoint x: 105, endPoint y: 39, distance: 190.7
click at [182, 216] on div "[PERSON_NAME] Greenland" at bounding box center [199, 224] width 187 height 22
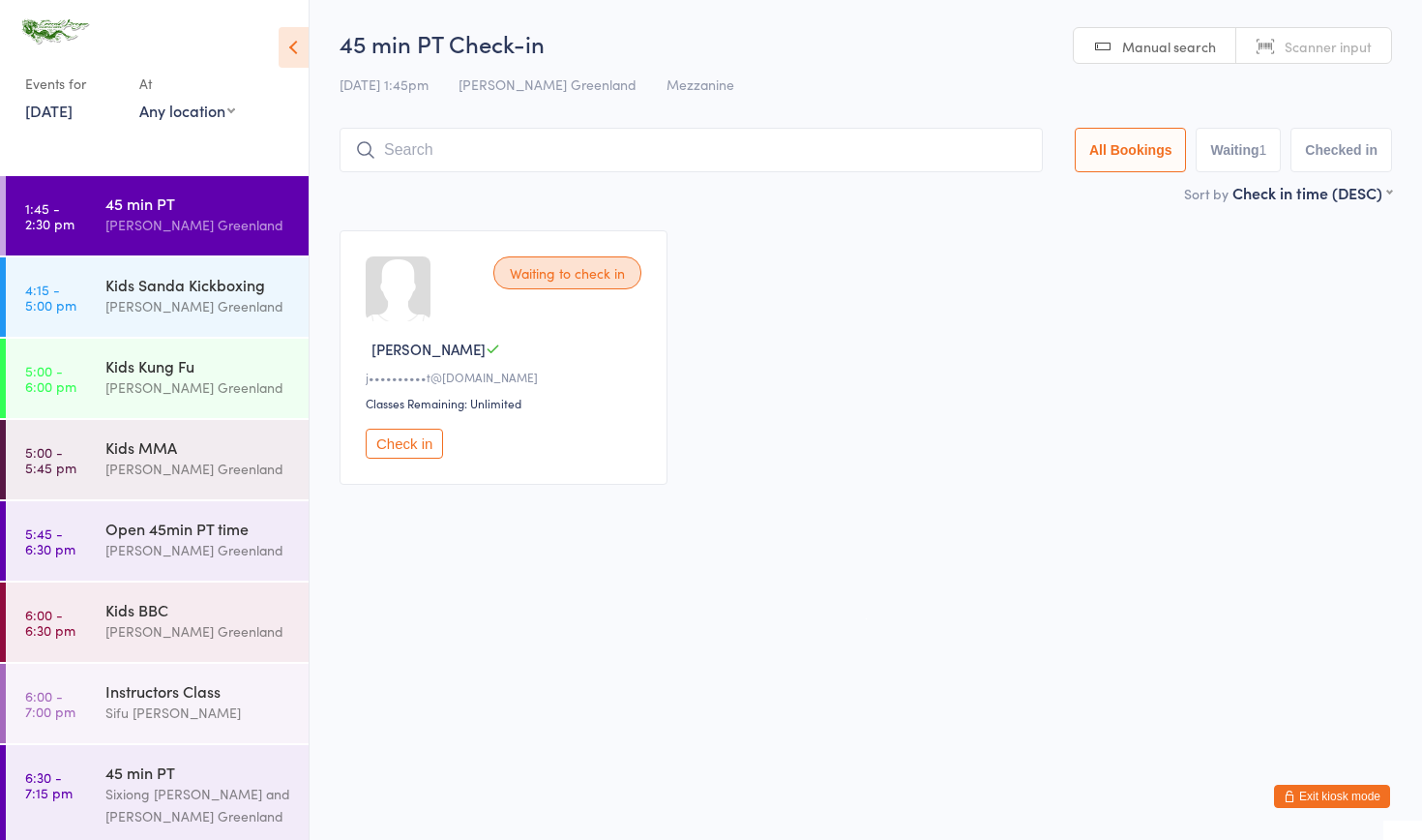
click at [1343, 797] on button "Exit kiosk mode" at bounding box center [1333, 796] width 116 height 23
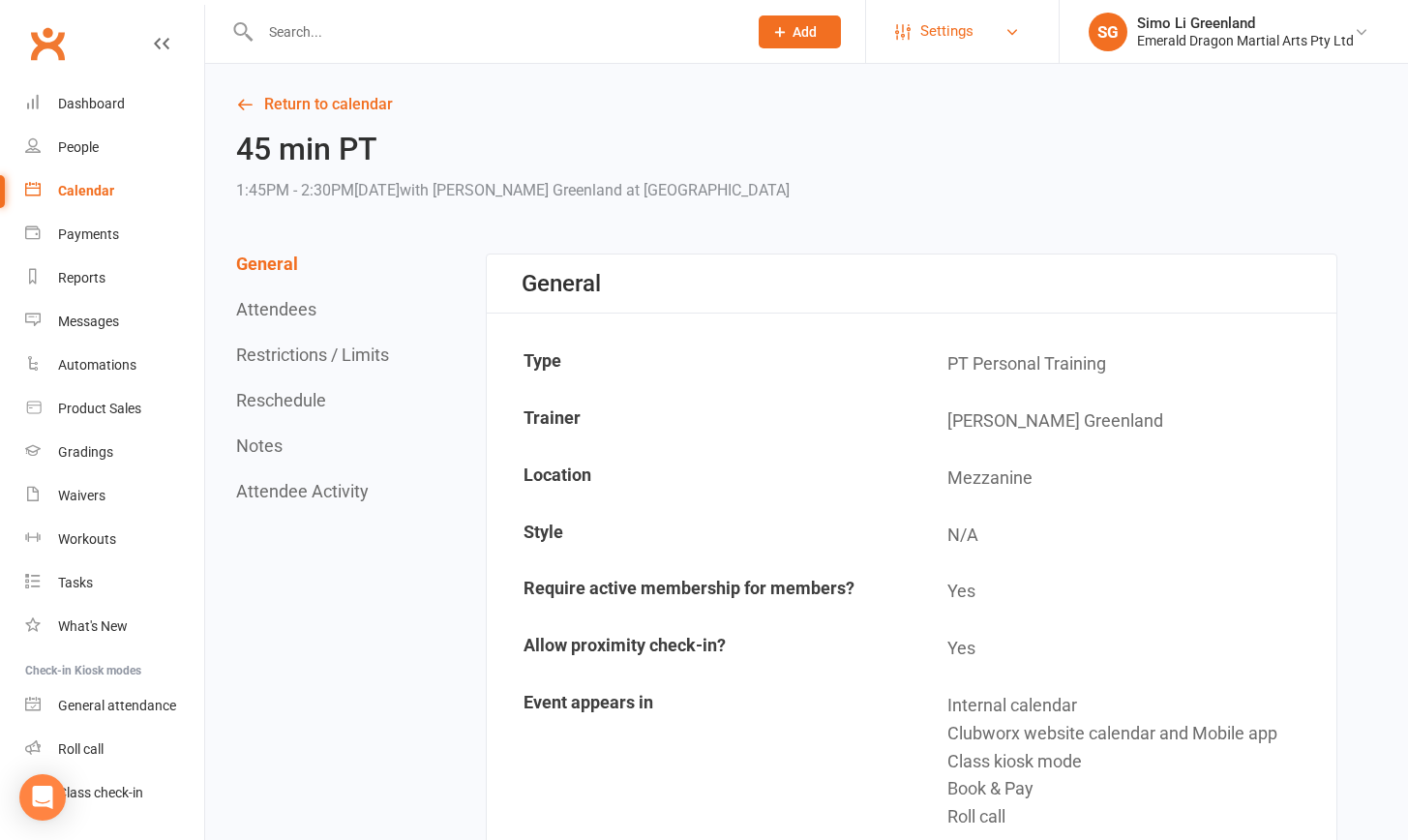
click at [980, 27] on link "Settings" at bounding box center [963, 31] width 135 height 44
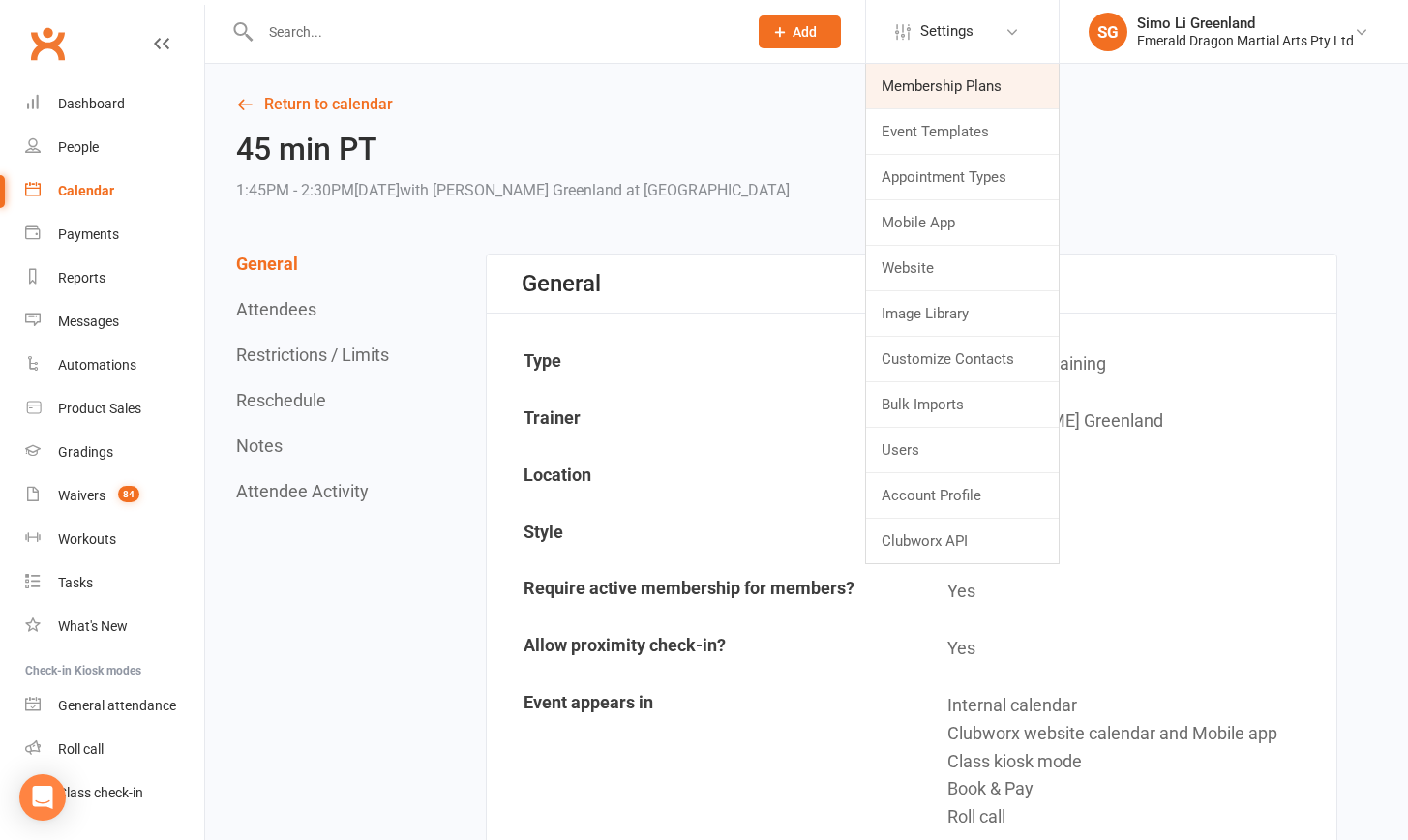
click at [961, 80] on link "Membership Plans" at bounding box center [963, 86] width 193 height 45
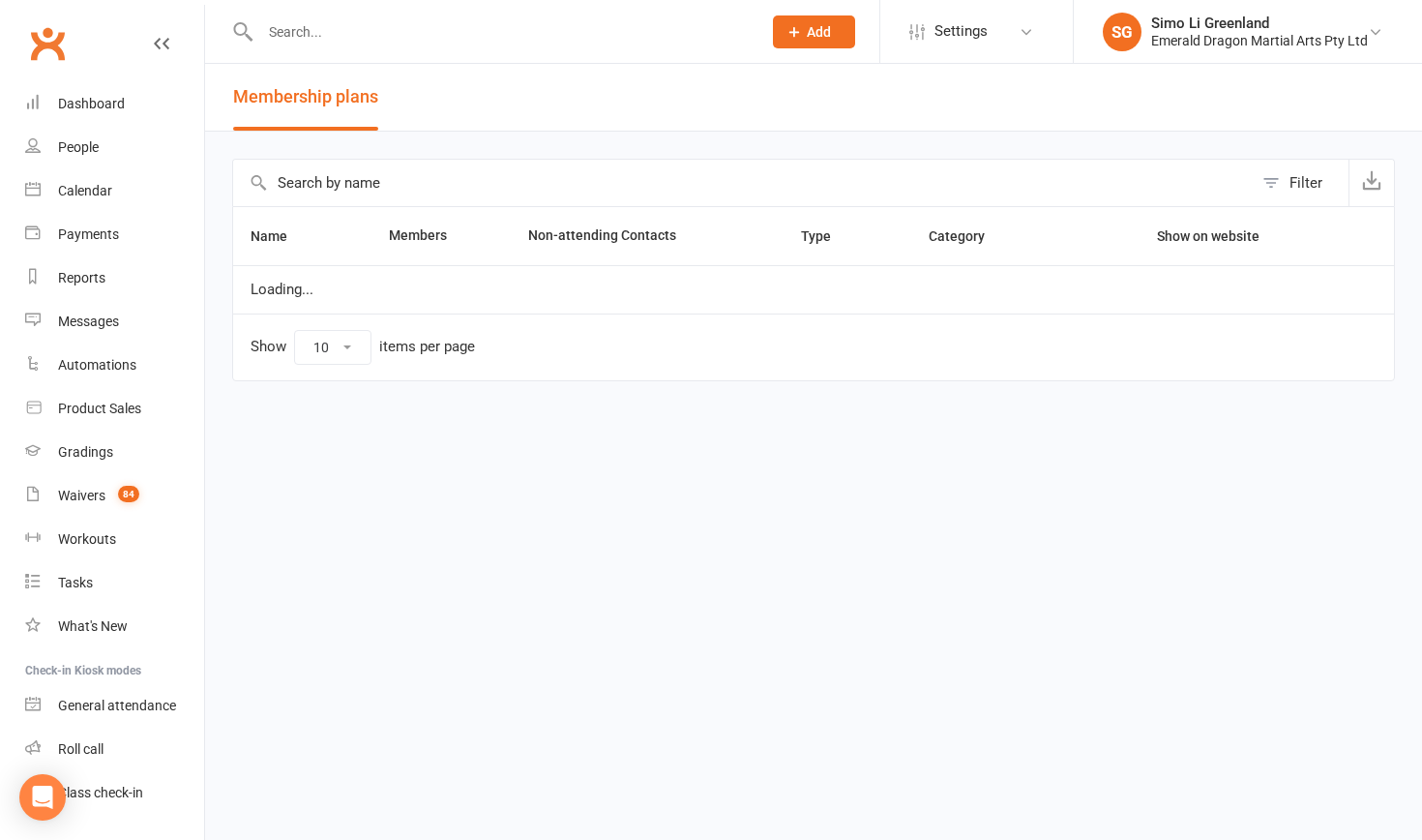
select select "100"
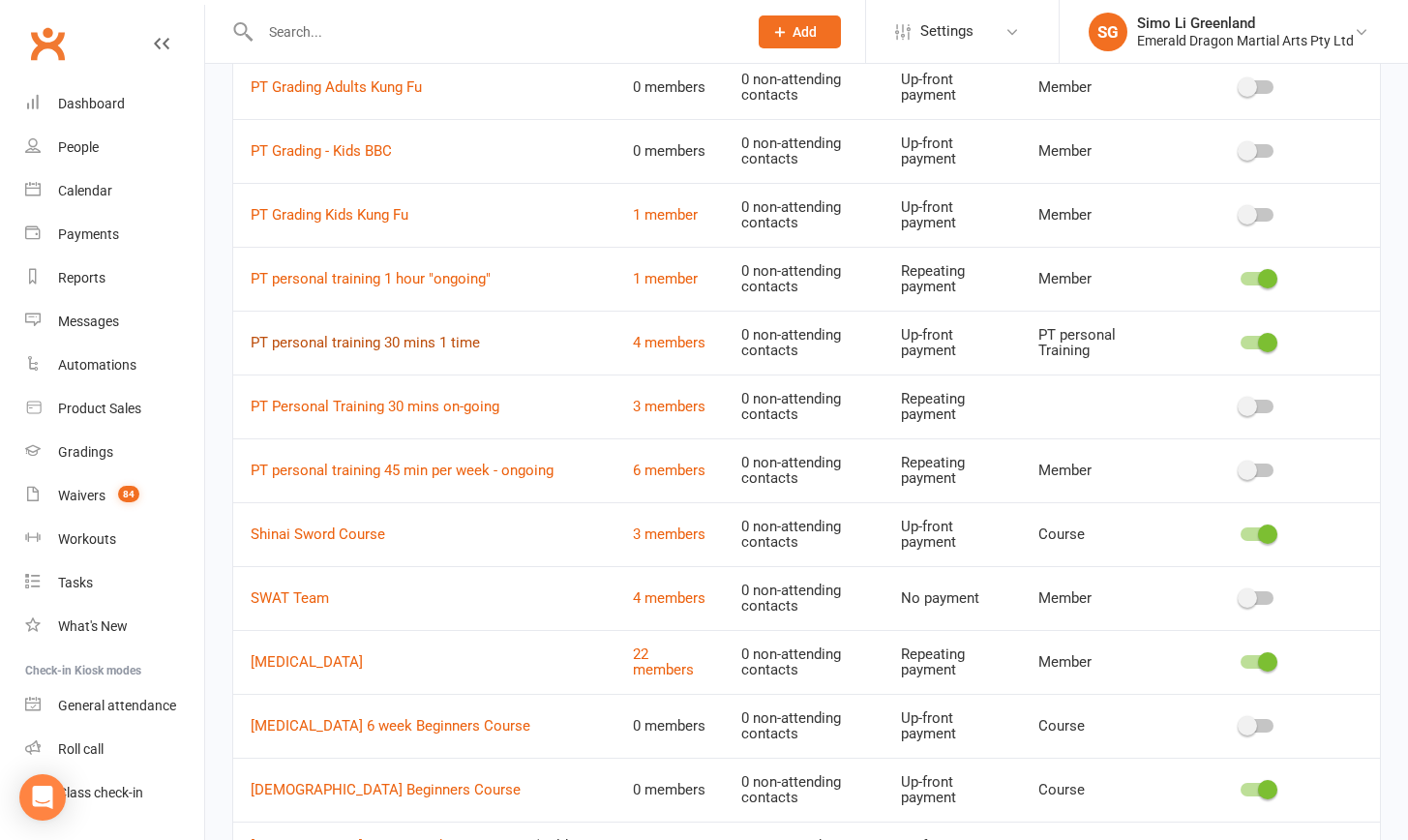
scroll to position [2042, 0]
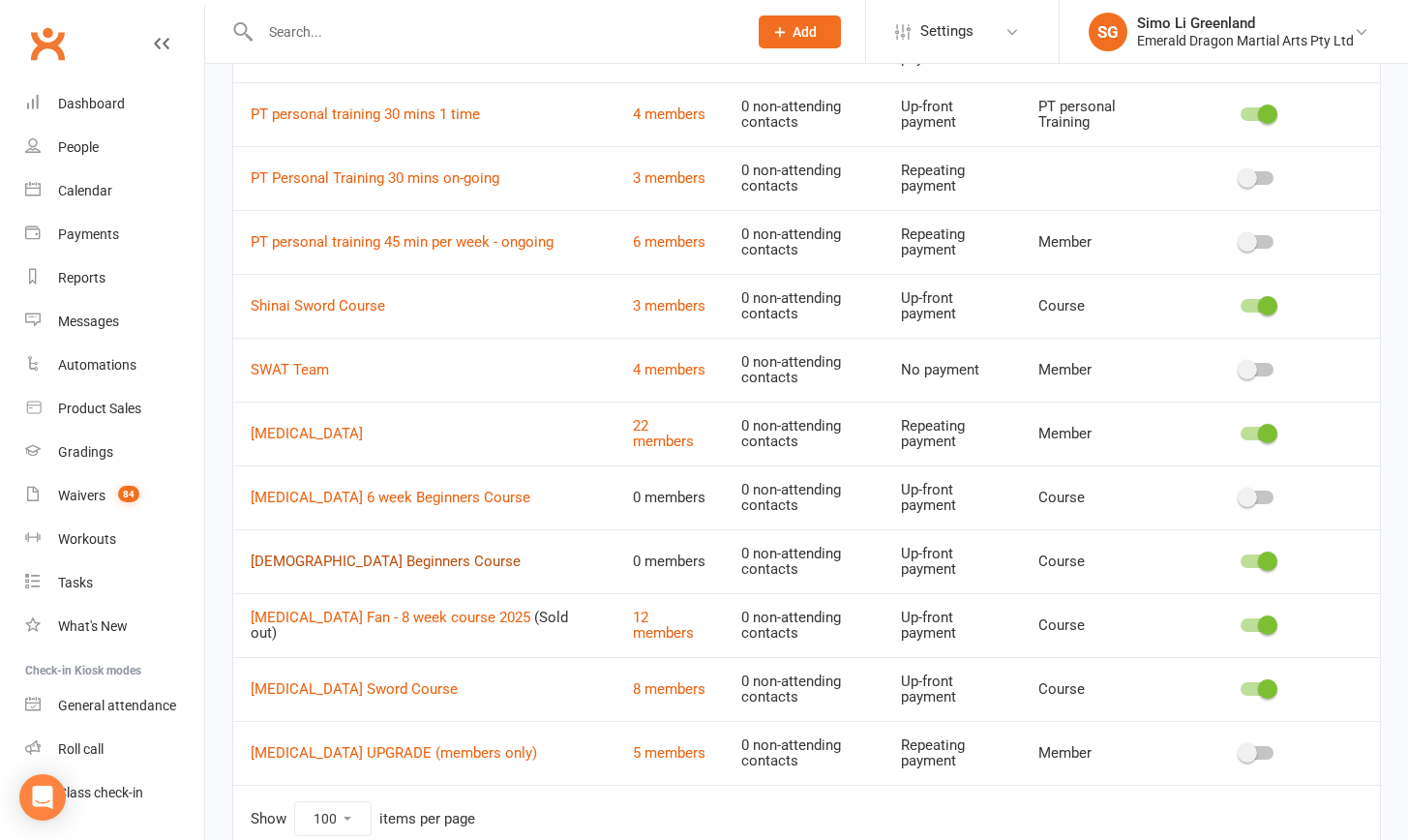
click at [383, 553] on link "Tai Chi Beginners Course" at bounding box center [385, 562] width 270 height 17
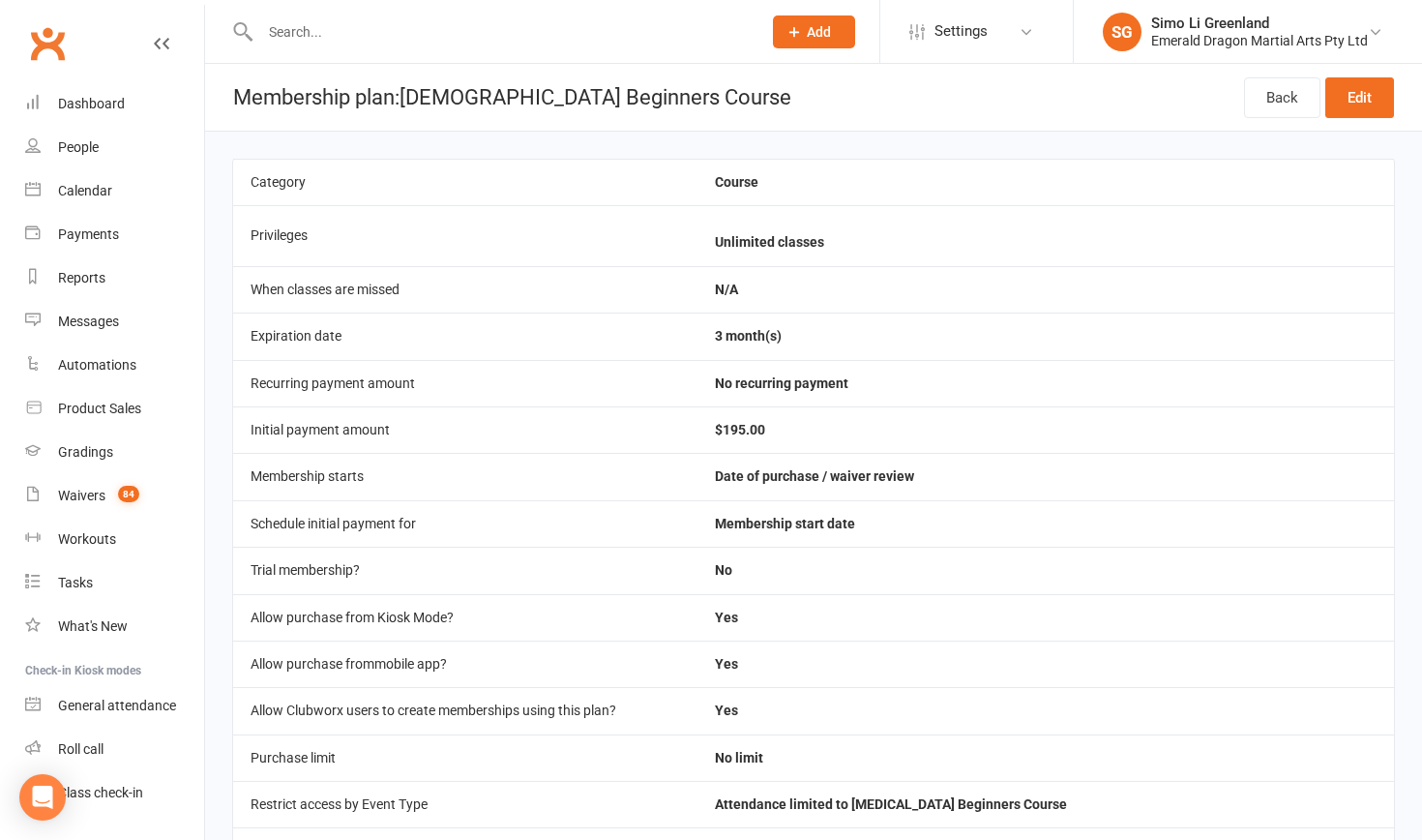
select select "100"
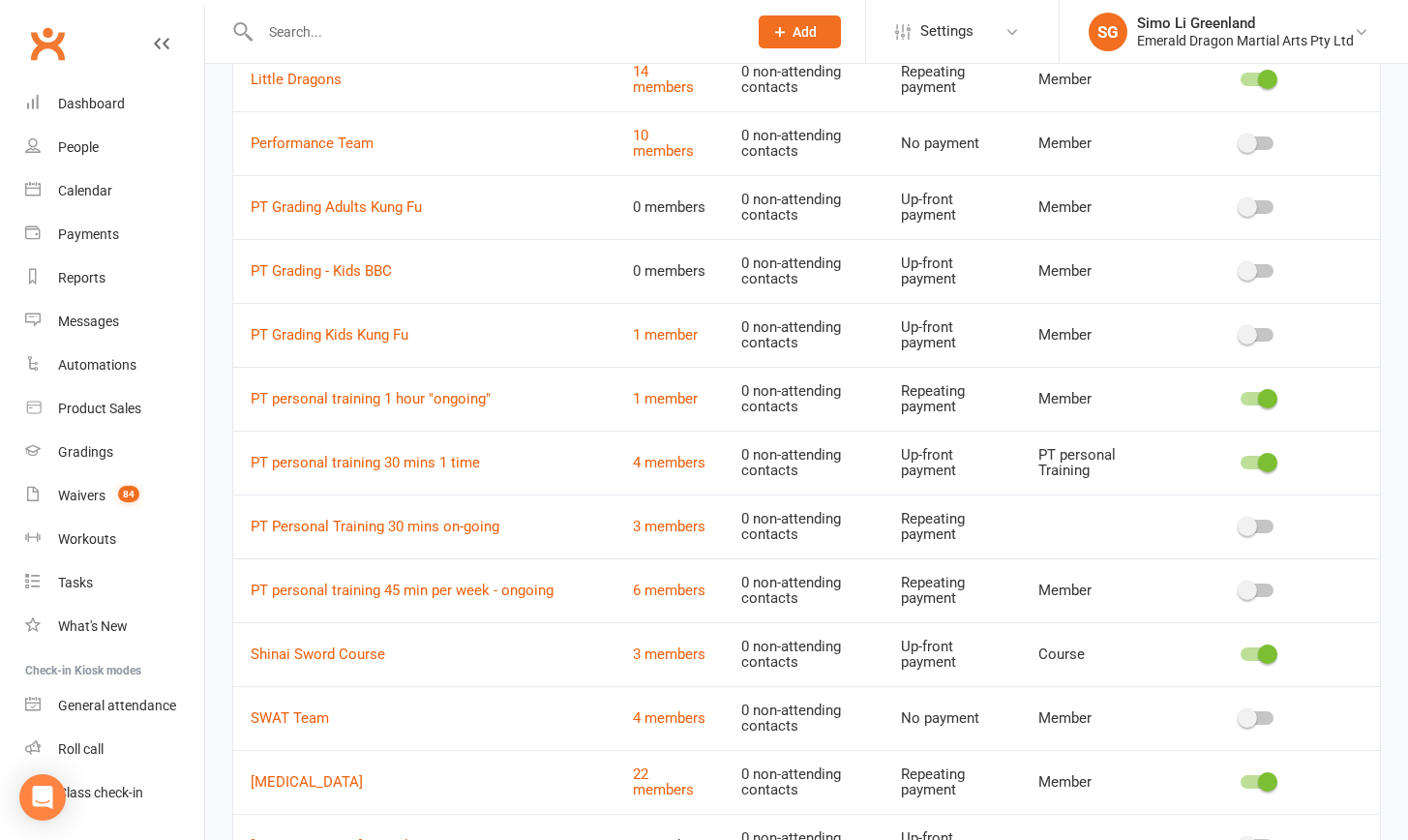
scroll to position [2096, 0]
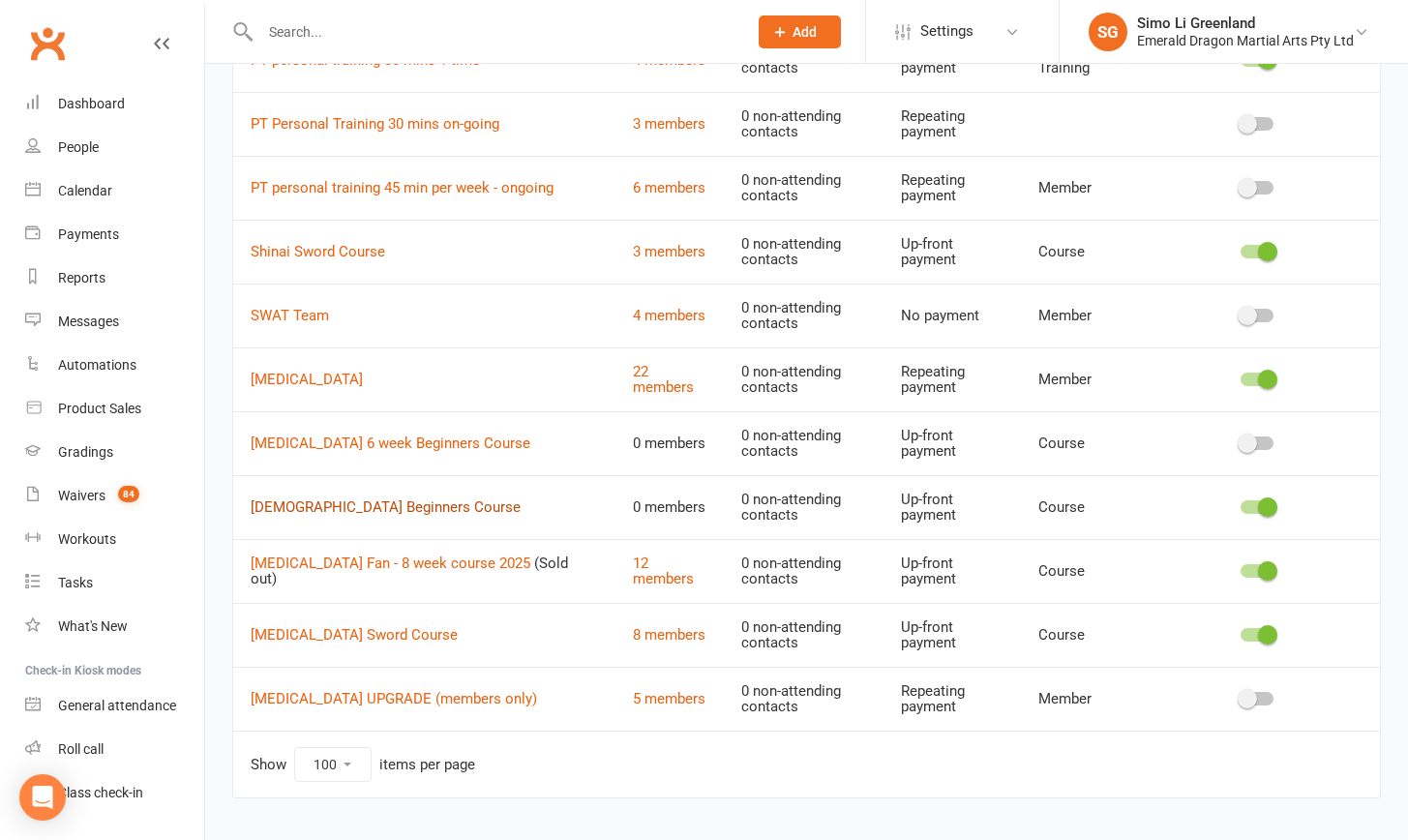
click at [344, 499] on link "Tai Chi Beginners Course" at bounding box center [385, 507] width 270 height 17
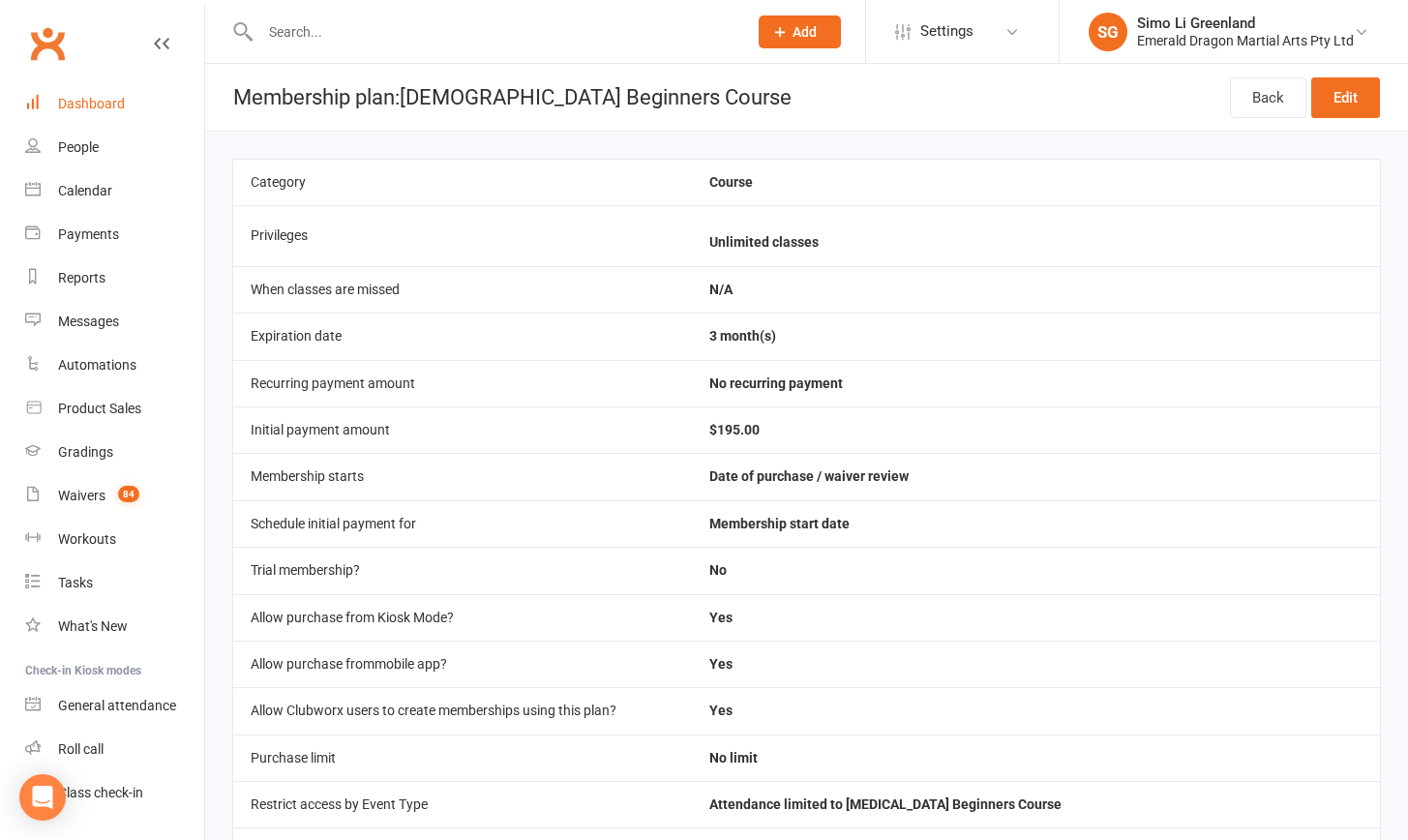
click at [75, 115] on link "Dashboard" at bounding box center [115, 104] width 180 height 44
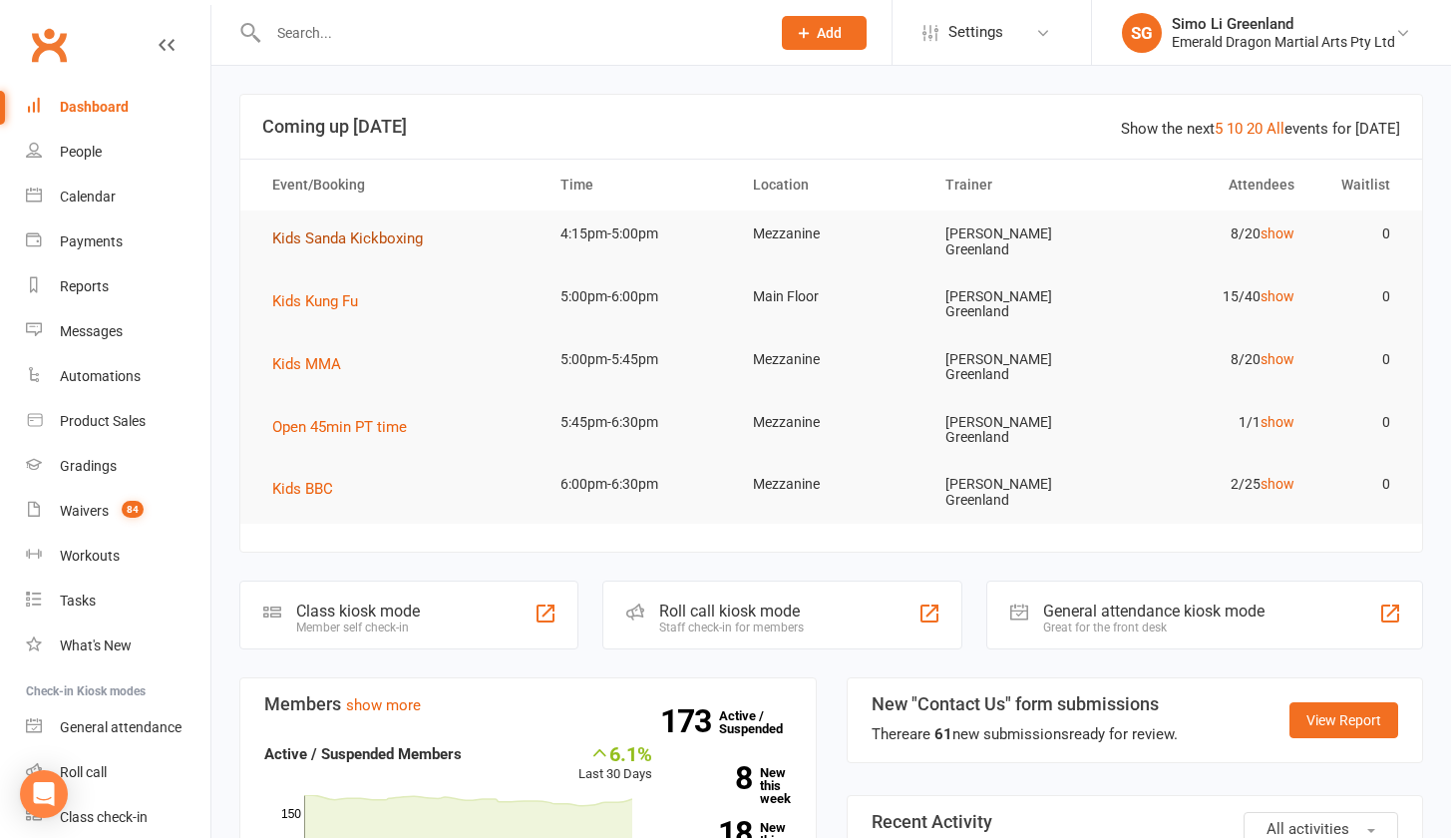
click at [328, 238] on span "Kids Sanda Kickboxing" at bounding box center [347, 238] width 151 height 18
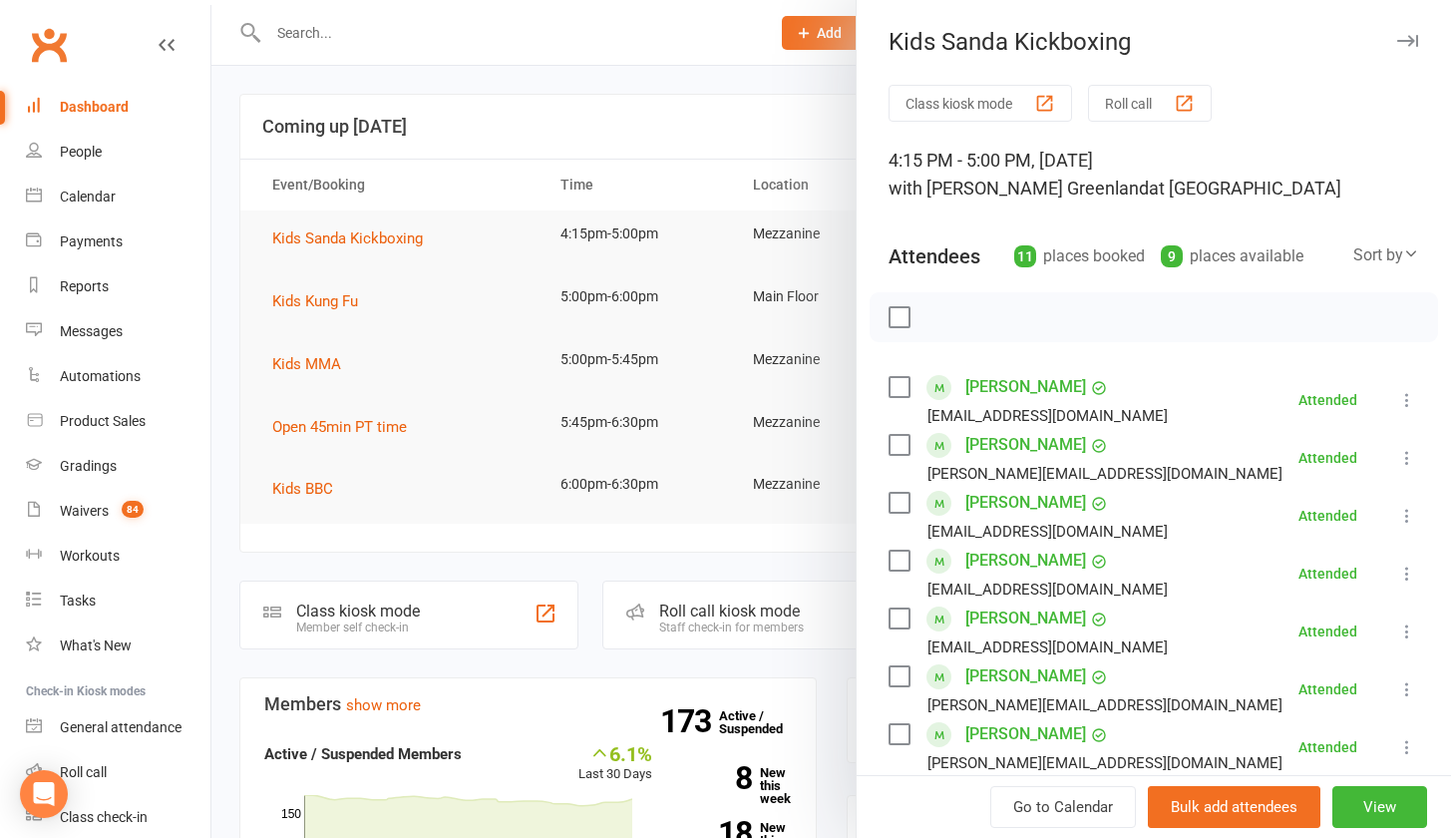
click at [933, 104] on button "Class kiosk mode" at bounding box center [981, 103] width 184 height 37
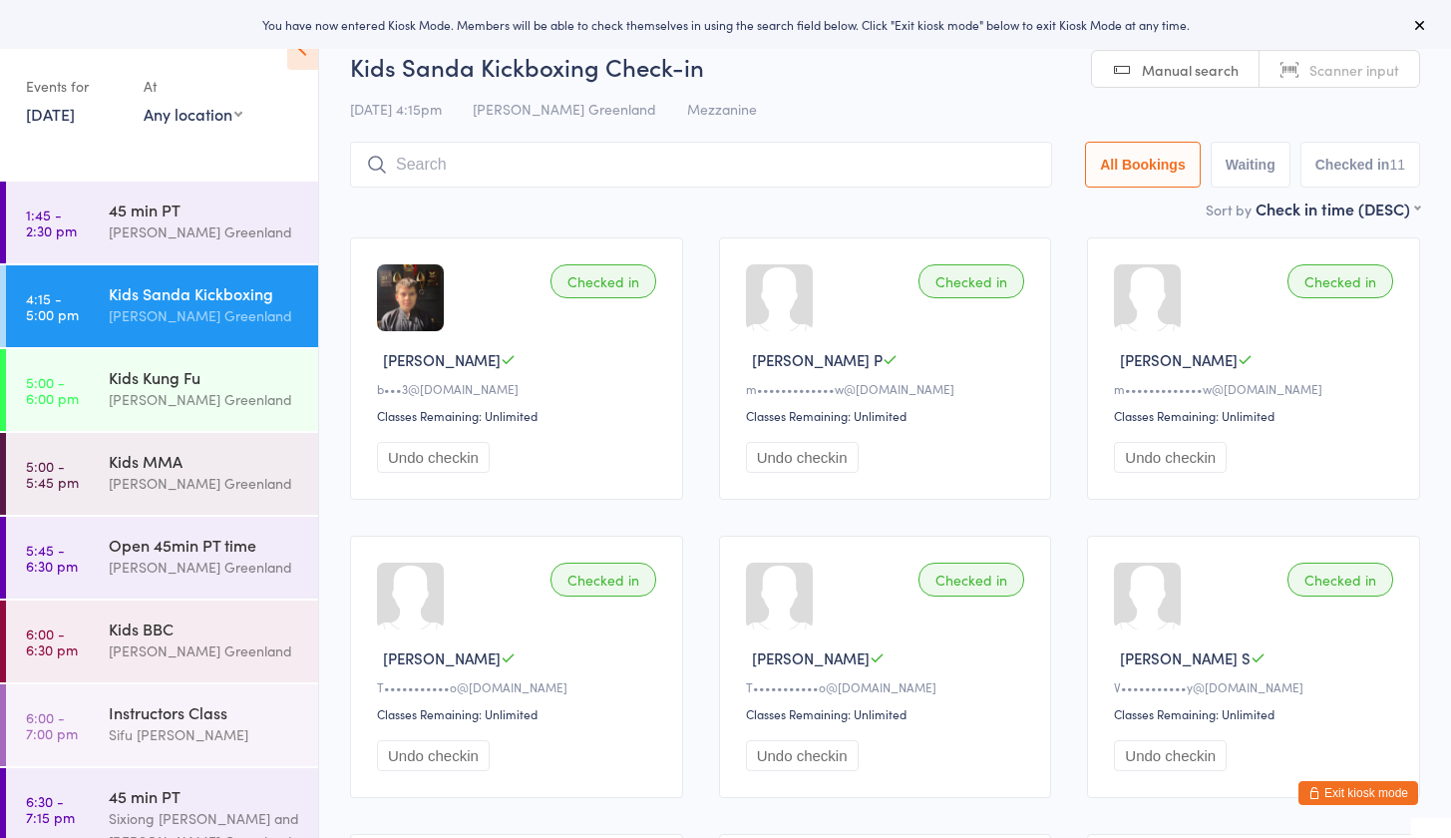
click at [173, 344] on link "4:15 - 5:00 pm Kids Sanda Kickboxing [PERSON_NAME] Greenland" at bounding box center [162, 306] width 312 height 82
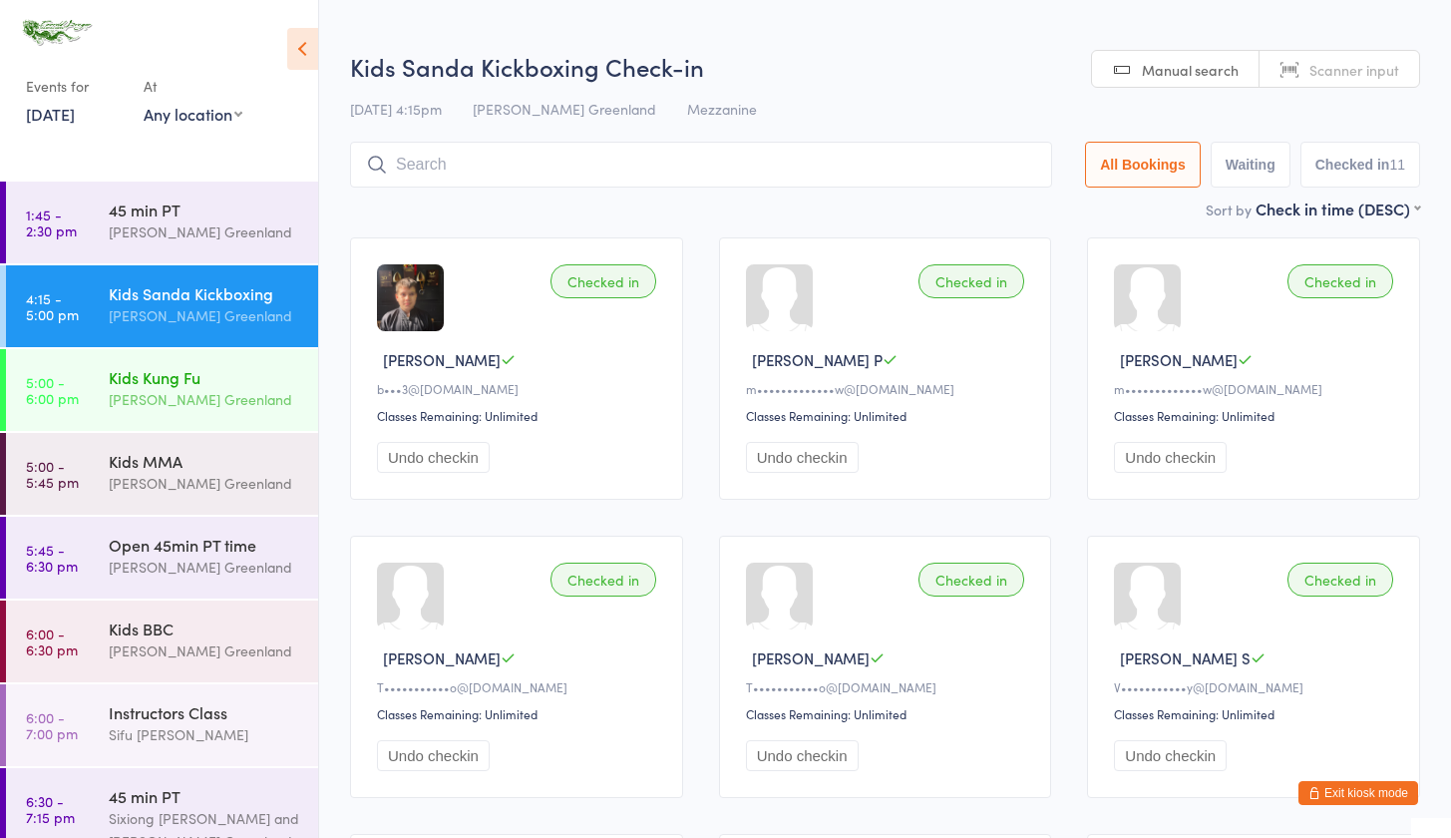
click at [169, 391] on div "[PERSON_NAME] Greenland" at bounding box center [205, 399] width 193 height 23
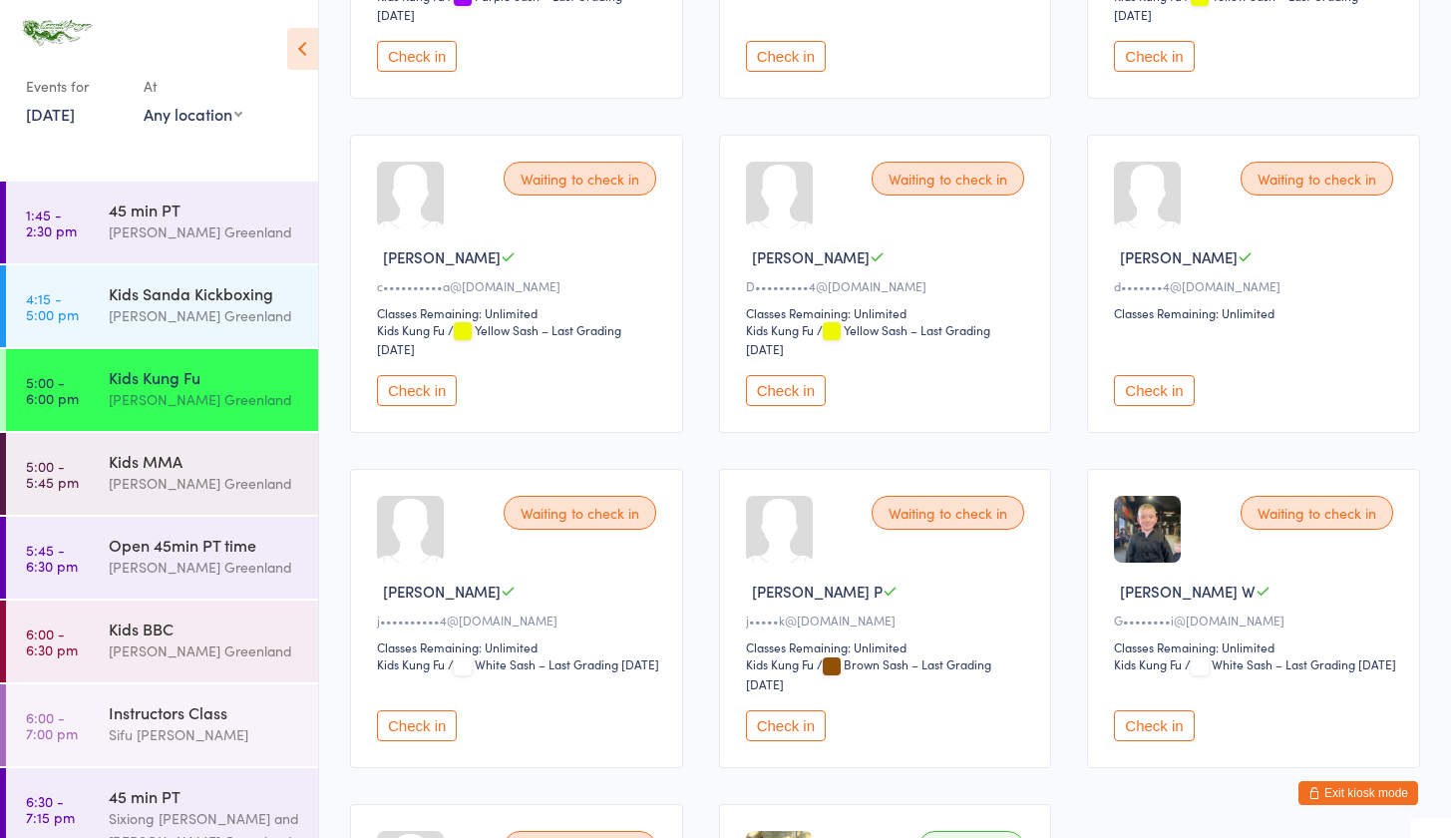
scroll to position [857, 0]
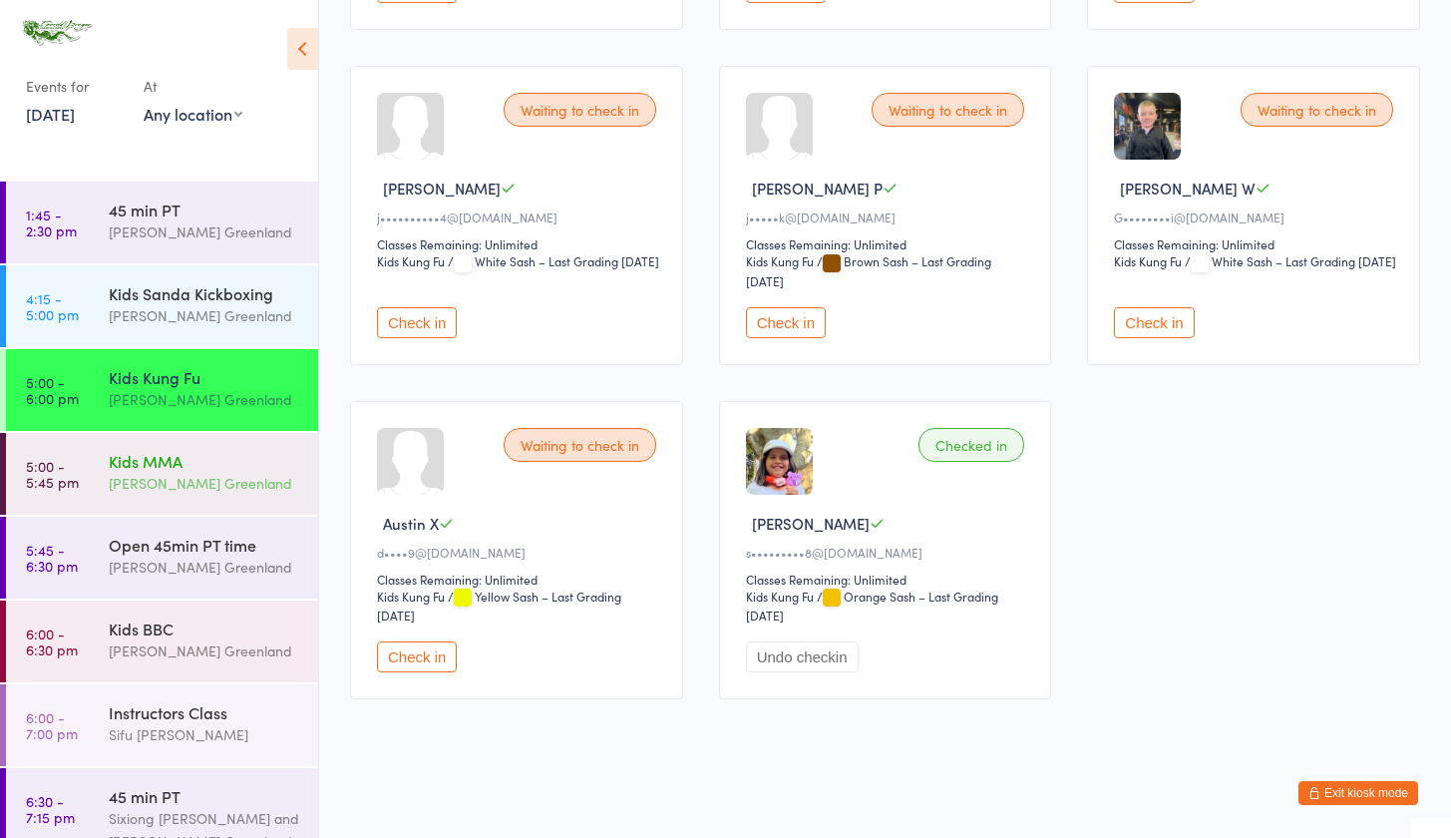
click at [240, 491] on div "[PERSON_NAME] Greenland" at bounding box center [205, 483] width 193 height 23
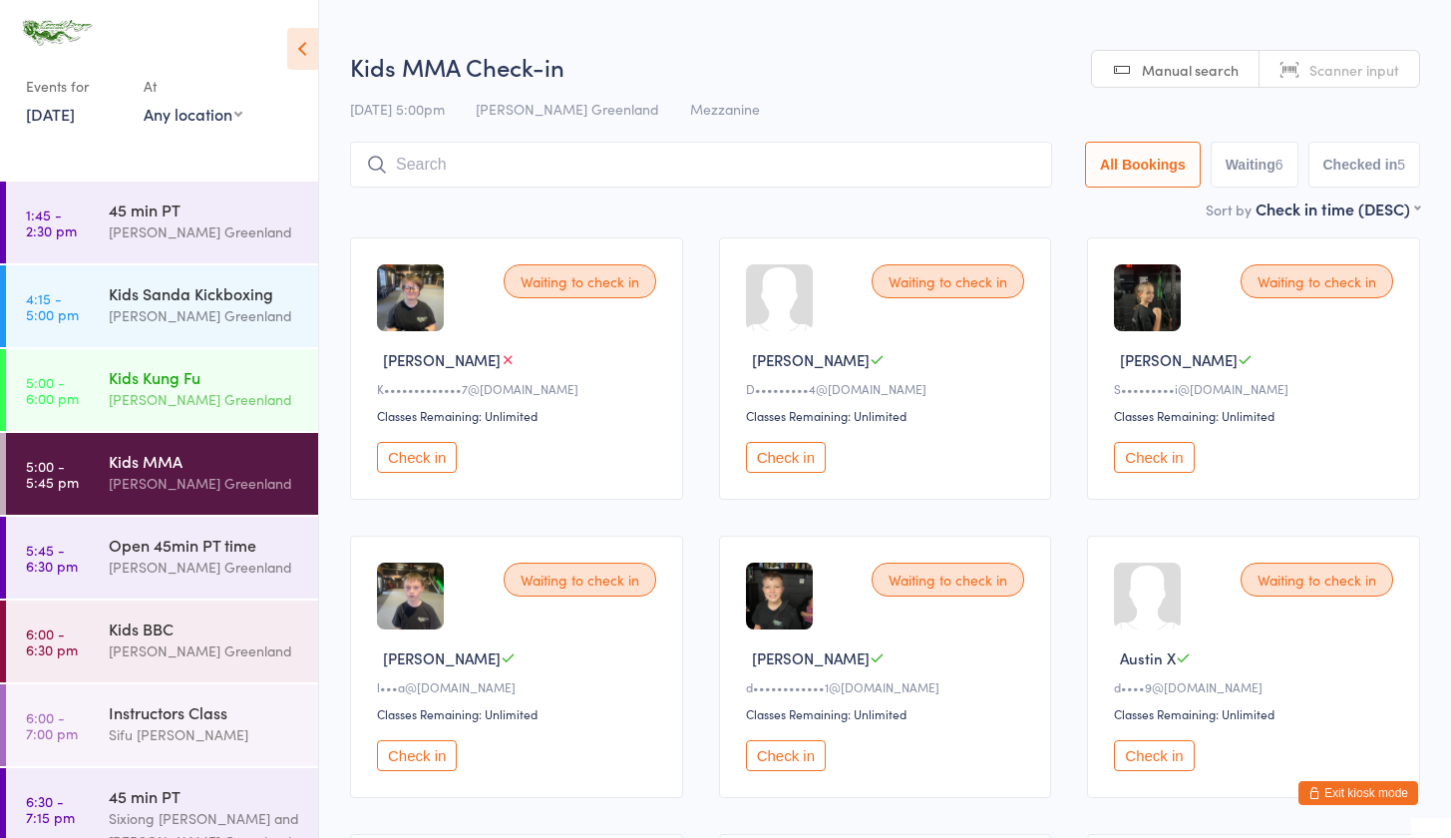
click at [177, 363] on div "Kids Kung Fu [PERSON_NAME] [GEOGRAPHIC_DATA]" at bounding box center [213, 388] width 209 height 79
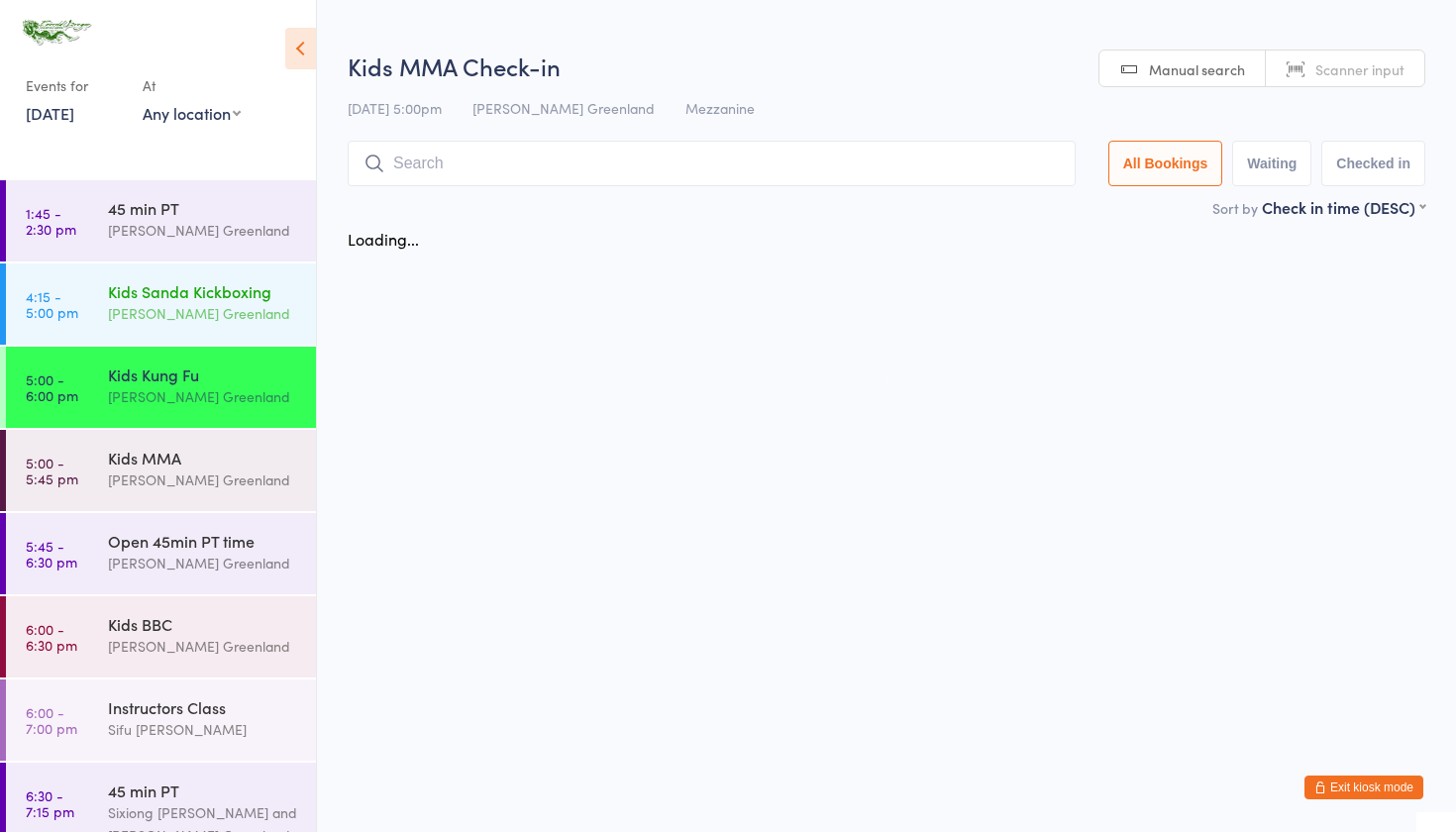
click at [196, 308] on div "[PERSON_NAME] Greenland" at bounding box center [204, 313] width 192 height 23
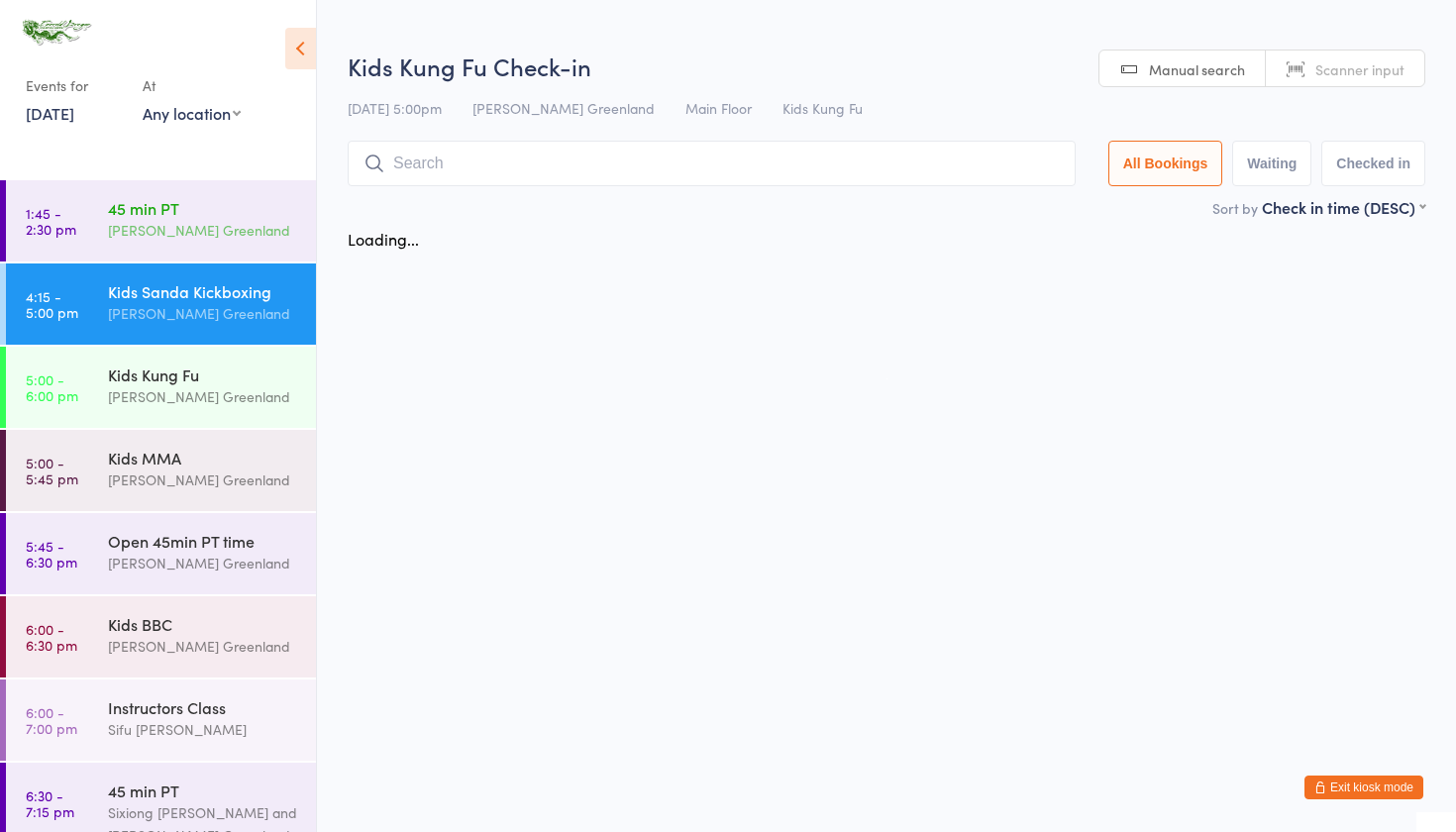
click at [205, 244] on div "45 min PT [PERSON_NAME] [GEOGRAPHIC_DATA]" at bounding box center [212, 219] width 208 height 78
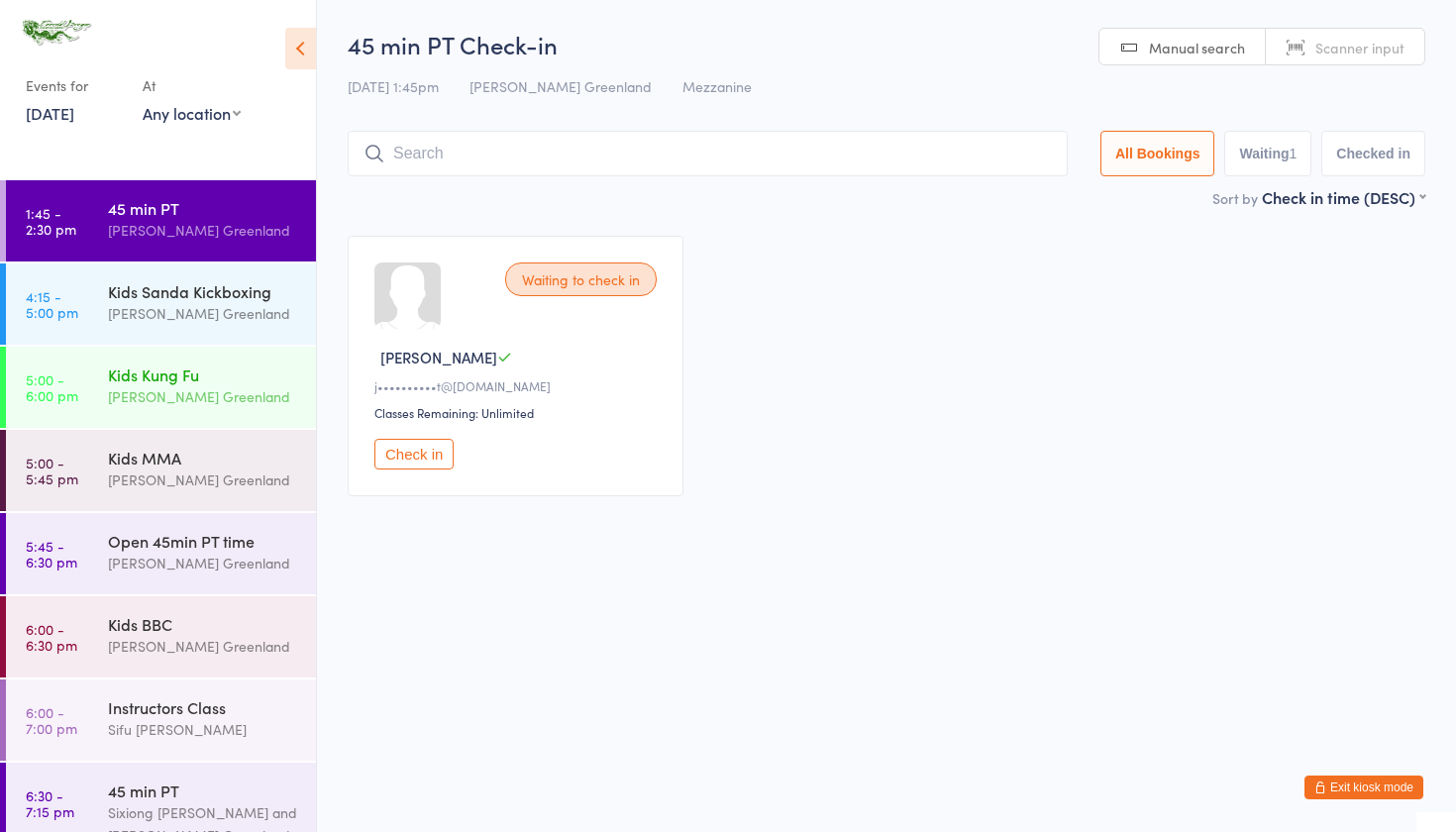
click at [167, 364] on div "Kids Kung Fu" at bounding box center [204, 374] width 192 height 22
